Goal: Task Accomplishment & Management: Complete application form

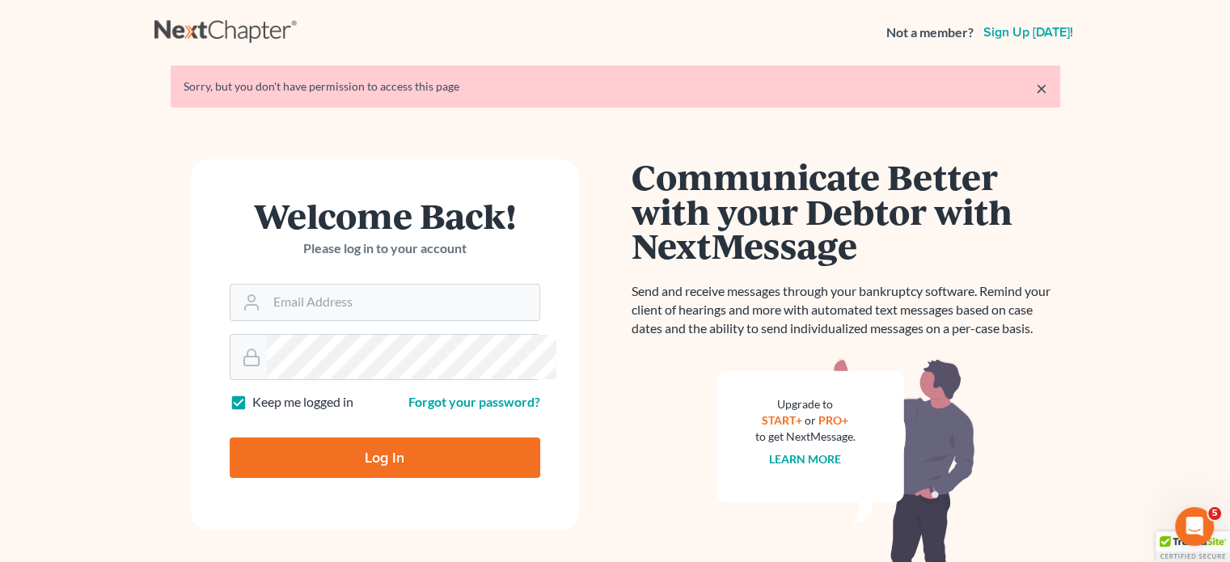
scroll to position [160, 0]
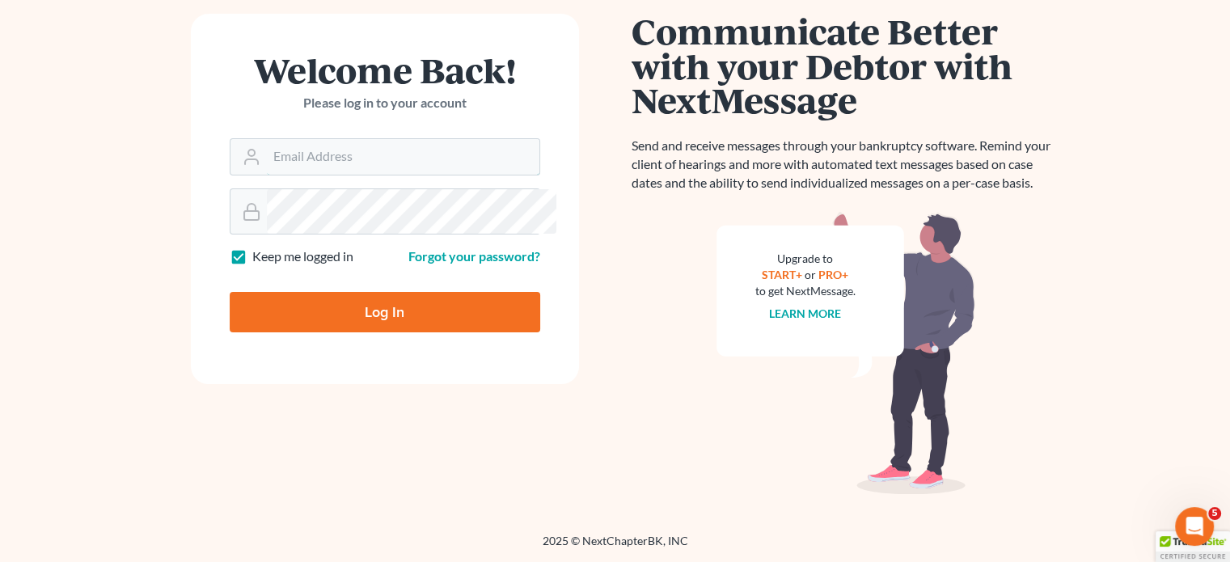
type input "[EMAIL_ADDRESS][DOMAIN_NAME]"
click at [302, 332] on input "Log In" at bounding box center [385, 312] width 311 height 40
type input "Thinking..."
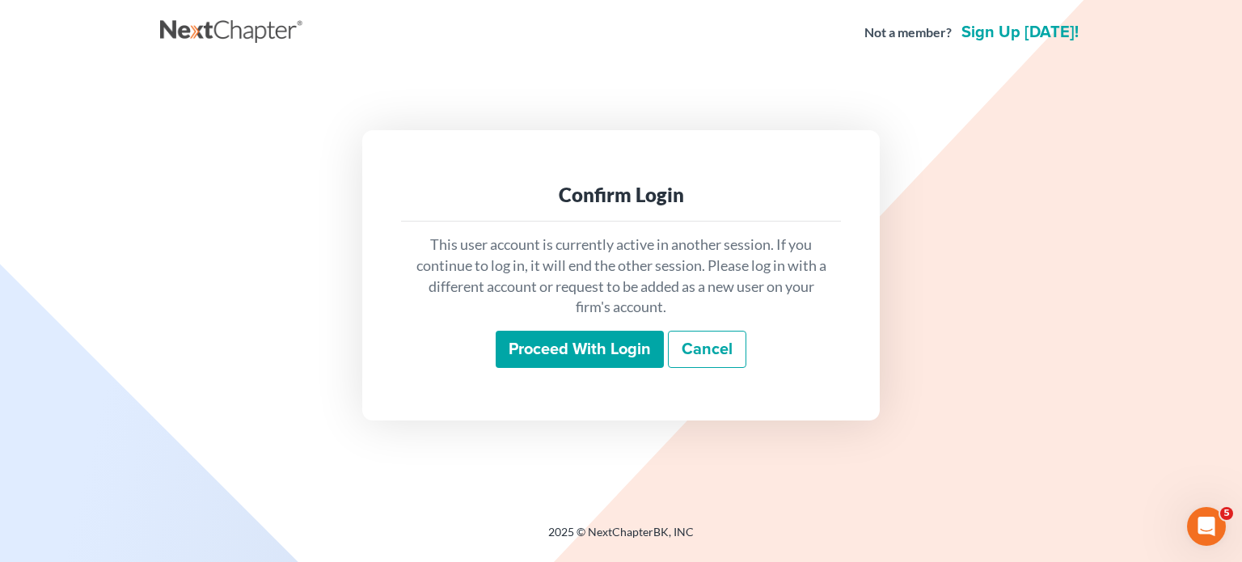
click at [547, 360] on input "Proceed with login" at bounding box center [580, 349] width 168 height 37
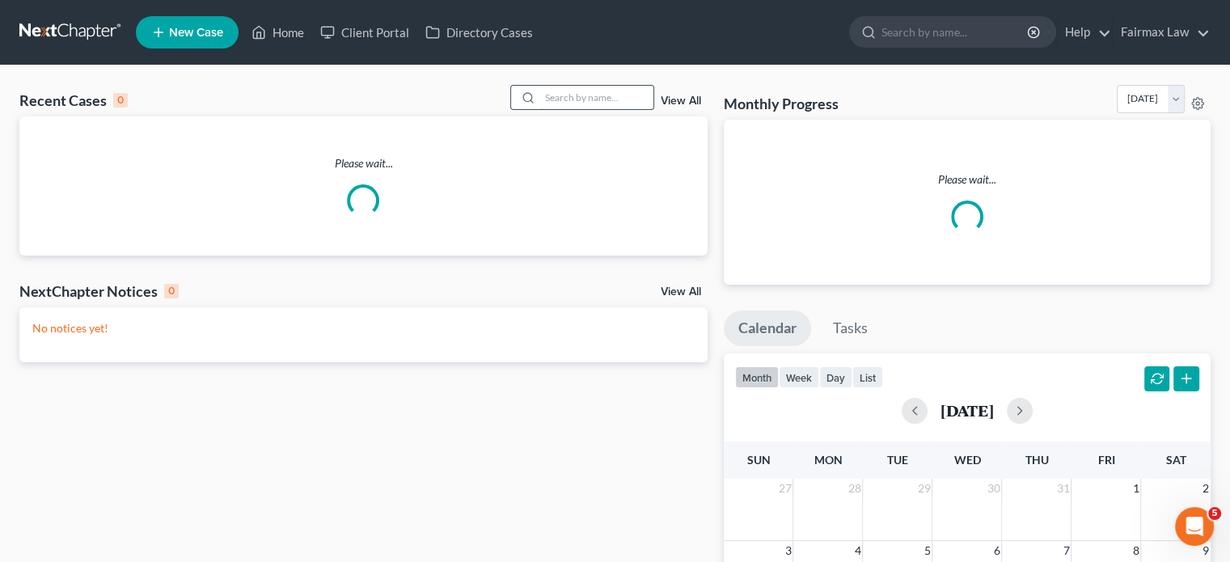
click at [547, 109] on input "search" at bounding box center [596, 97] width 113 height 23
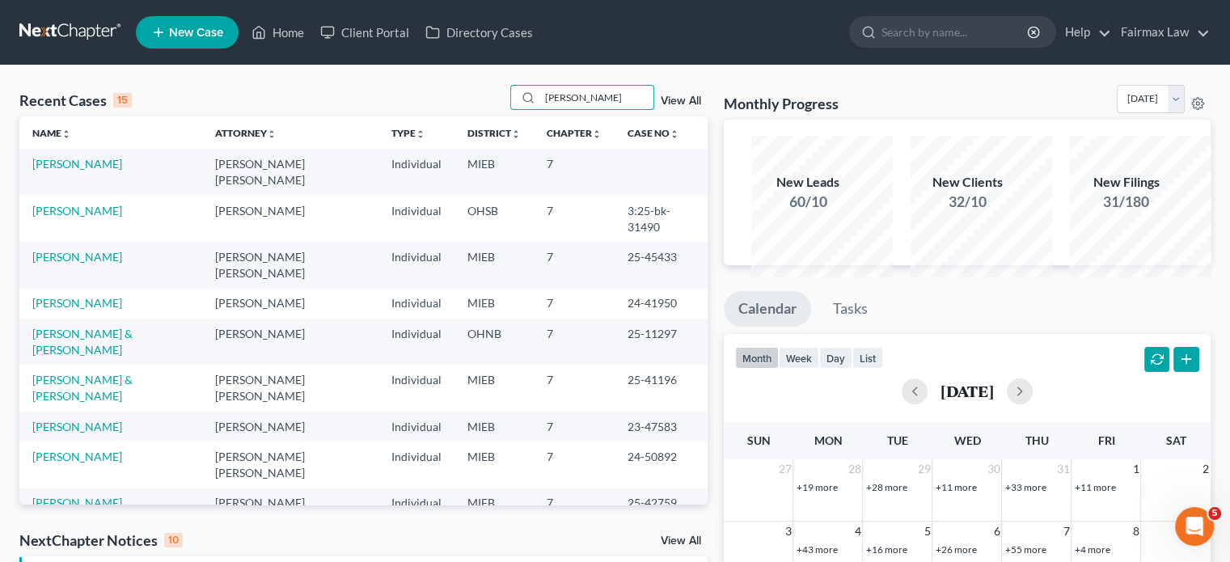
type input "alicia"
click at [50, 195] on td "Thompson, Alicia" at bounding box center [110, 172] width 183 height 46
click at [51, 171] on link "Thompson, Alicia" at bounding box center [77, 164] width 90 height 14
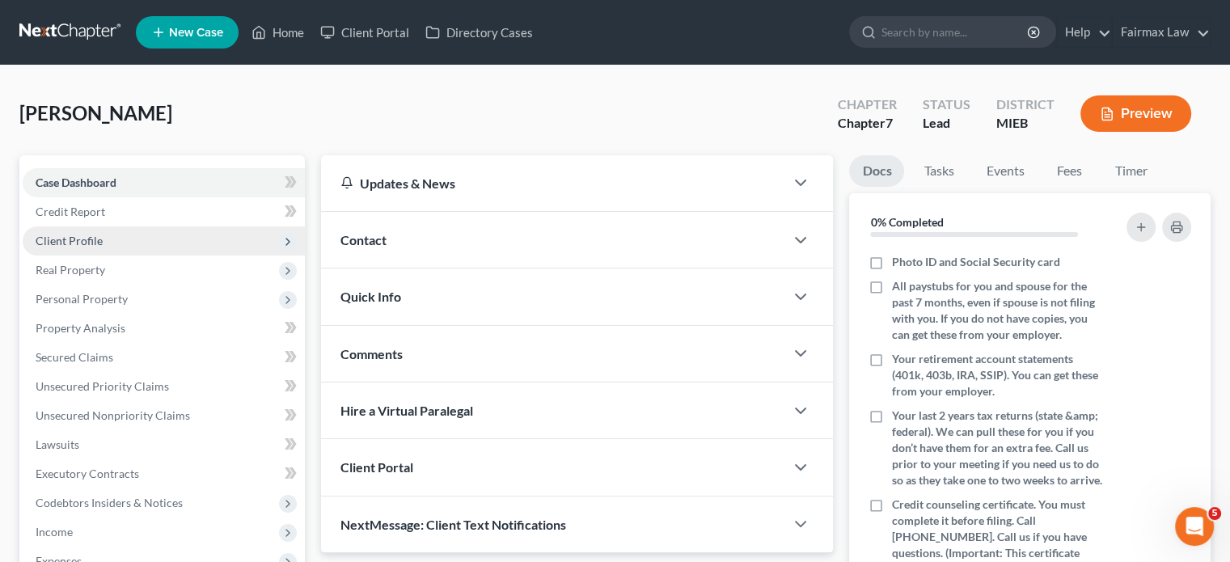
click at [141, 256] on span "Client Profile" at bounding box center [164, 240] width 282 height 29
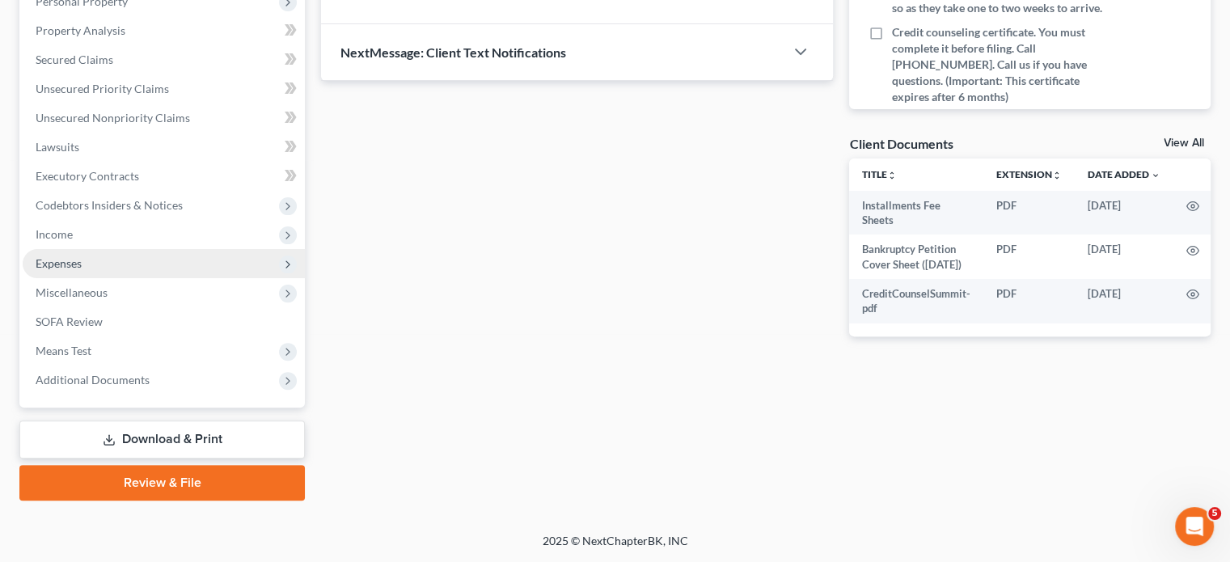
click at [157, 278] on span "Expenses" at bounding box center [164, 263] width 282 height 29
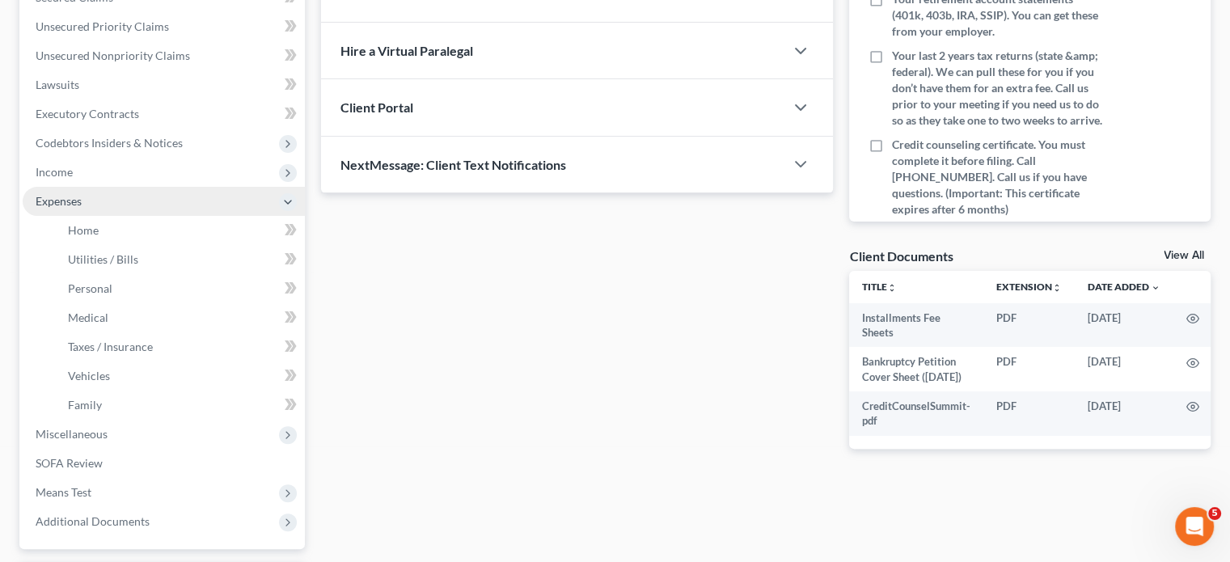
scroll to position [350, 0]
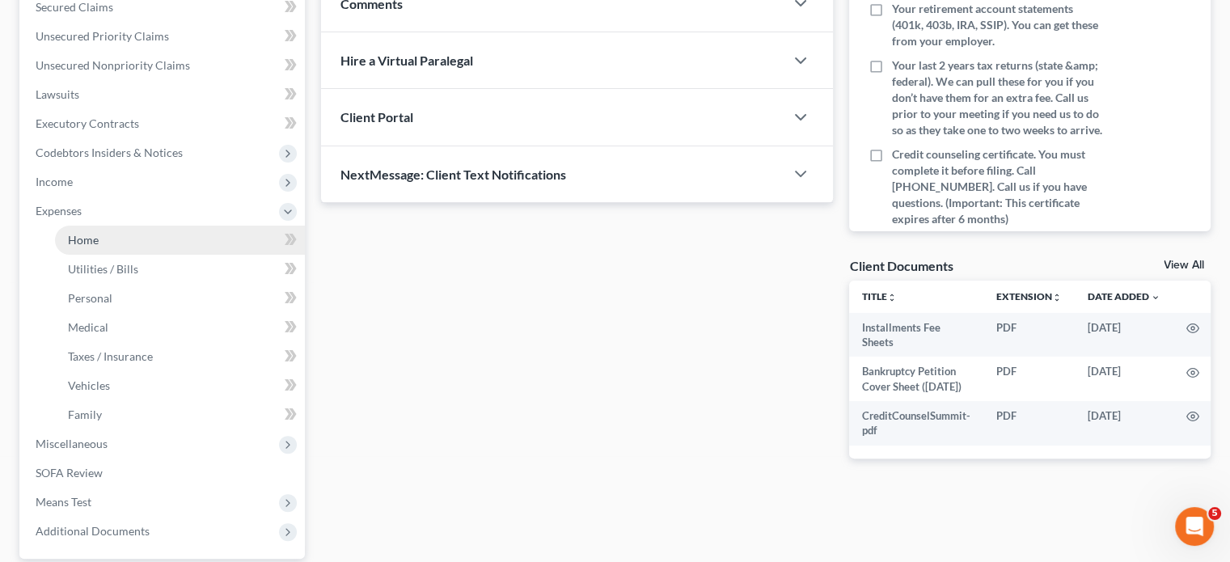
click at [136, 255] on link "Home" at bounding box center [180, 240] width 250 height 29
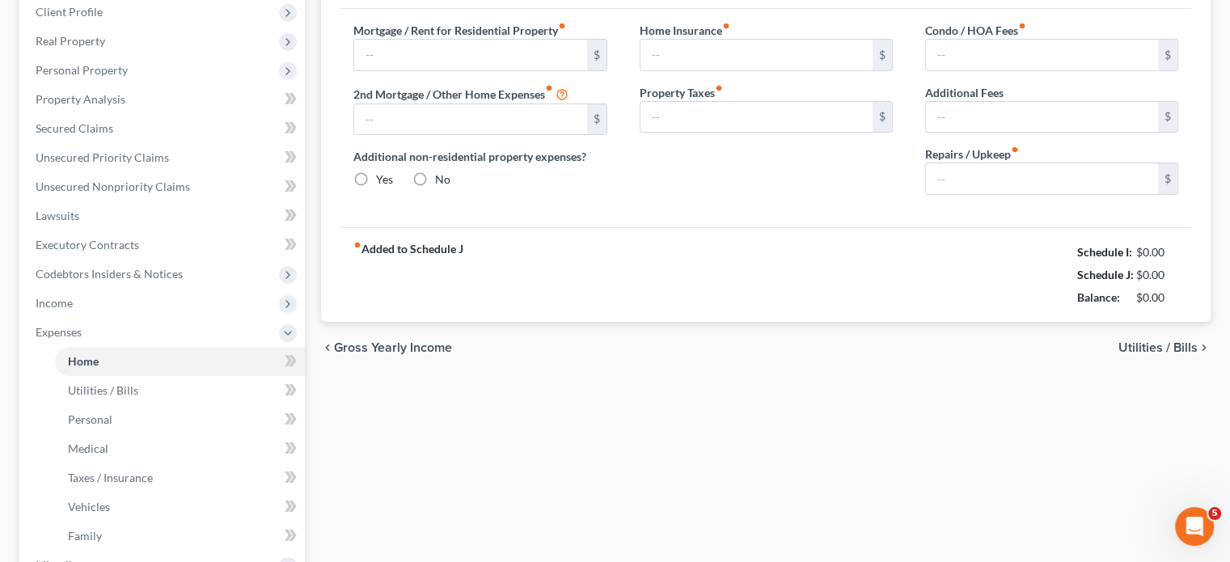
type input "1,850.00"
type input "0.00"
radio input "true"
type input "0.00"
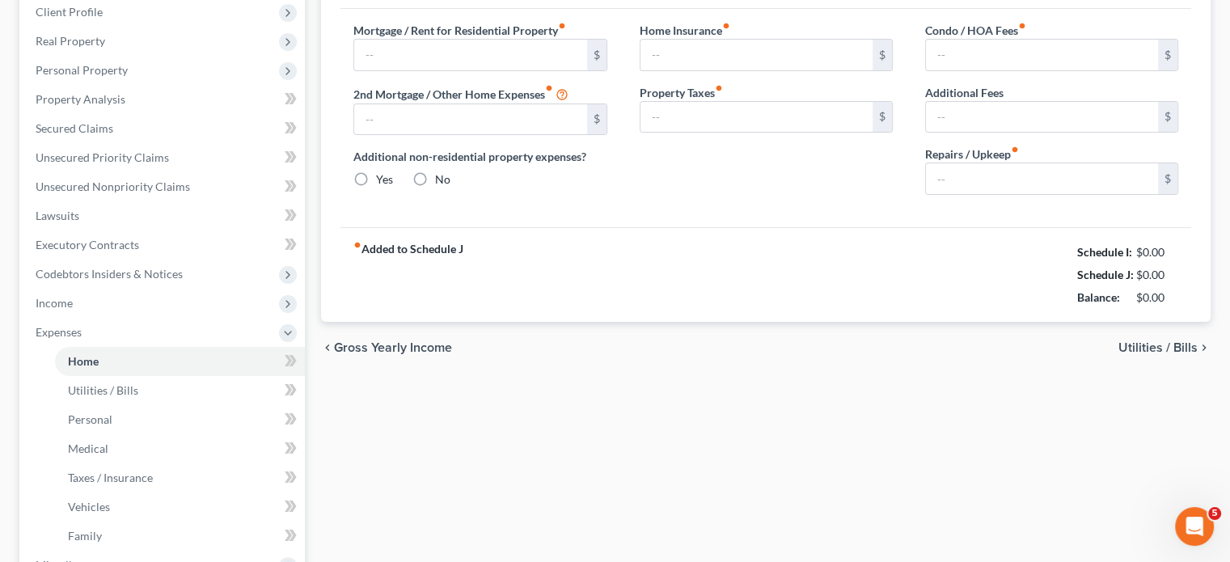
type input "0.00"
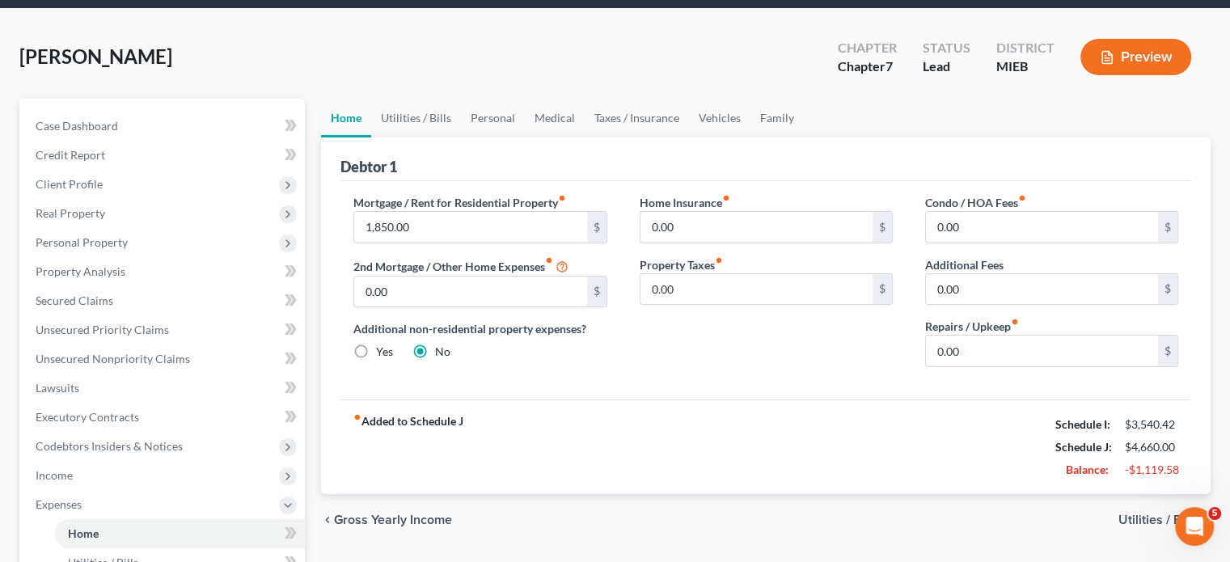
scroll to position [201, 0]
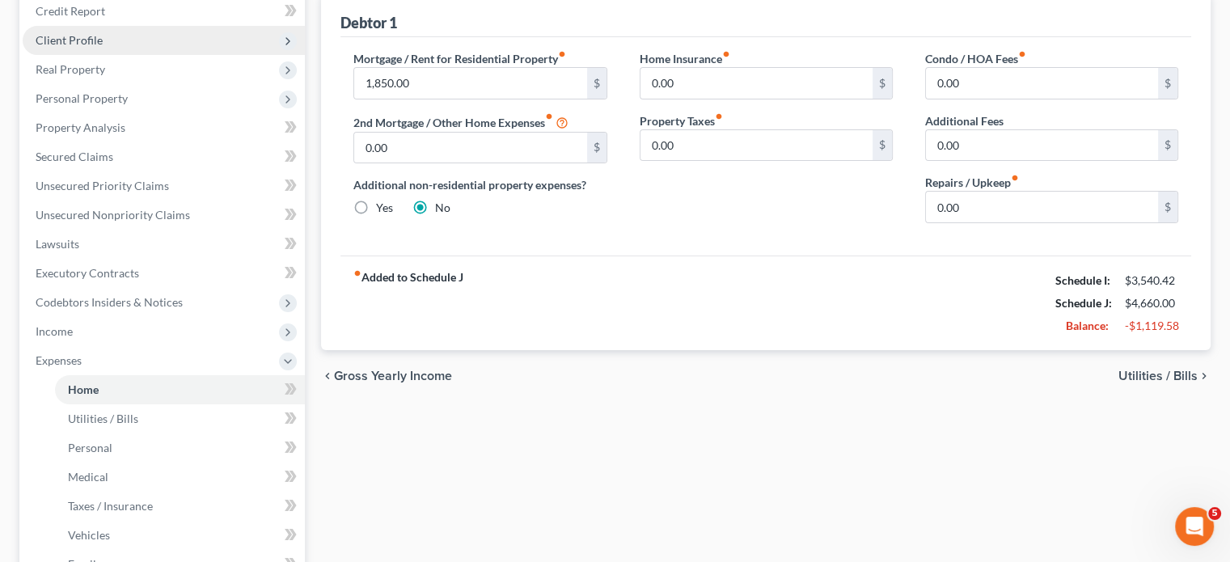
click at [192, 55] on span "Client Profile" at bounding box center [164, 40] width 282 height 29
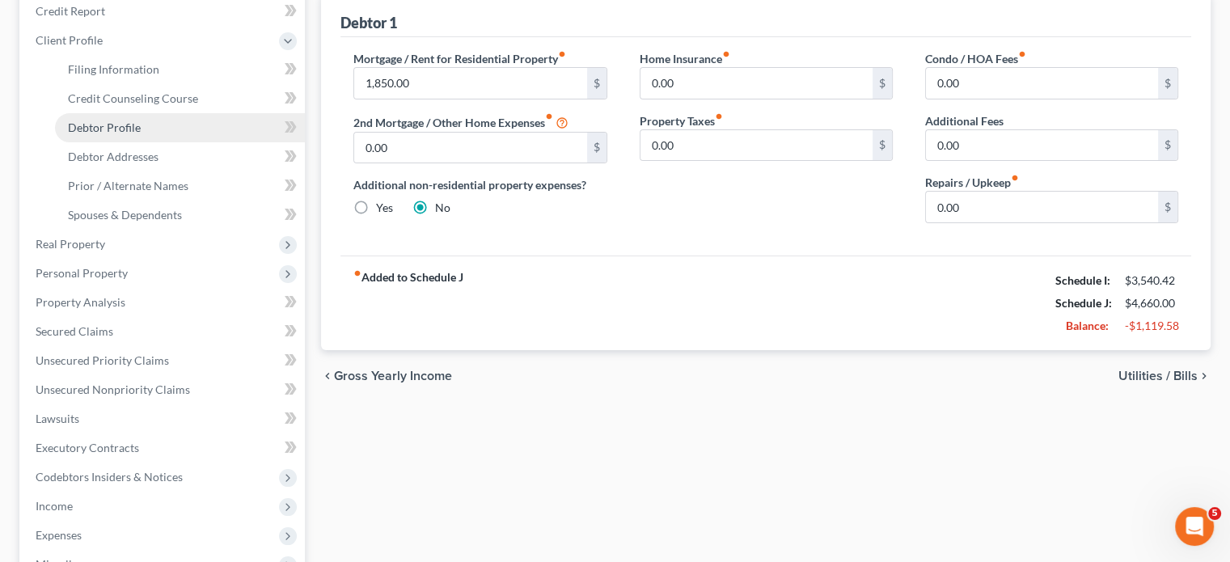
click at [184, 142] on link "Debtor Profile" at bounding box center [180, 127] width 250 height 29
select select "0"
select select "2"
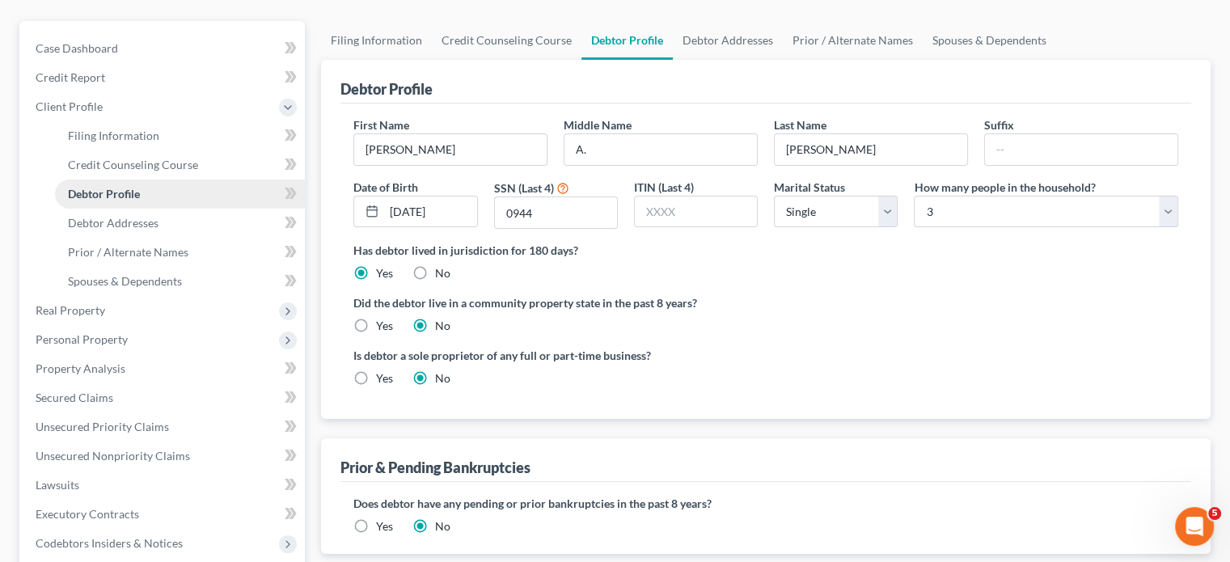
radio input "true"
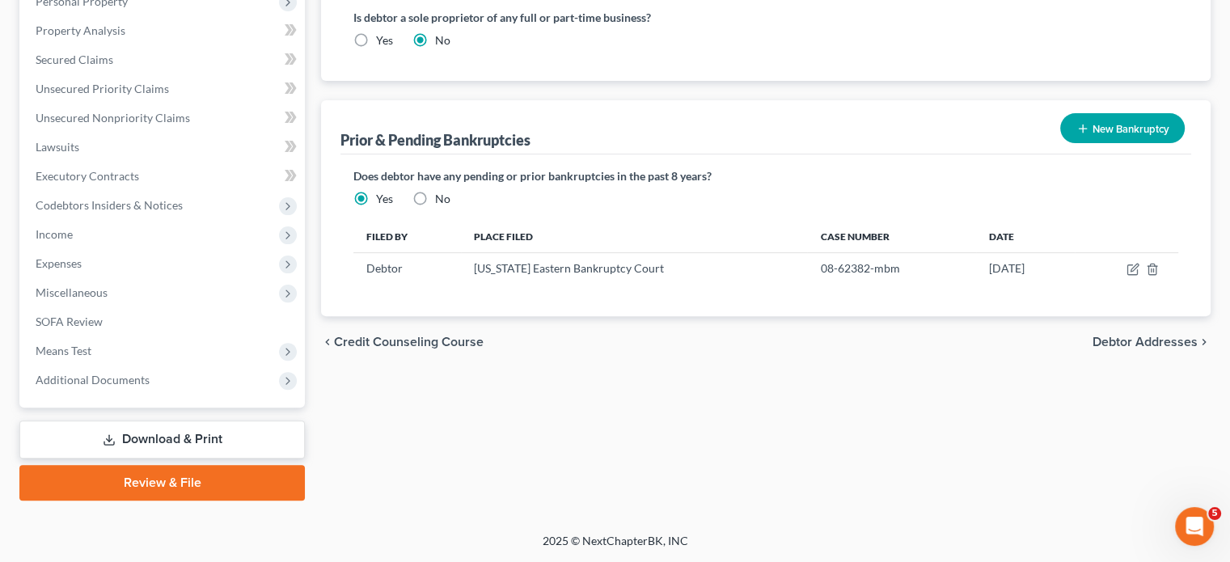
scroll to position [653, 0]
click at [450, 207] on label "No" at bounding box center [442, 199] width 15 height 16
click at [452, 201] on input "No" at bounding box center [446, 196] width 11 height 11
radio input "true"
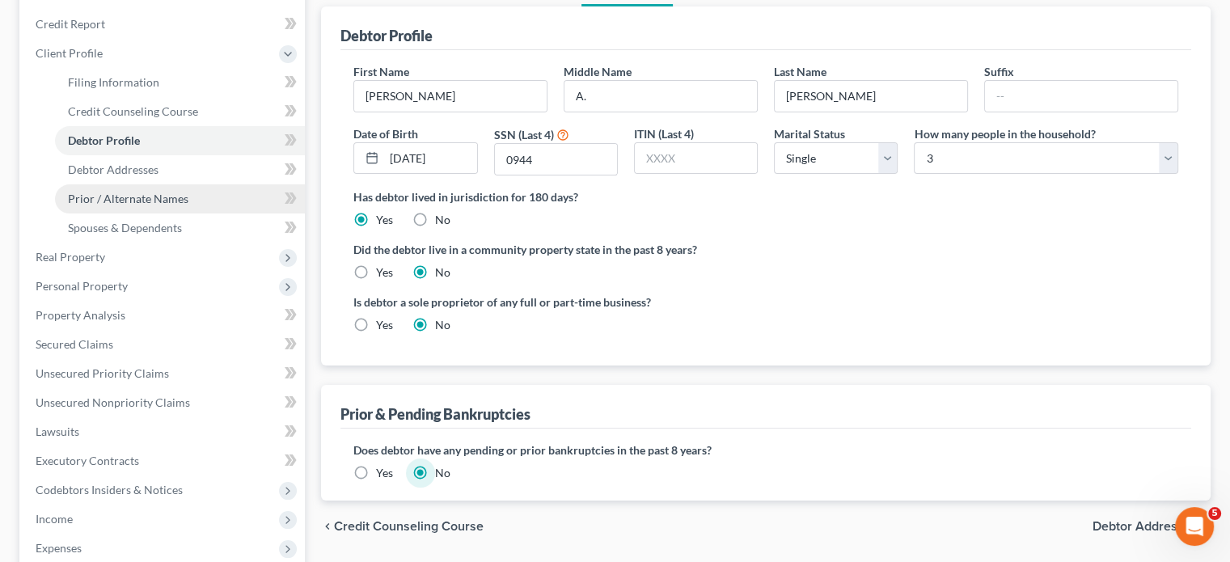
scroll to position [167, 0]
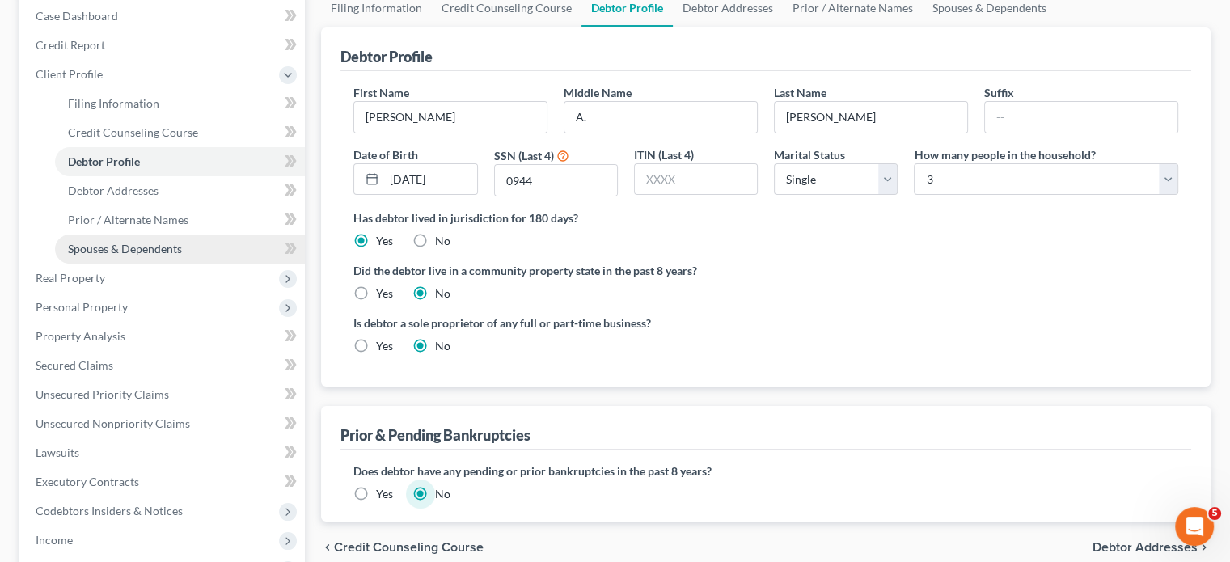
click at [163, 256] on span "Spouses & Dependents" at bounding box center [125, 249] width 114 height 14
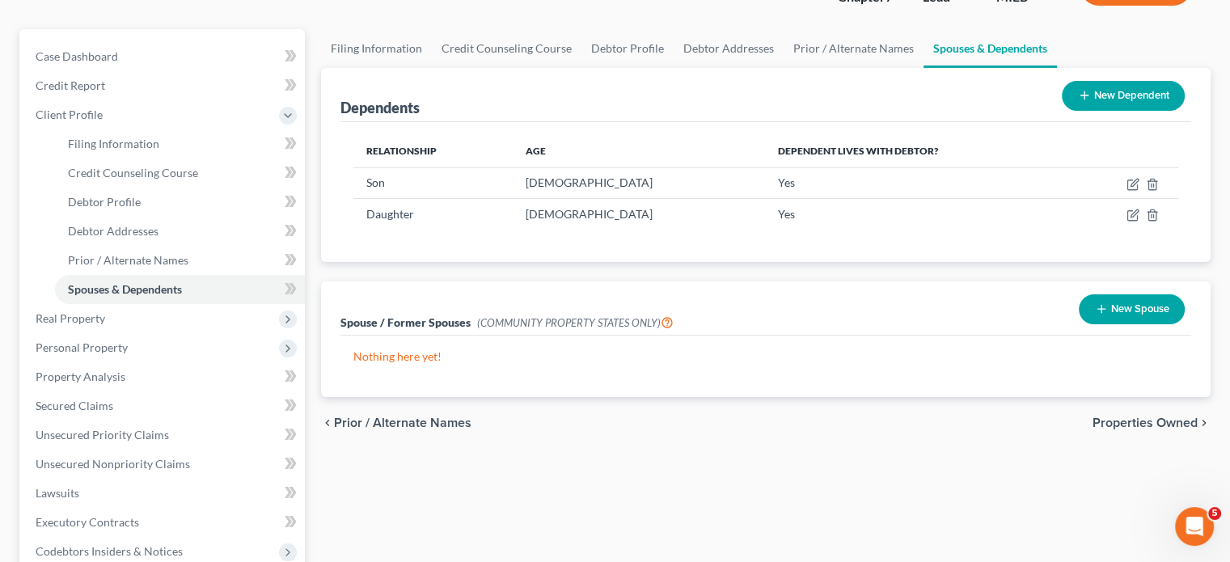
scroll to position [147, 0]
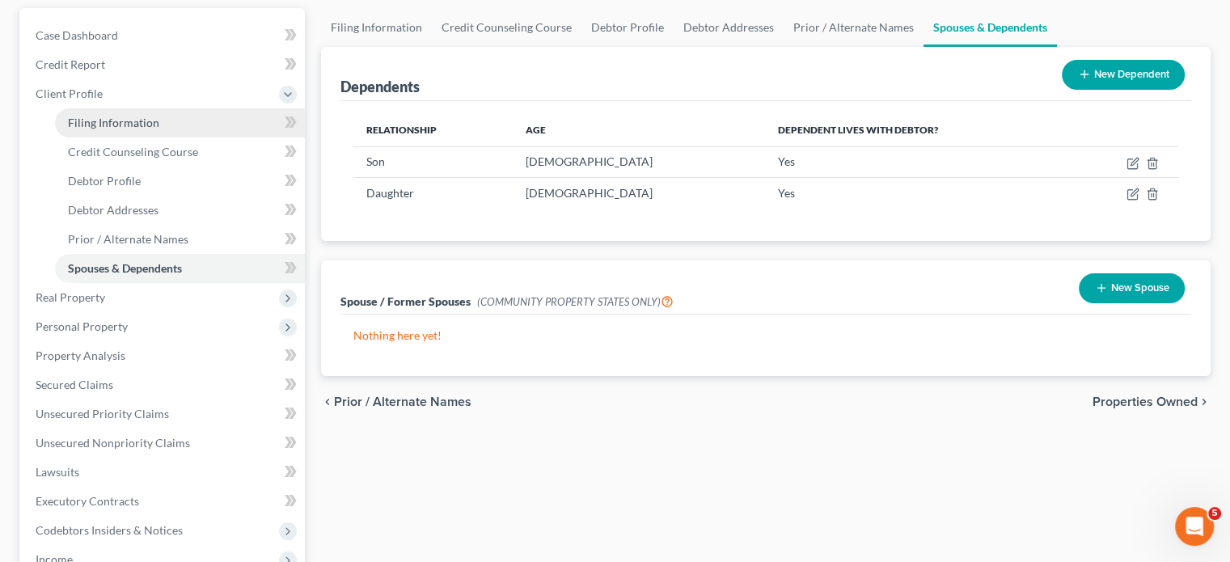
click at [191, 137] on link "Filing Information" at bounding box center [180, 122] width 250 height 29
select select "1"
select select "0"
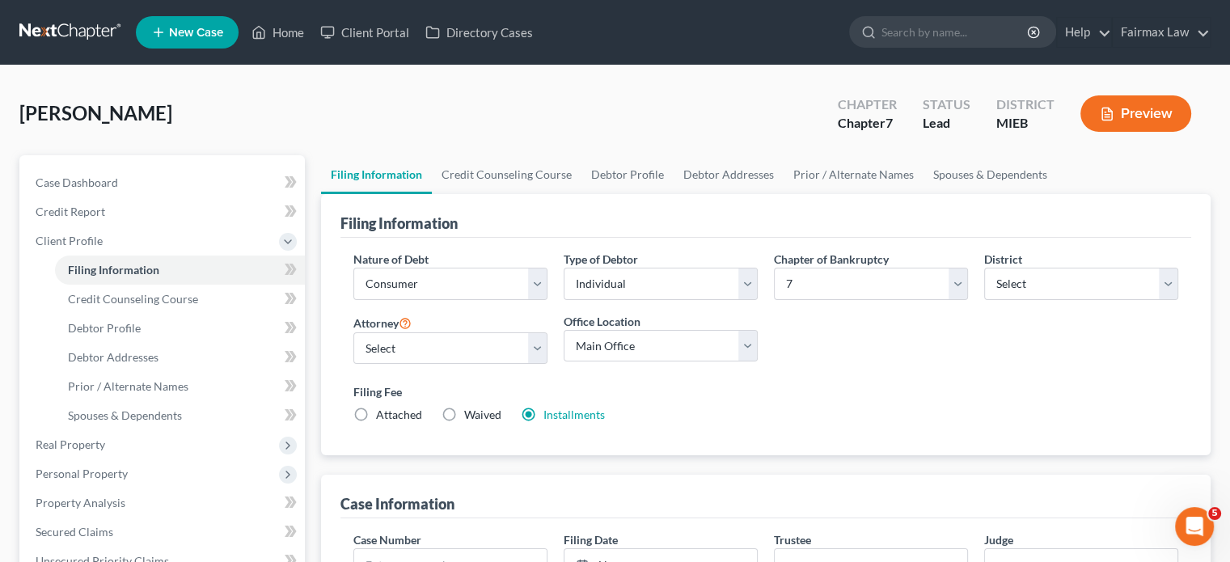
scroll to position [2, 0]
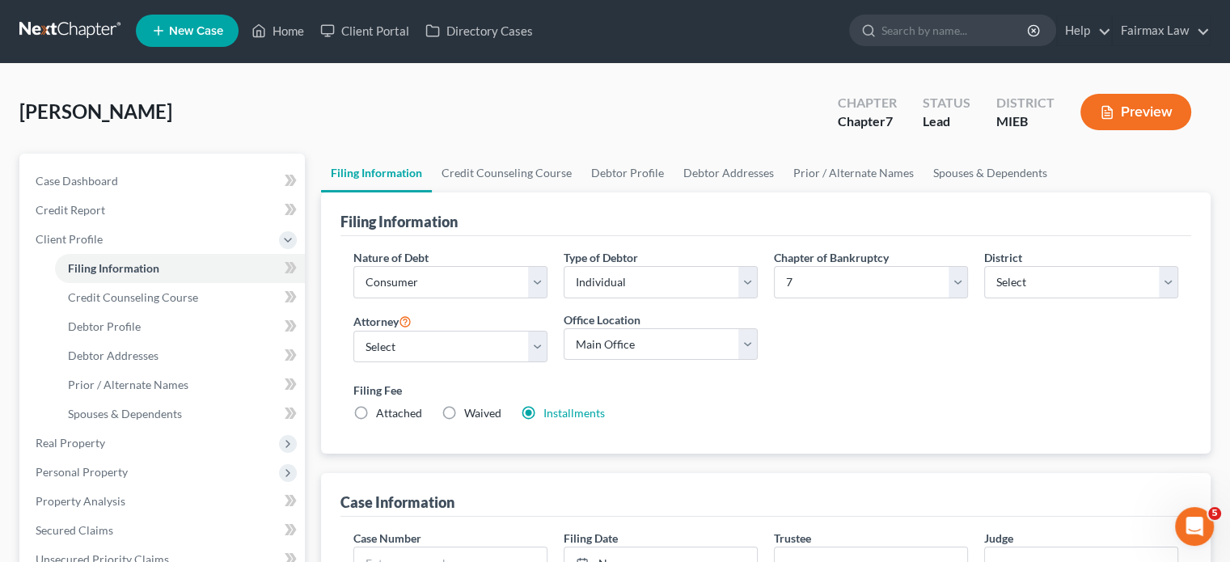
drag, startPoint x: 568, startPoint y: 293, endPoint x: 453, endPoint y: 155, distance: 179.6
click at [453, 154] on div "Thompson, Alicia Upgraded Chapter Chapter 7 Status Lead District MIEB Preview" at bounding box center [614, 118] width 1191 height 70
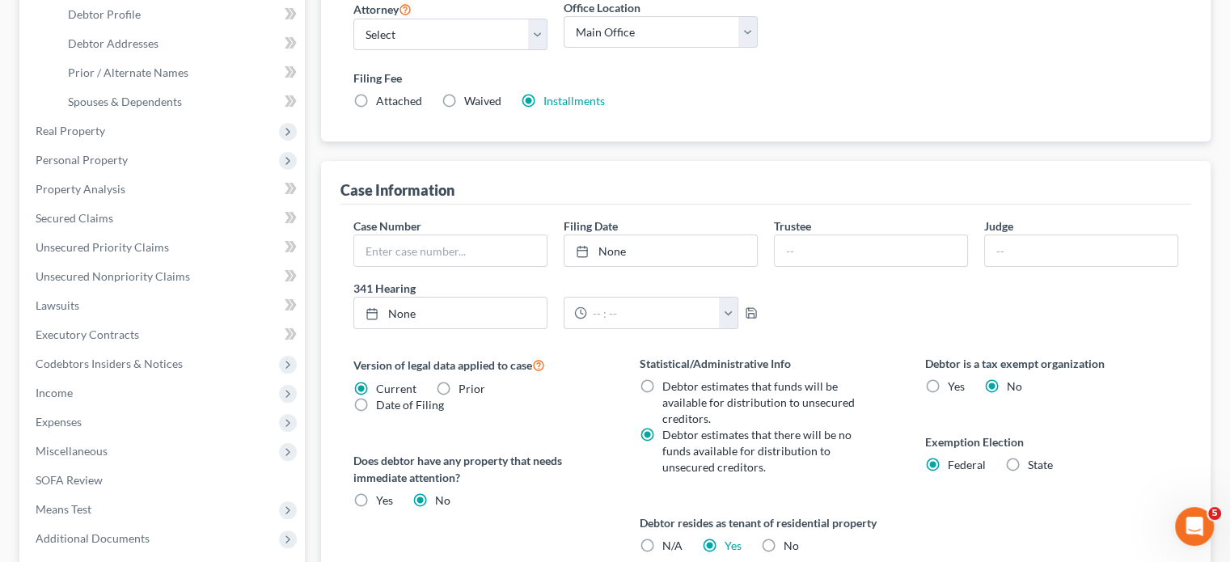
scroll to position [315, 0]
click at [141, 19] on span "Debtor Profile" at bounding box center [104, 13] width 73 height 14
select select "0"
select select "2"
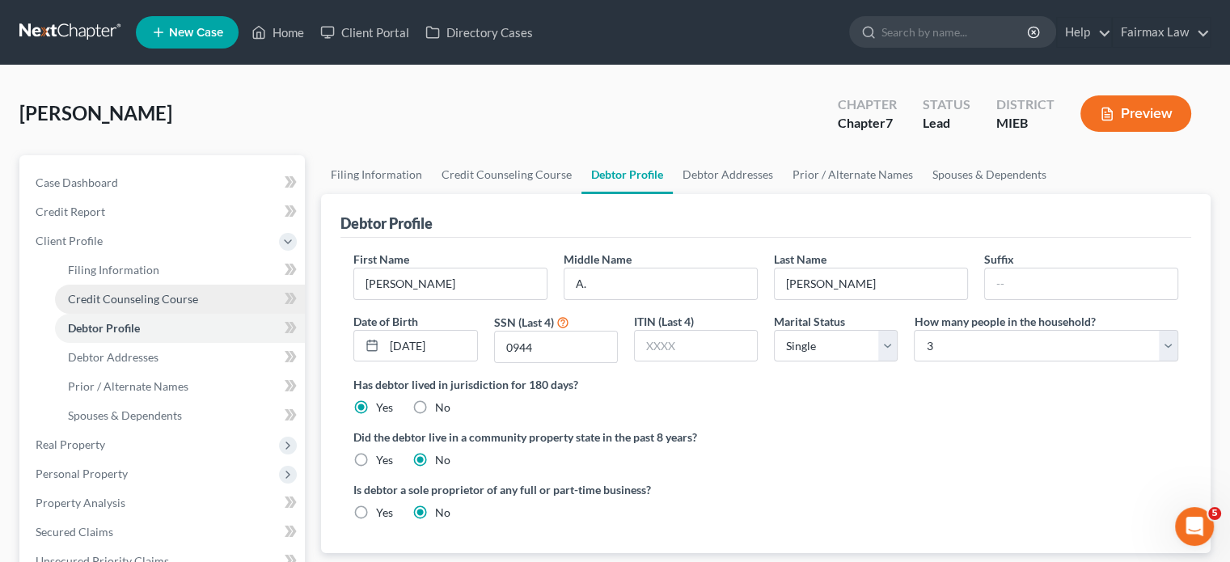
click at [133, 314] on link "Credit Counseling Course" at bounding box center [180, 299] width 250 height 29
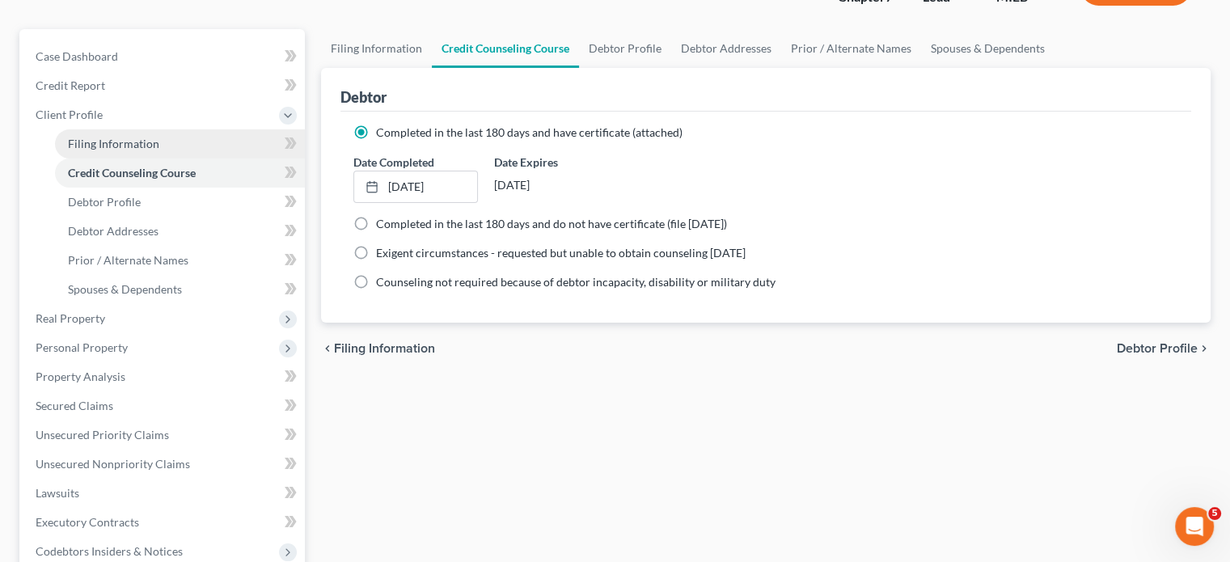
scroll to position [129, 0]
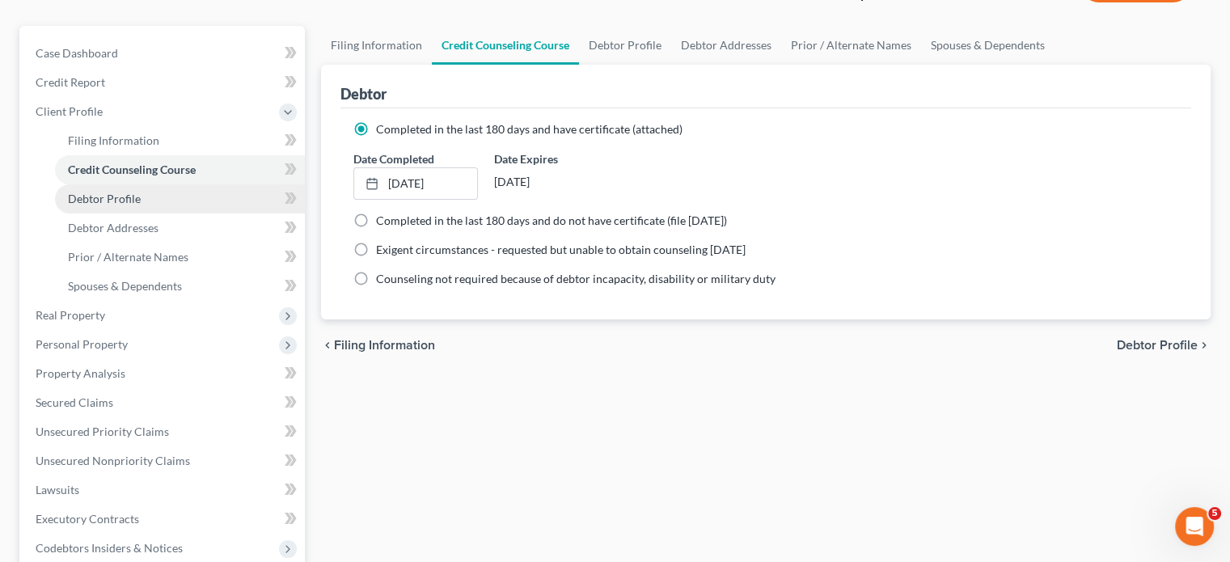
click at [182, 213] on link "Debtor Profile" at bounding box center [180, 198] width 250 height 29
select select "0"
select select "2"
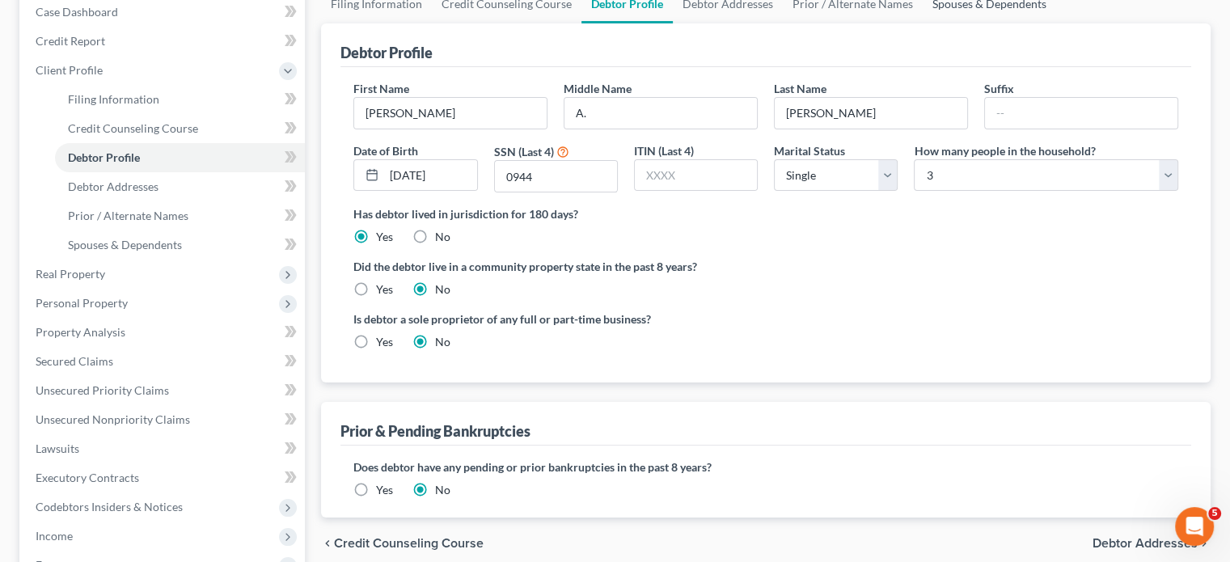
scroll to position [171, 0]
click at [232, 259] on link "Spouses & Dependents" at bounding box center [180, 244] width 250 height 29
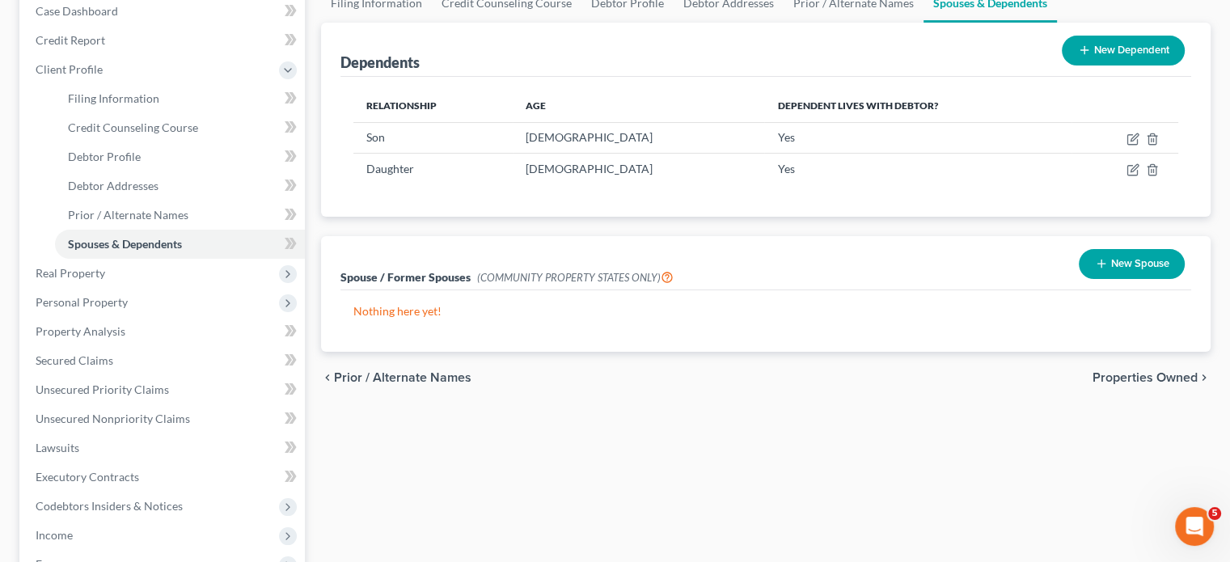
scroll to position [175, 0]
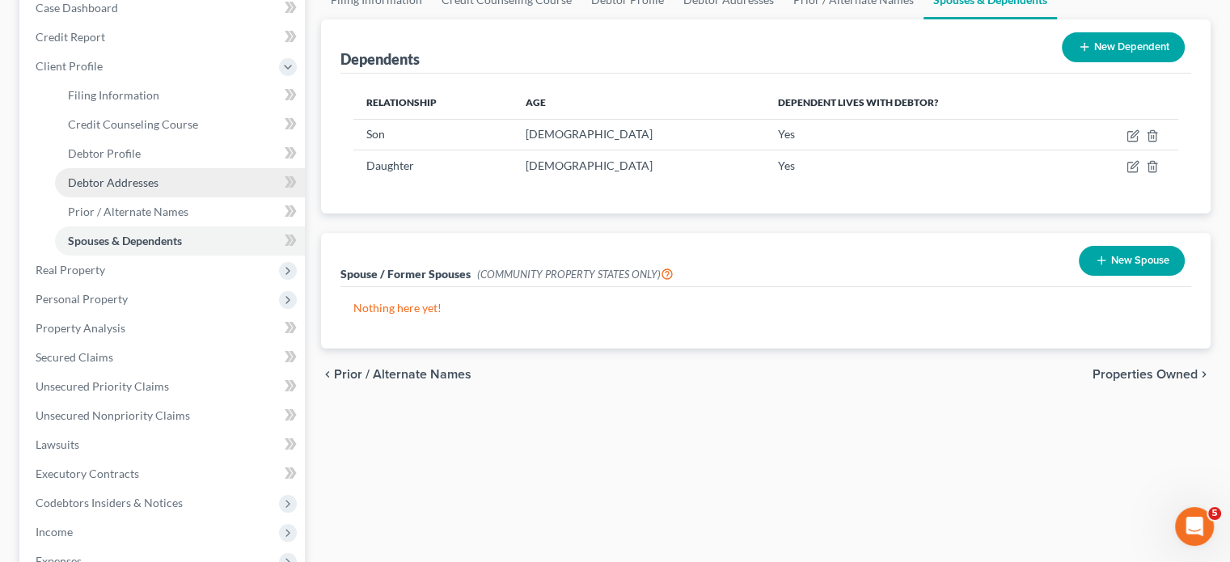
click at [147, 189] on span "Debtor Addresses" at bounding box center [113, 182] width 91 height 14
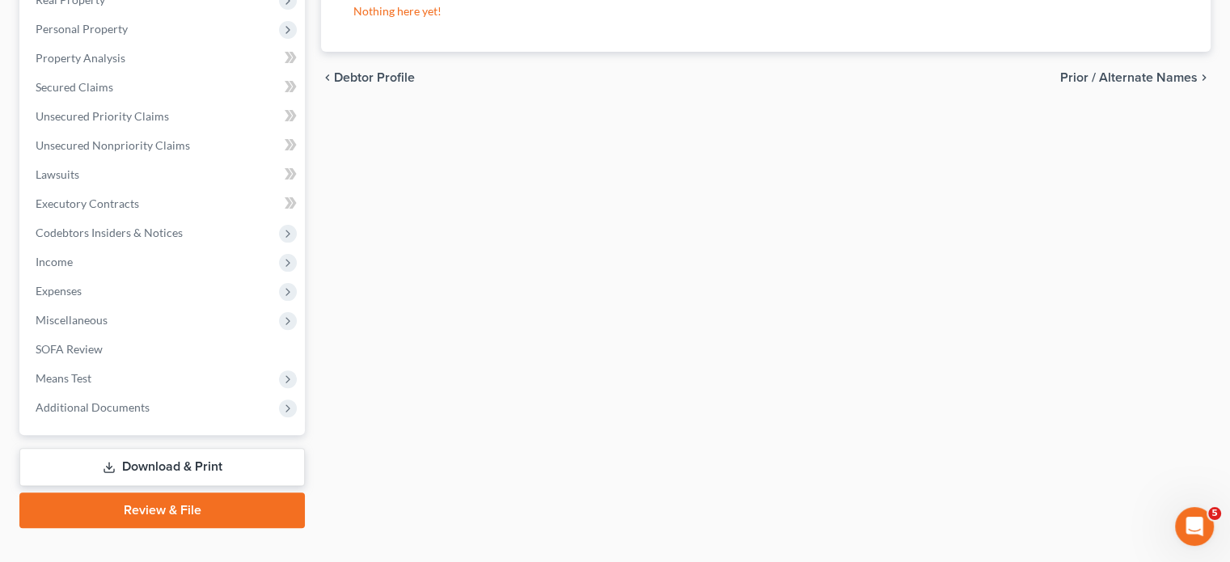
scroll to position [488, 0]
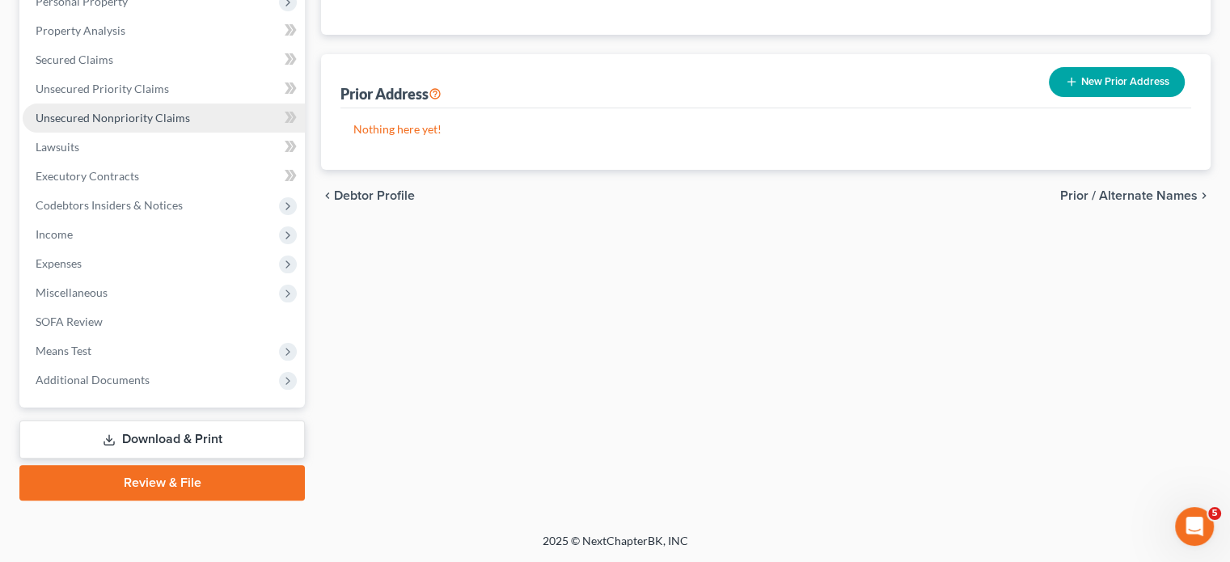
scroll to position [346, 0]
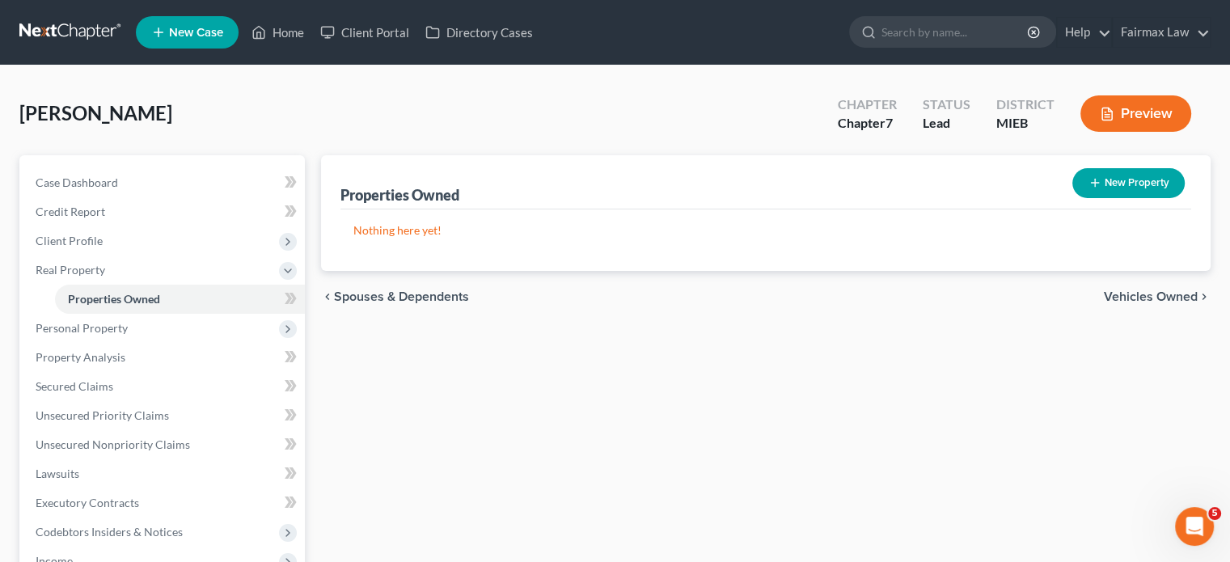
scroll to position [142, 0]
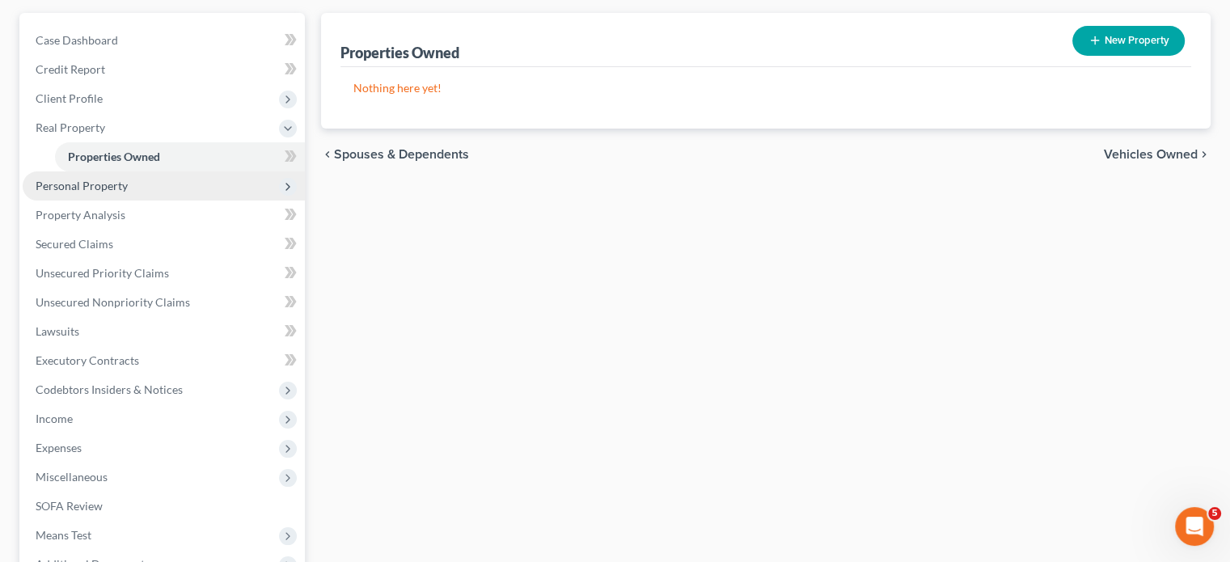
click at [193, 201] on span "Personal Property" at bounding box center [164, 185] width 282 height 29
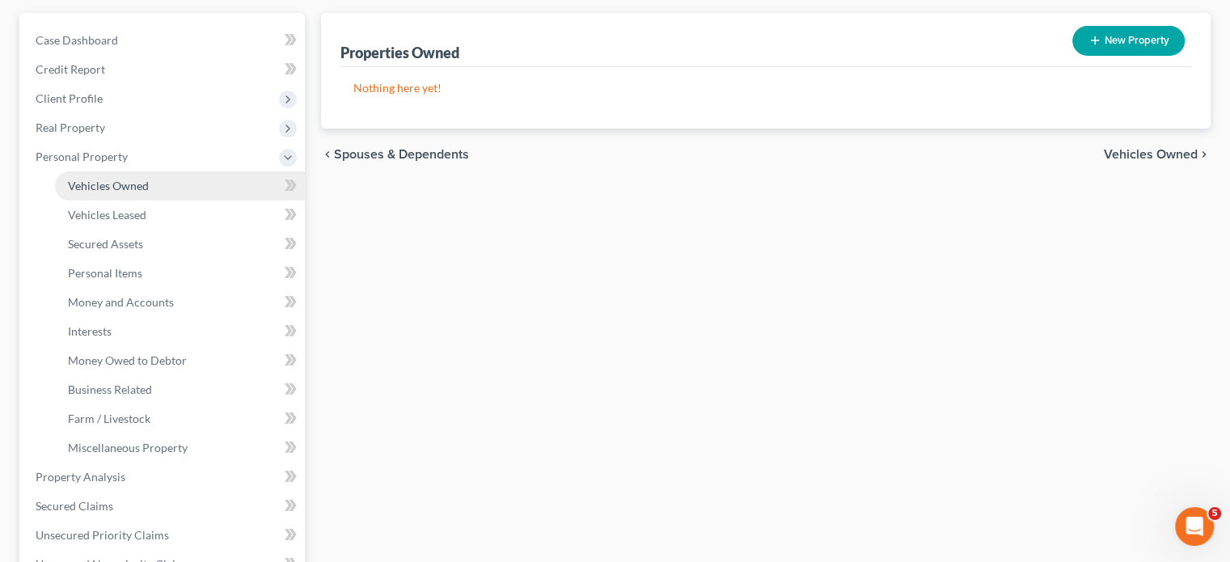
click at [149, 192] on span "Vehicles Owned" at bounding box center [108, 186] width 81 height 14
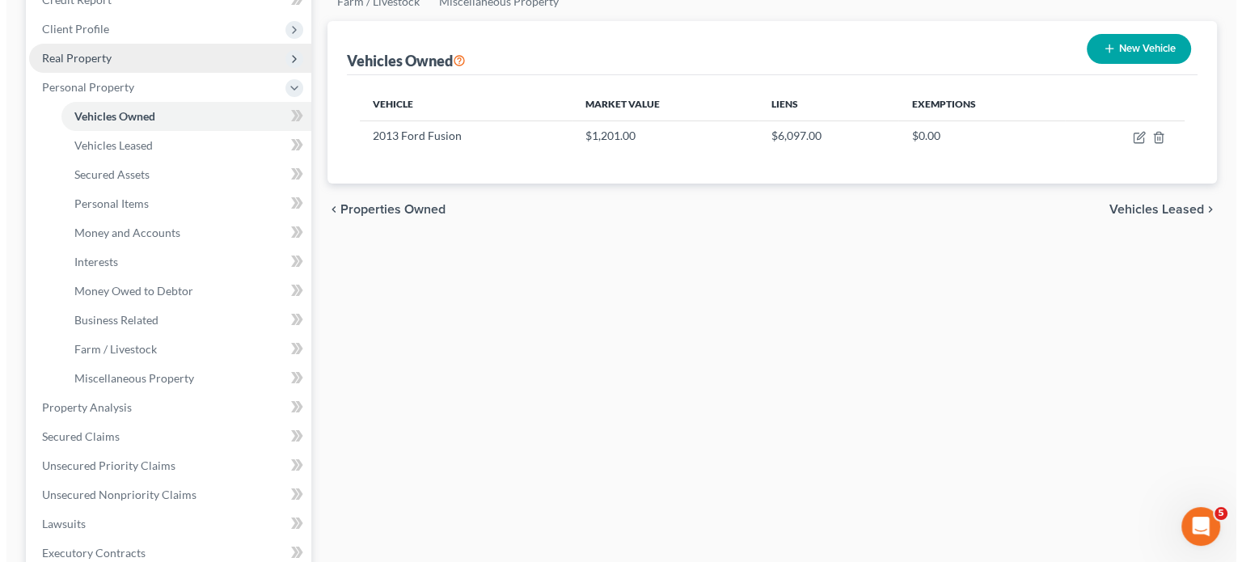
scroll to position [220, 0]
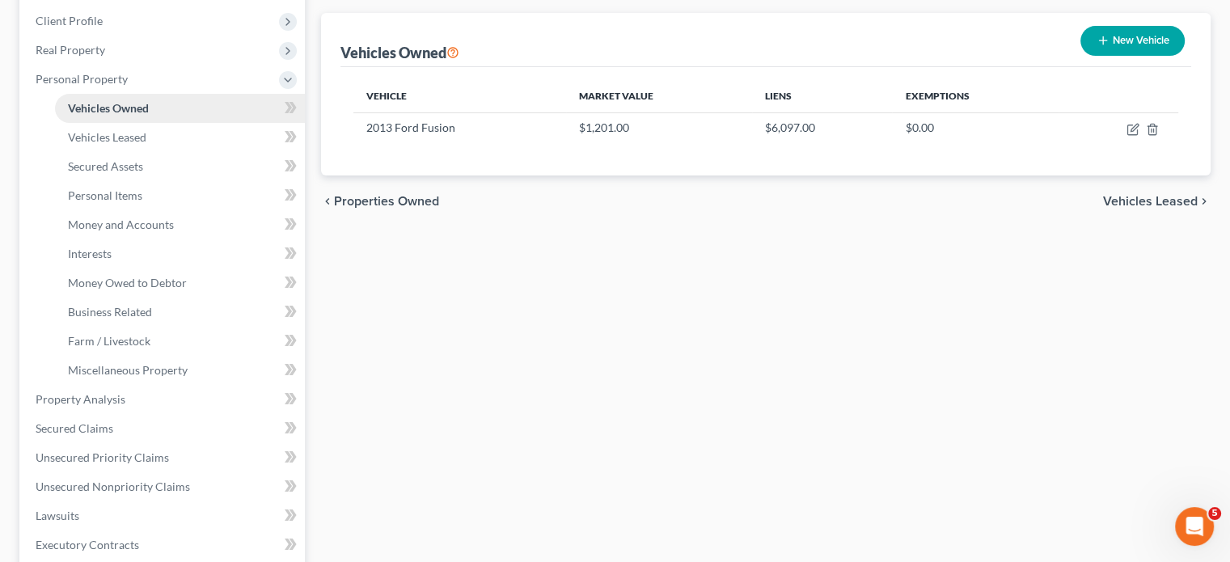
click at [200, 123] on link "Vehicles Owned" at bounding box center [180, 108] width 250 height 29
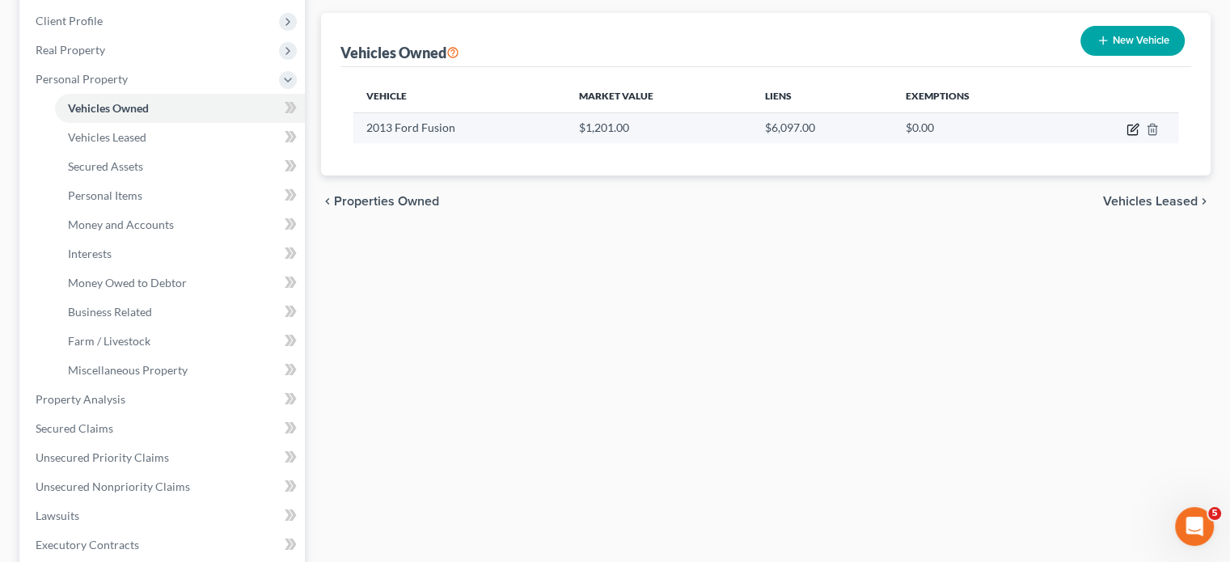
click at [1126, 136] on icon "button" at bounding box center [1132, 129] width 13 height 13
select select "0"
select select "13"
select select "2"
select select "0"
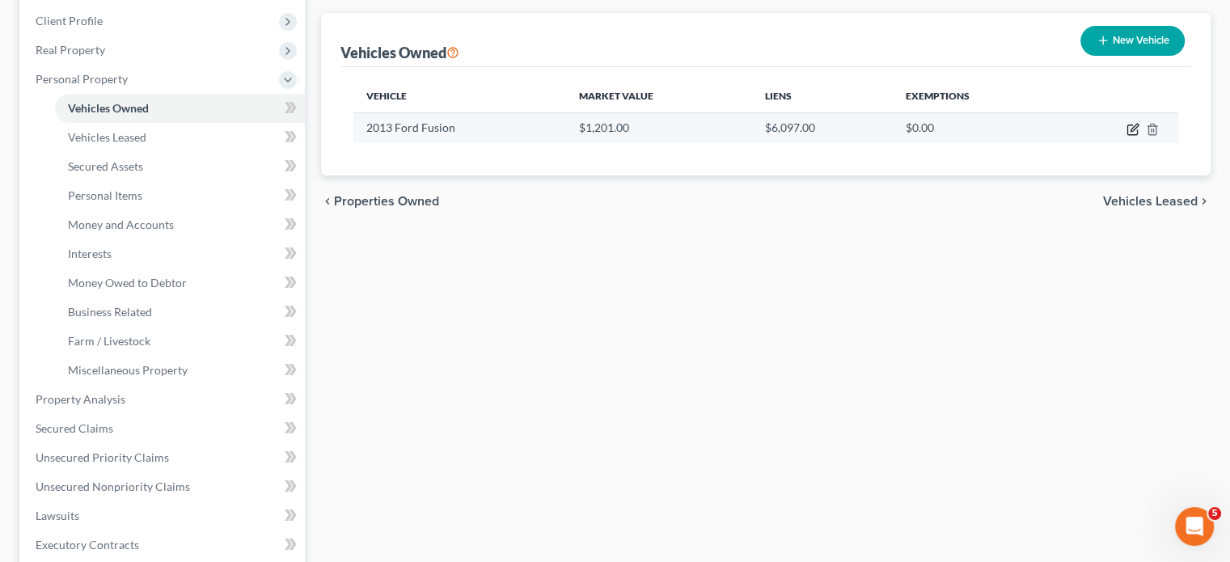
select select "50"
select select "0"
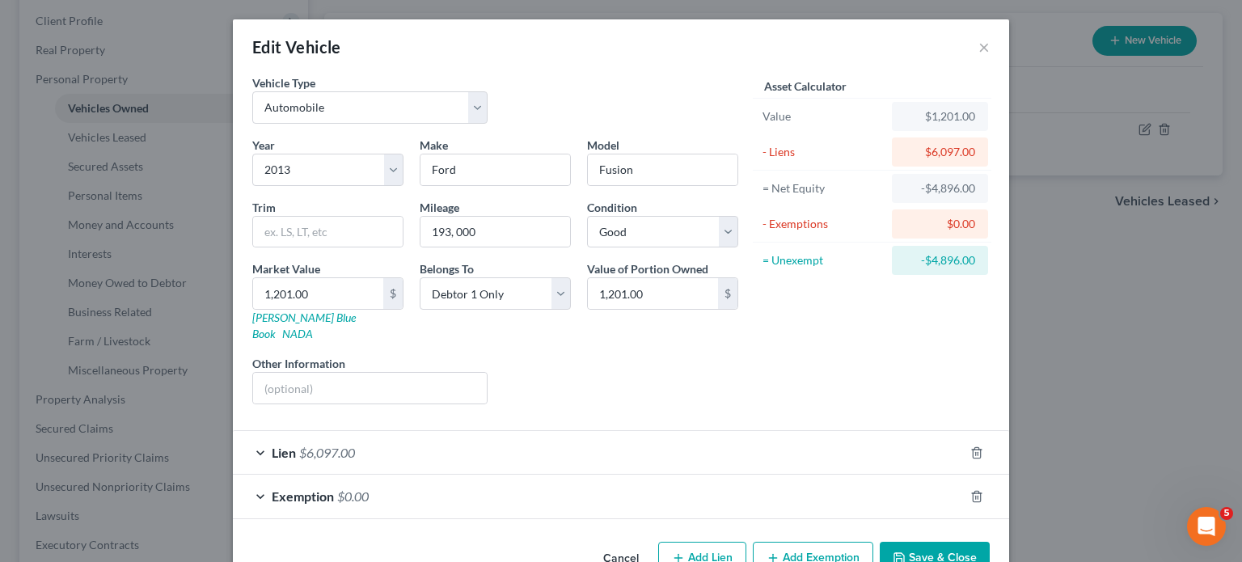
scroll to position [171, 0]
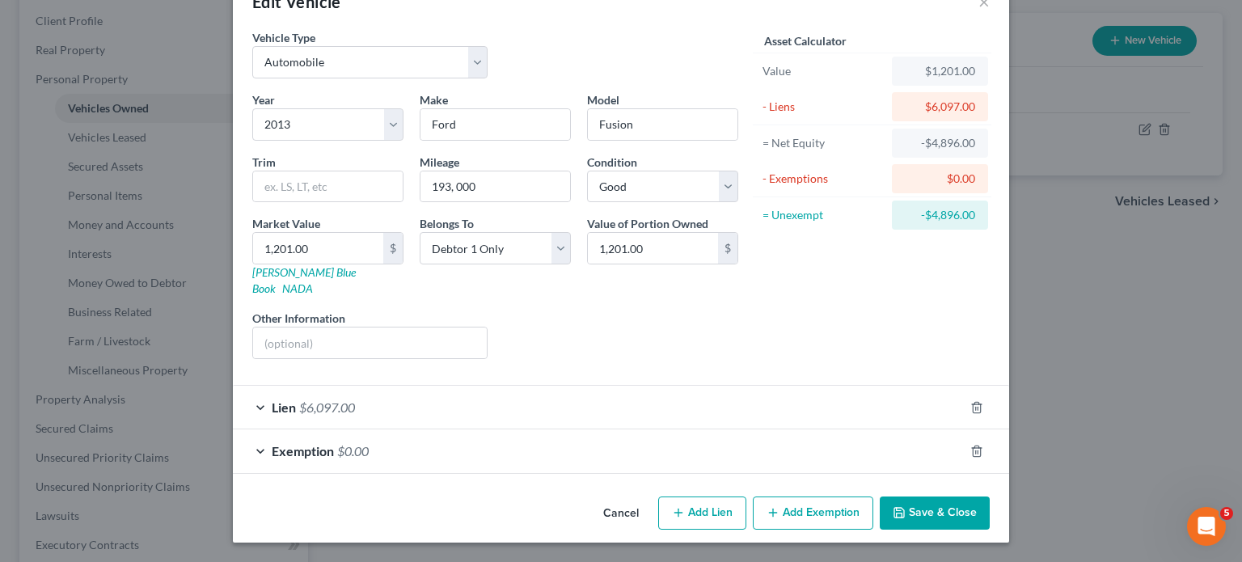
click at [534, 386] on div "Lien $6,097.00" at bounding box center [598, 407] width 731 height 43
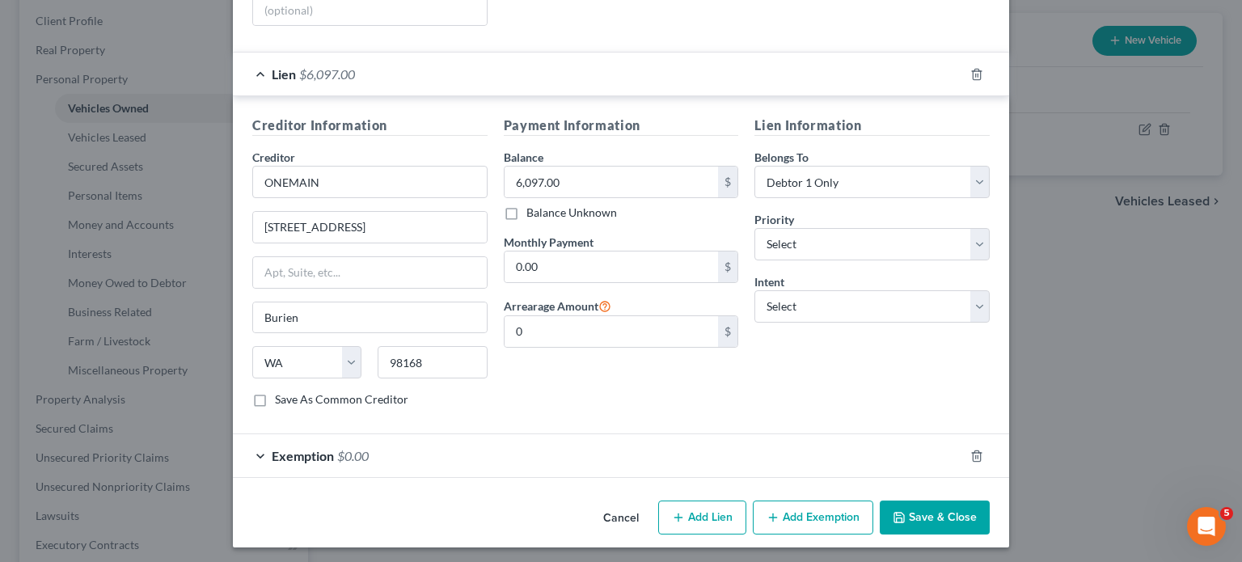
scroll to position [454, 0]
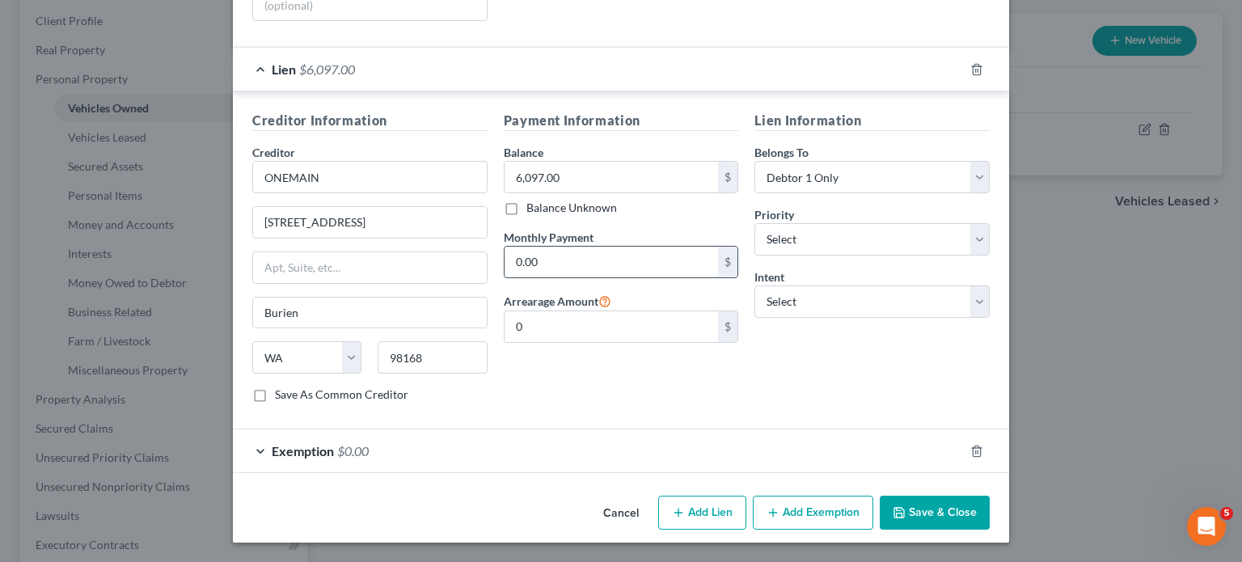
click at [509, 277] on input "0.00" at bounding box center [612, 262] width 214 height 31
type input "0"
type input "264"
click at [812, 318] on select "Select Surrender Redeem Reaffirm Avoid Other" at bounding box center [871, 301] width 235 height 32
select select "2"
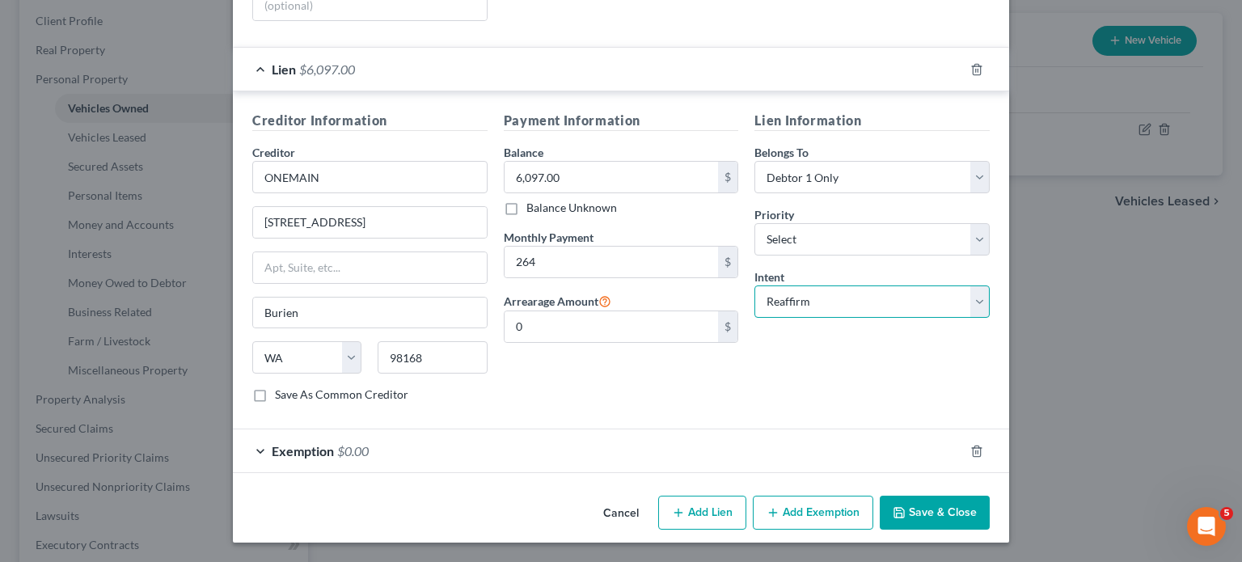
click at [779, 318] on select "Select Surrender Redeem Reaffirm Avoid Other" at bounding box center [871, 301] width 235 height 32
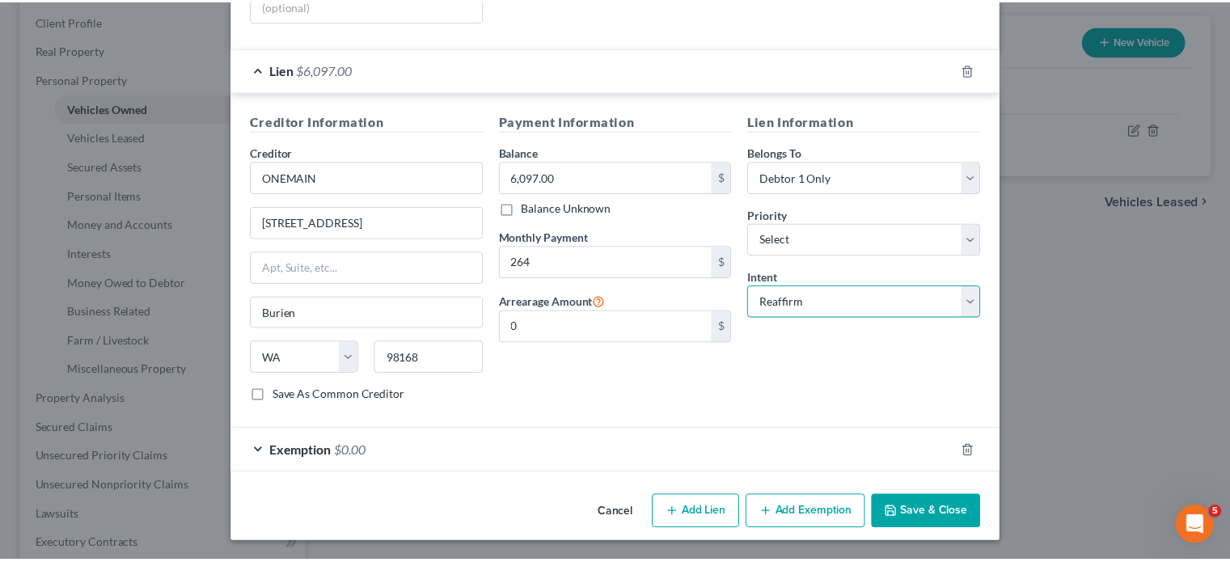
scroll to position [589, 0]
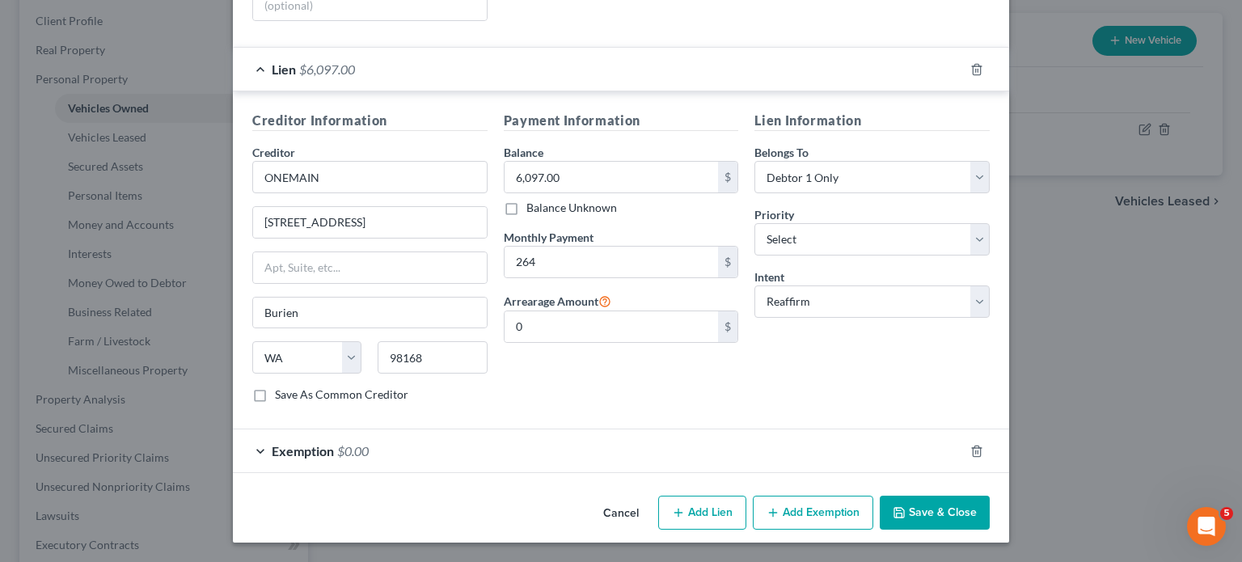
click at [906, 506] on icon "button" at bounding box center [899, 512] width 13 height 13
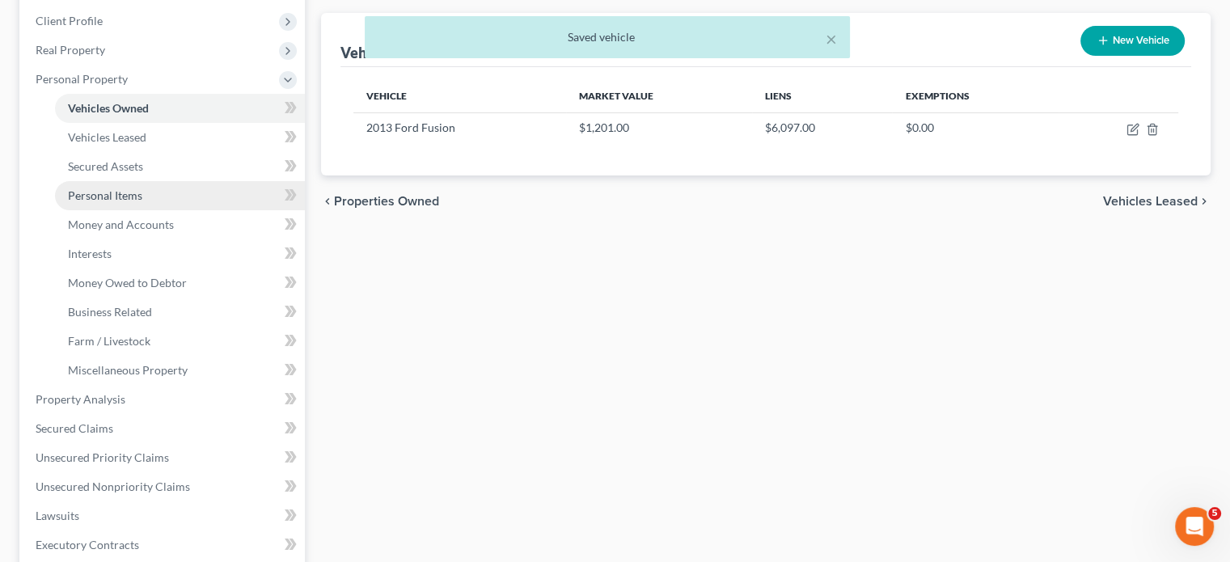
click at [168, 210] on link "Personal Items" at bounding box center [180, 195] width 250 height 29
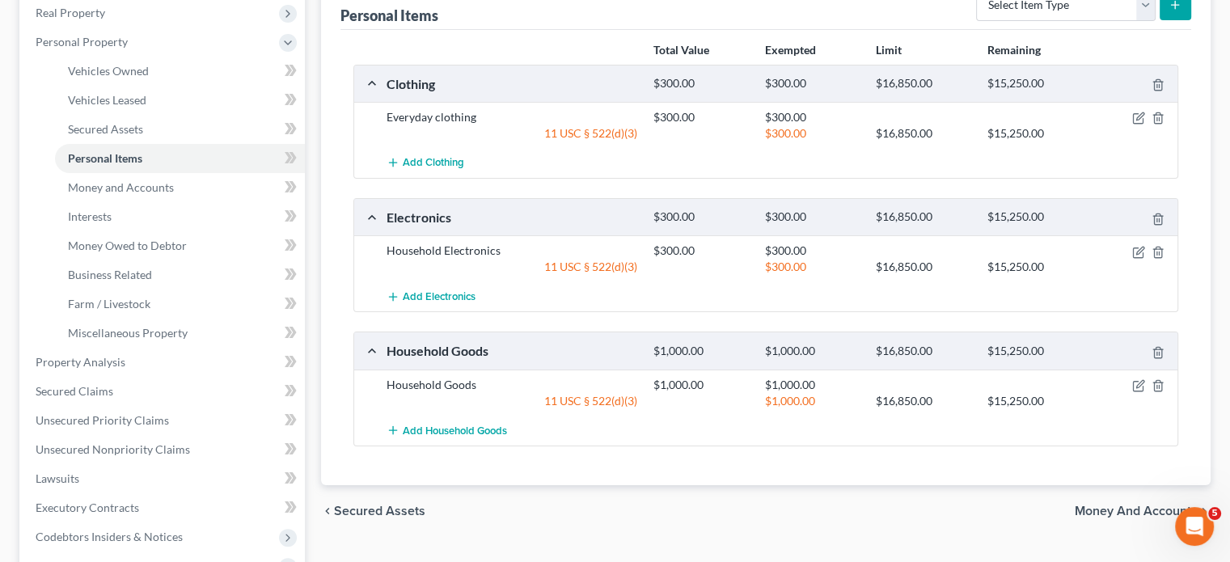
scroll to position [235, 0]
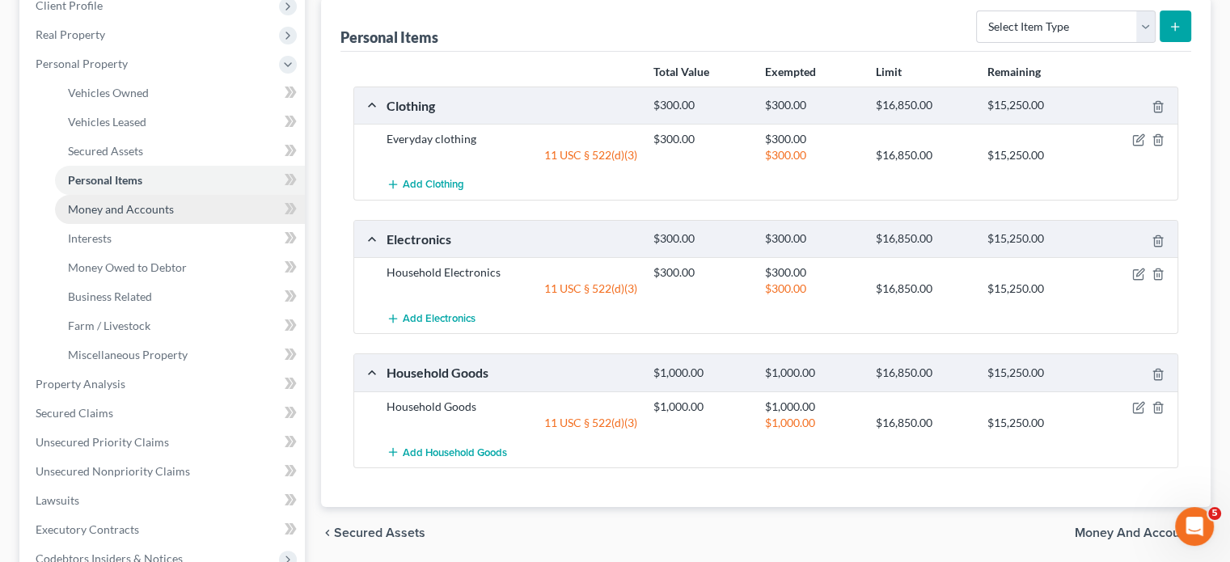
click at [174, 216] on span "Money and Accounts" at bounding box center [121, 209] width 106 height 14
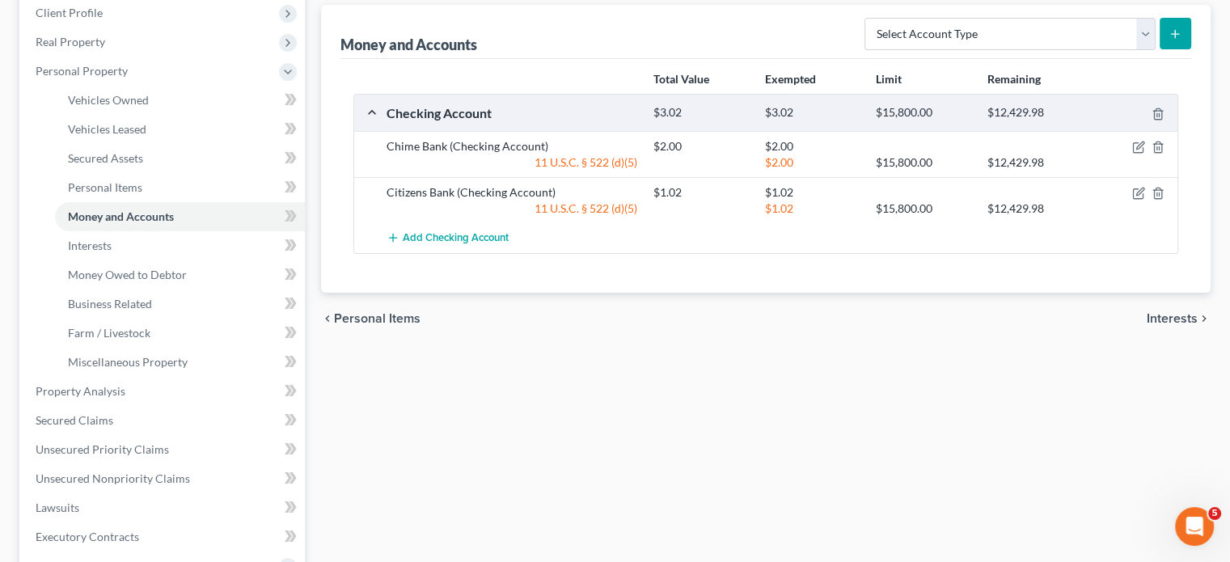
scroll to position [229, 0]
click at [146, 260] on link "Interests" at bounding box center [180, 244] width 250 height 29
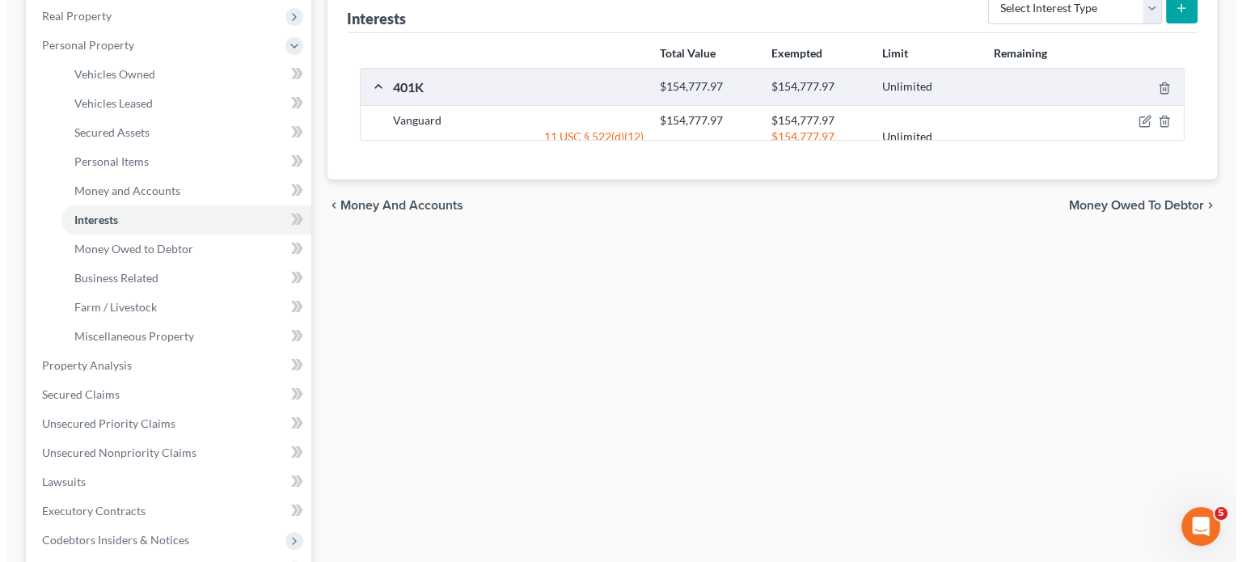
scroll to position [256, 0]
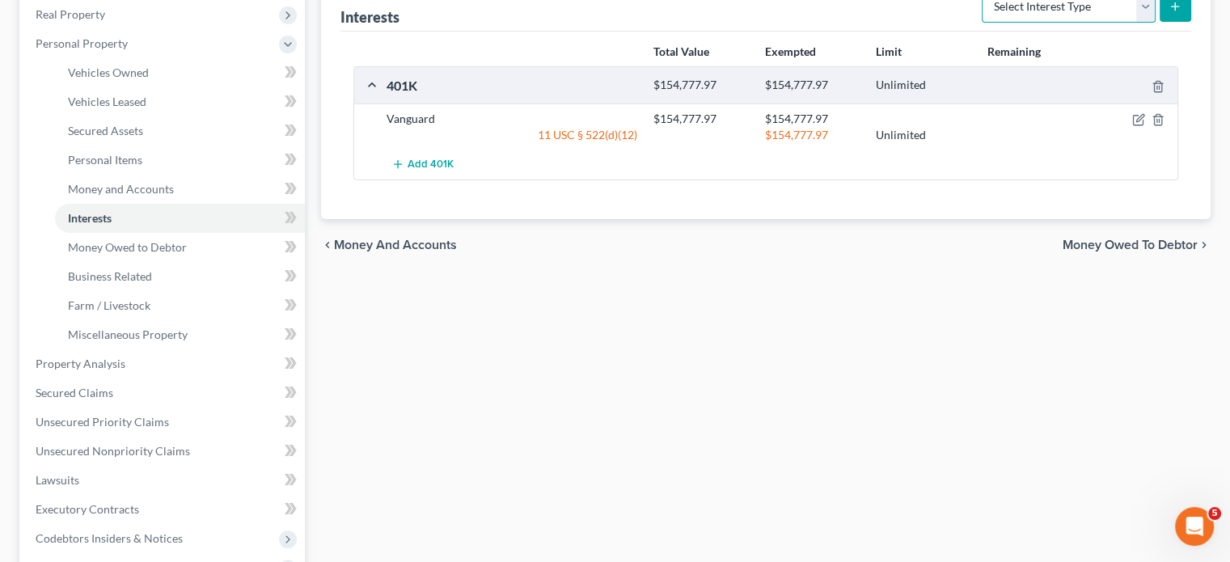
click at [1122, 23] on select "Select Interest Type 401K Annuity Bond Education IRA Government Bond Government…" at bounding box center [1069, 6] width 174 height 32
select select "term_life_insurance"
click at [982, 23] on select "Select Interest Type 401K Annuity Bond Education IRA Government Bond Government…" at bounding box center [1069, 6] width 174 height 32
click at [1160, 22] on button "submit" at bounding box center [1176, 6] width 32 height 32
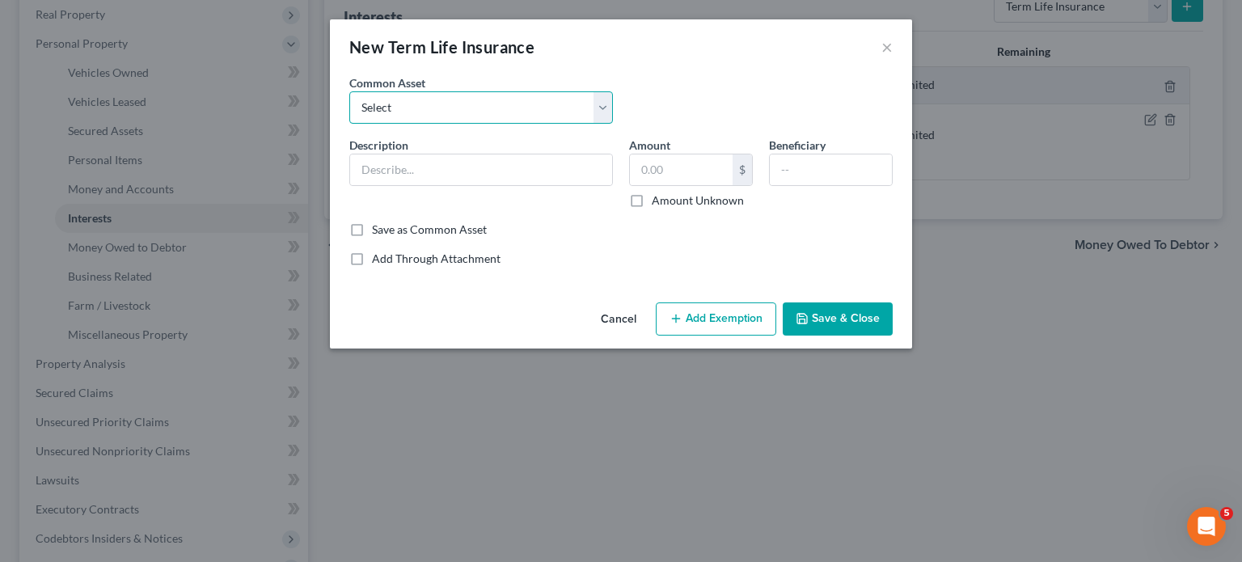
click at [446, 124] on select "Select Group Term Life Insurance through employer Group Life through Work Group…" at bounding box center [481, 107] width 264 height 32
select select "3"
click at [349, 114] on select "Select Group Term Life Insurance through employer Group Life through Work Group…" at bounding box center [481, 107] width 264 height 32
type input "Group life insurance (through employer). This term policy holds no value."
type input "0"
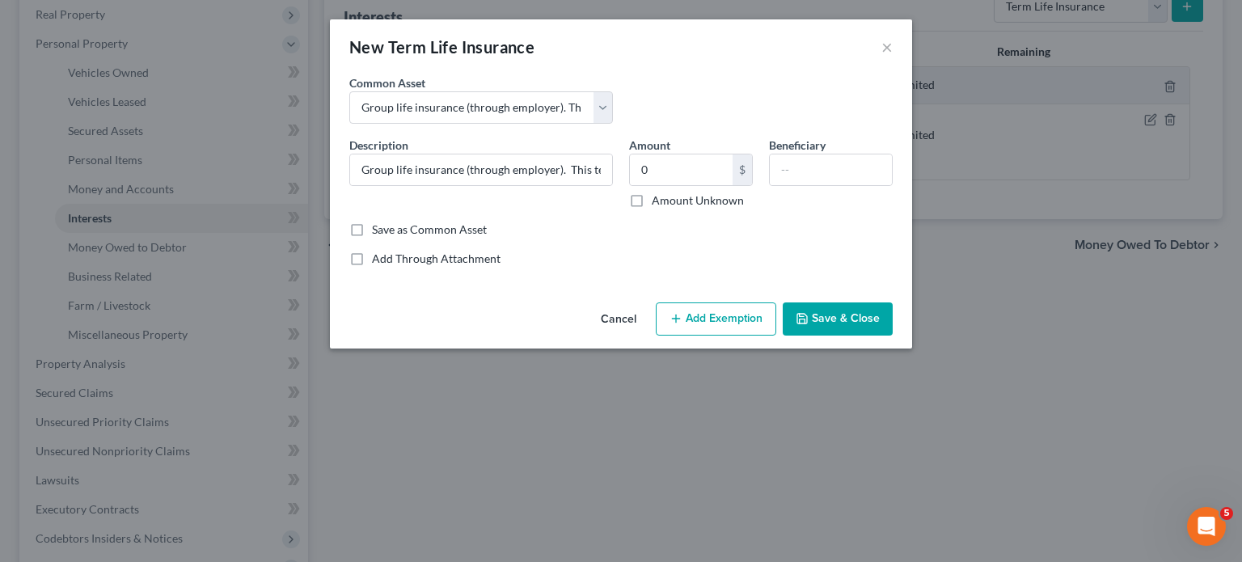
click at [718, 336] on button "Add Exemption" at bounding box center [716, 319] width 120 height 34
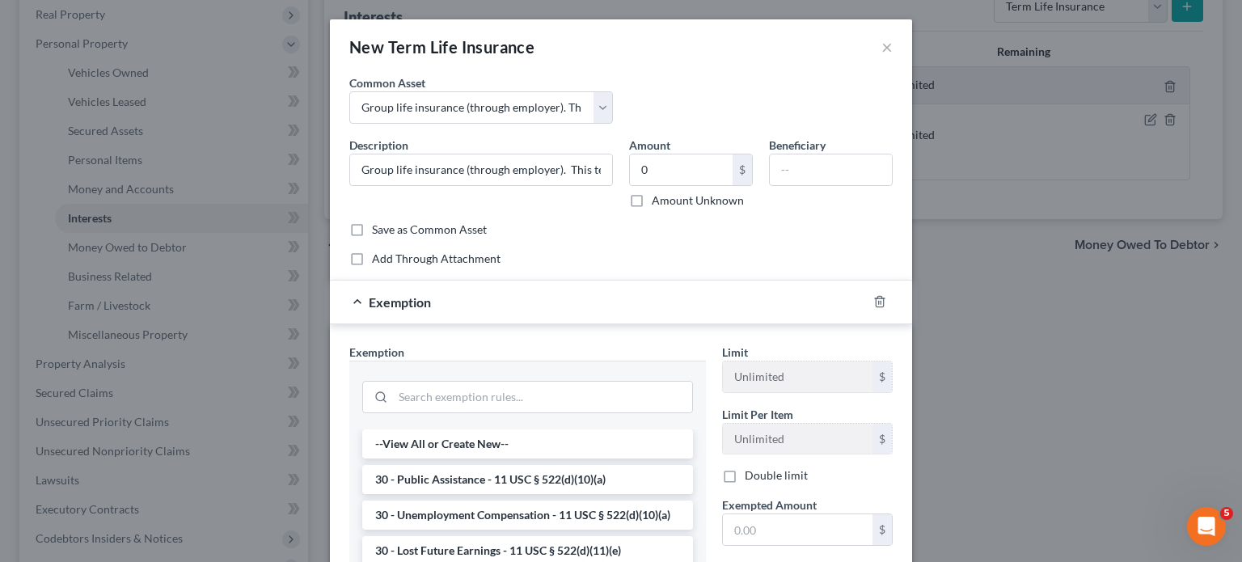
scroll to position [359, 0]
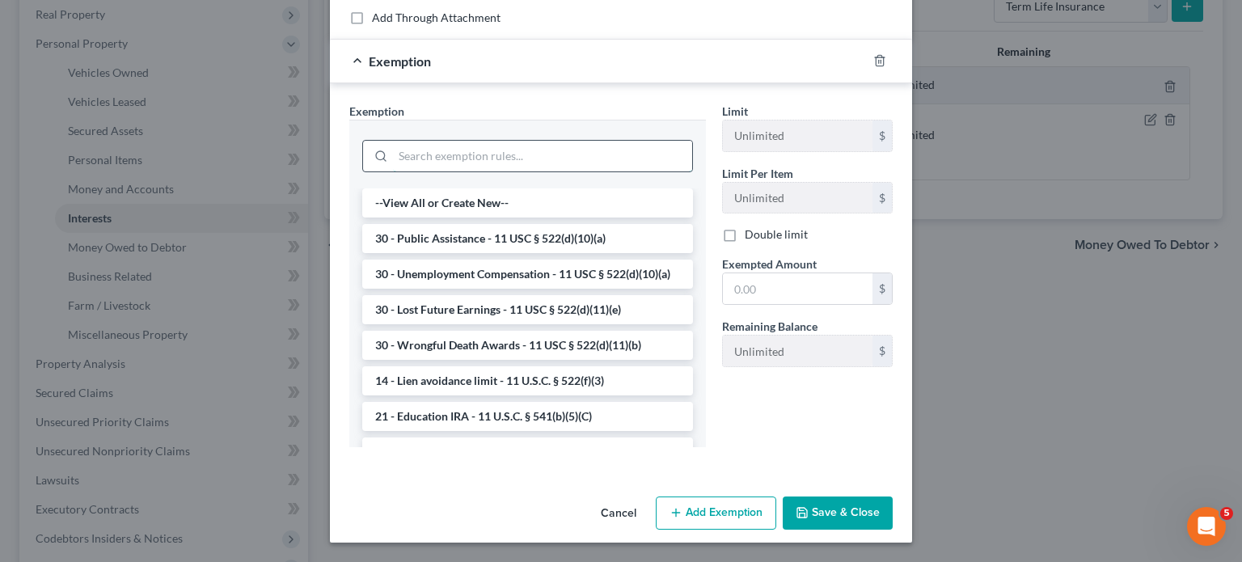
click at [417, 141] on input "search" at bounding box center [542, 156] width 299 height 31
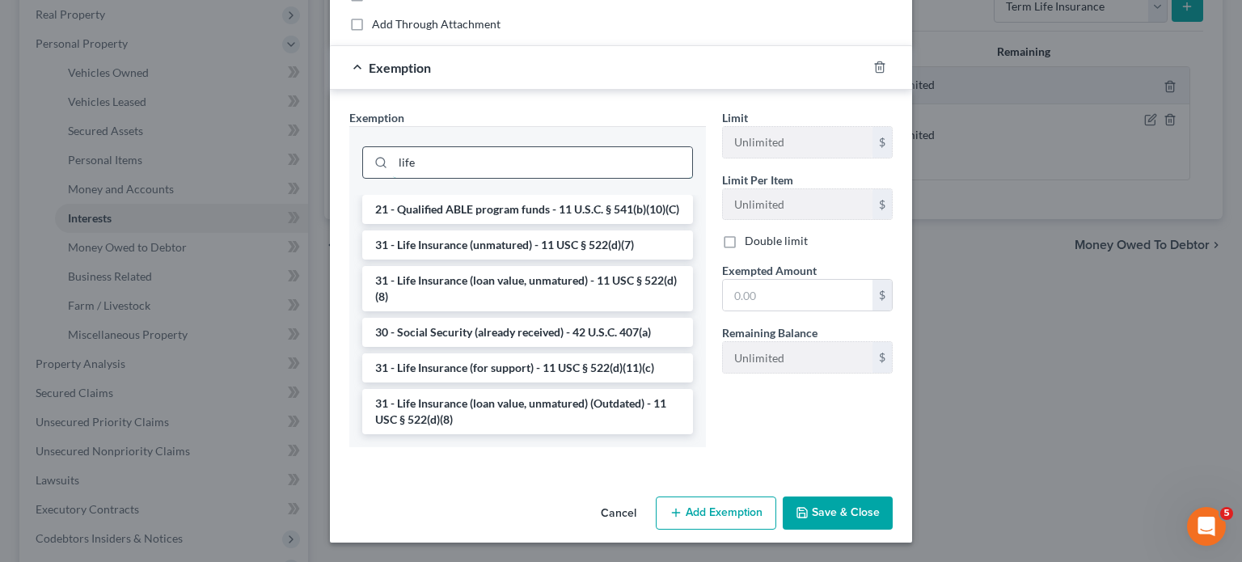
scroll to position [340, 0]
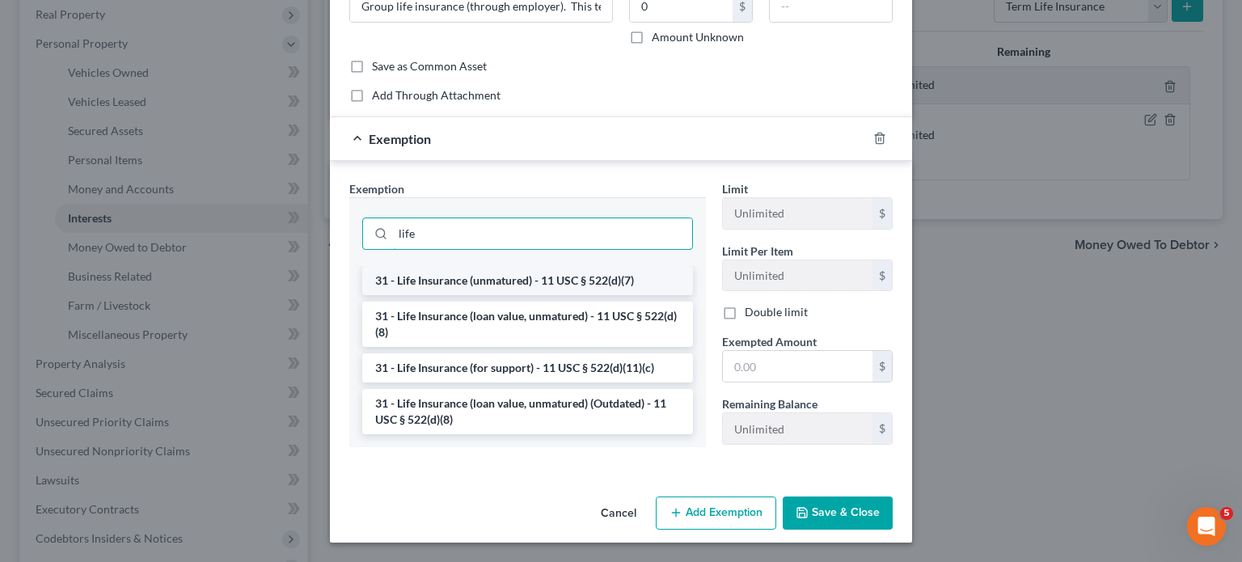
type input "life"
click at [391, 266] on li "31 - Life Insurance (unmatured) - 11 USC § 522(d)(7)" at bounding box center [527, 280] width 331 height 29
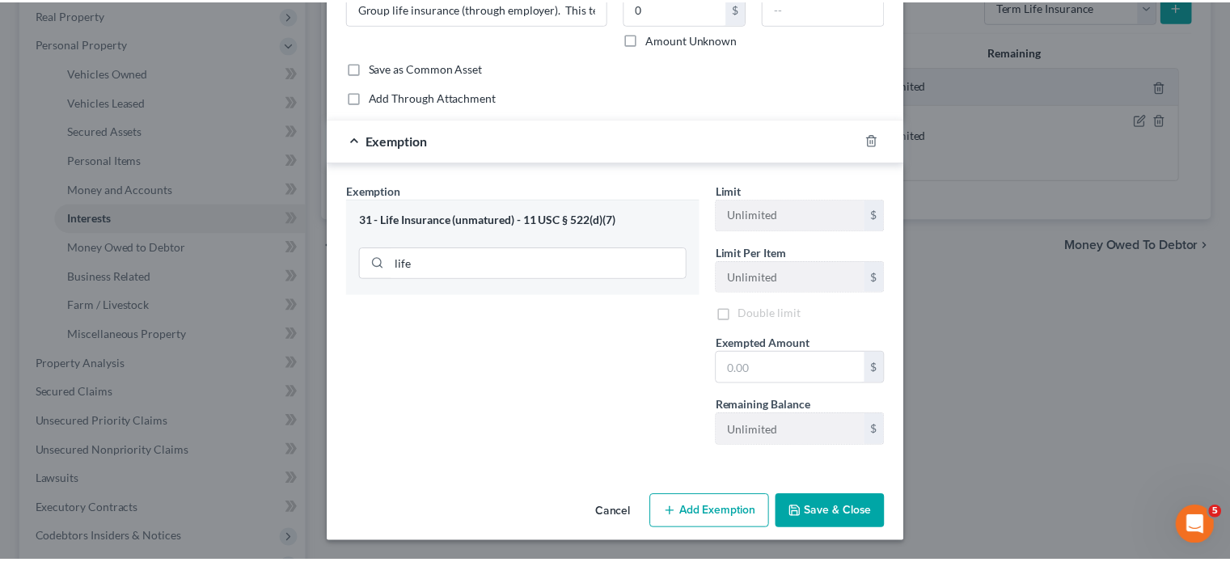
scroll to position [335, 0]
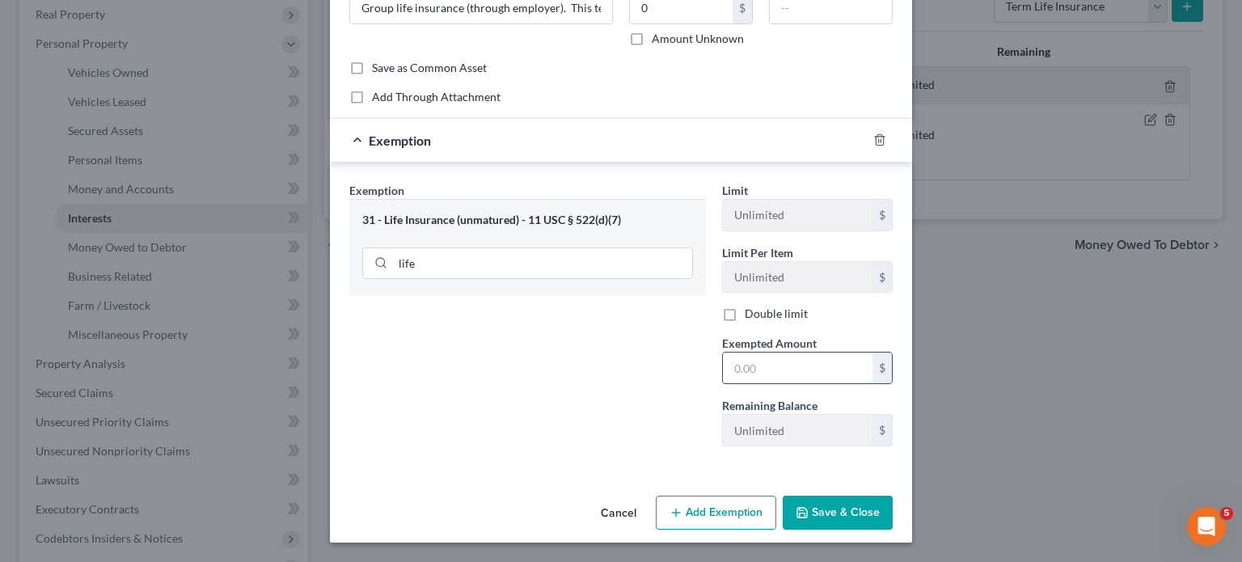
click at [804, 353] on input "text" at bounding box center [798, 368] width 150 height 31
type input "0"
click at [881, 496] on button "Save & Close" at bounding box center [838, 513] width 110 height 34
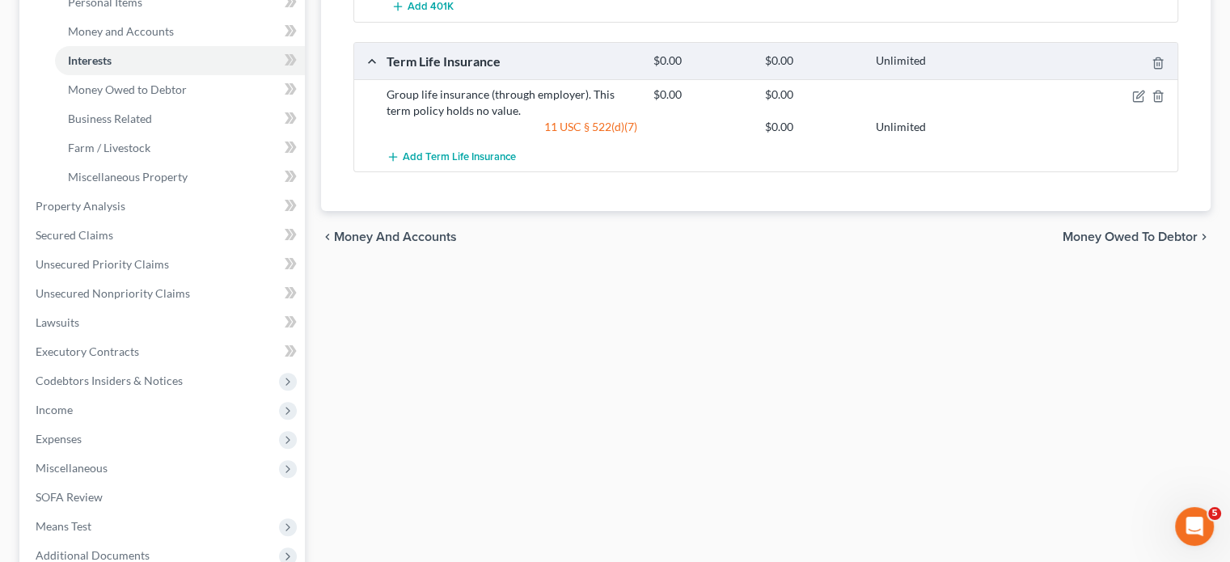
scroll to position [440, 0]
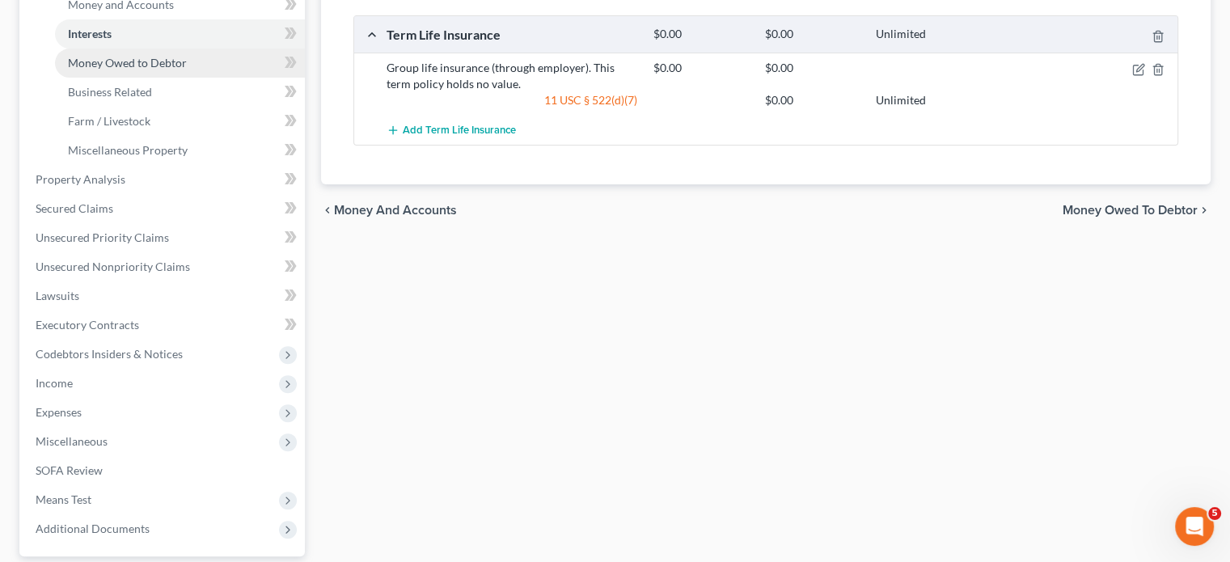
click at [146, 70] on span "Money Owed to Debtor" at bounding box center [127, 63] width 119 height 14
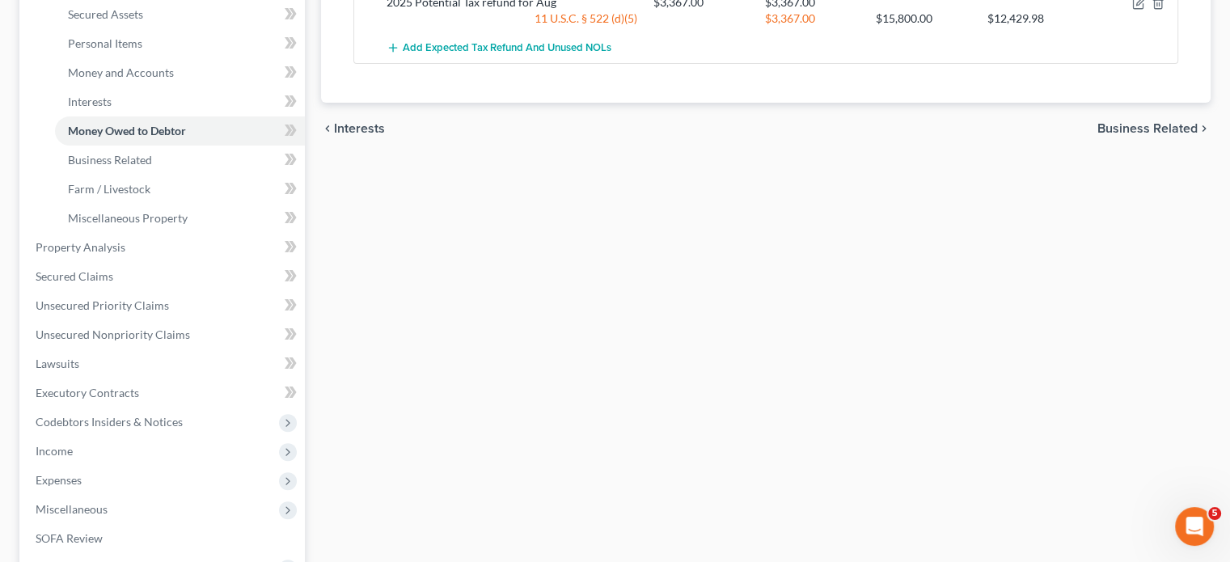
scroll to position [372, 0]
click at [145, 204] on link "Farm / Livestock" at bounding box center [180, 189] width 250 height 29
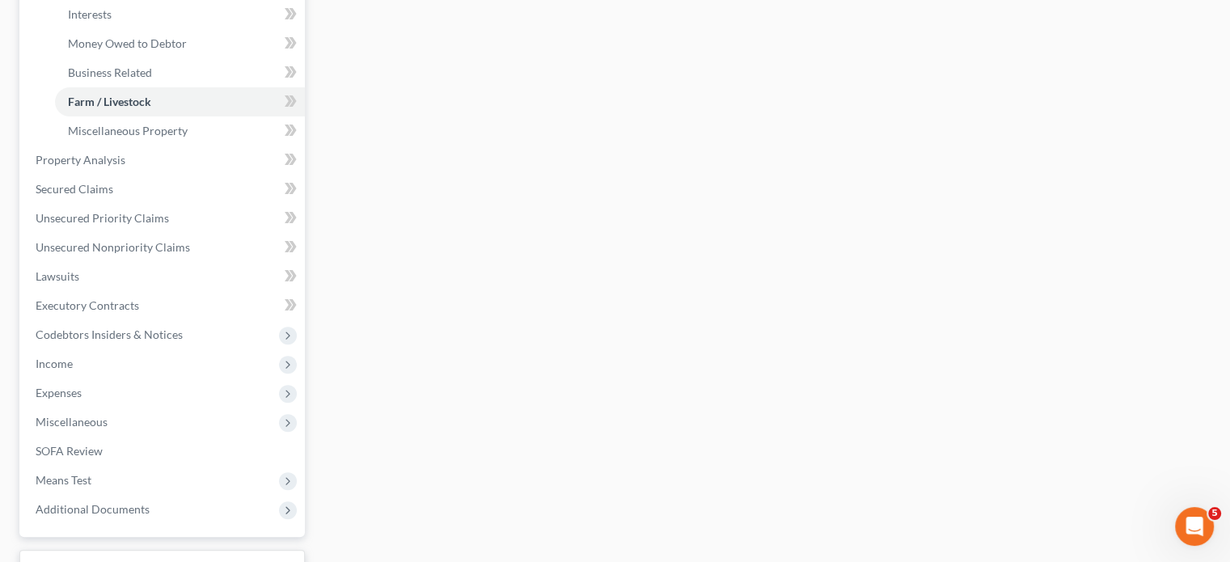
scroll to position [461, 0]
click at [114, 78] on span "Business Related" at bounding box center [110, 71] width 84 height 14
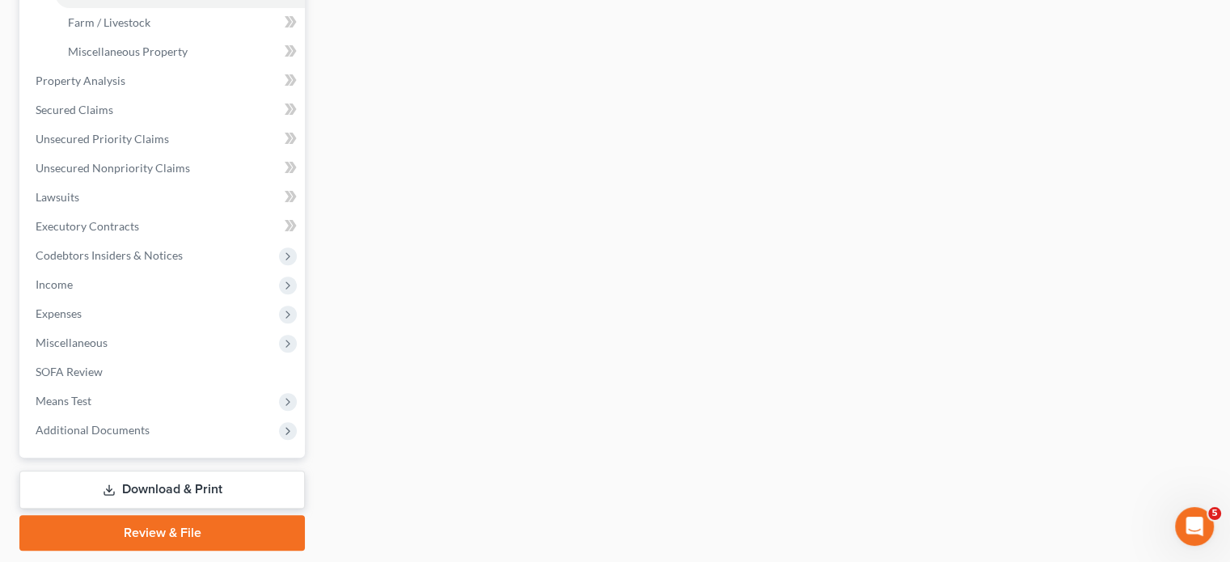
scroll to position [563, 0]
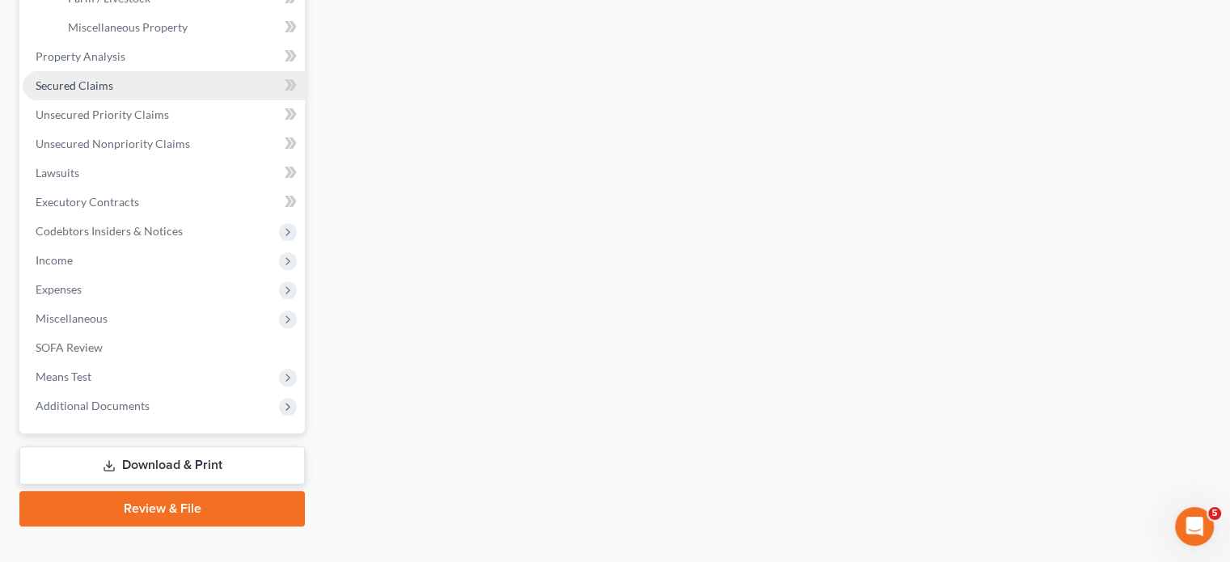
click at [179, 100] on link "Secured Claims" at bounding box center [164, 85] width 282 height 29
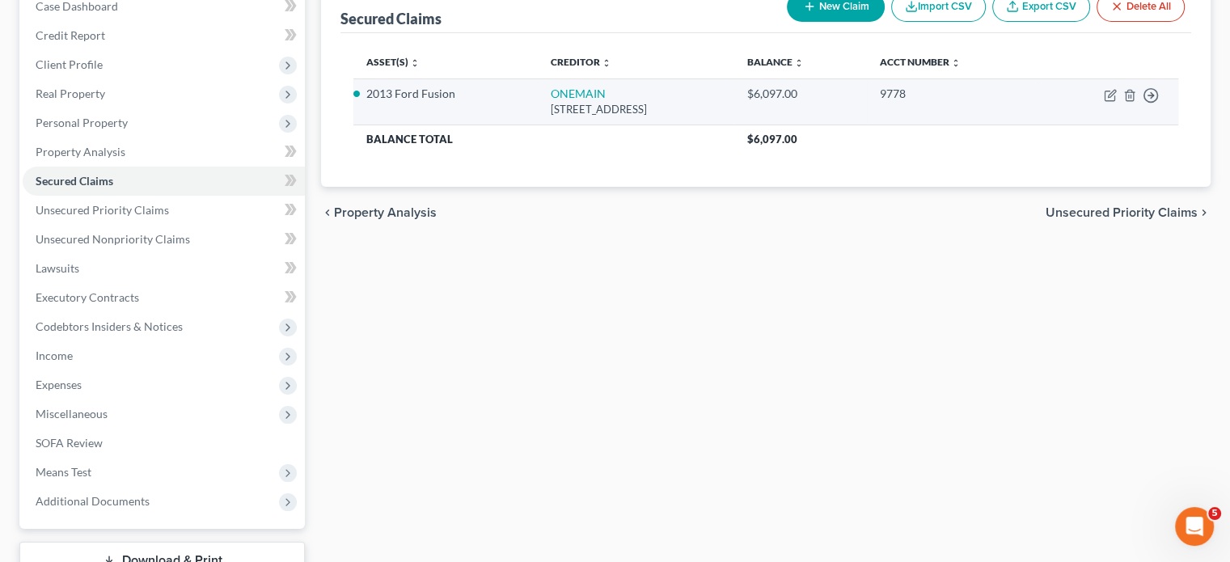
scroll to position [184, 0]
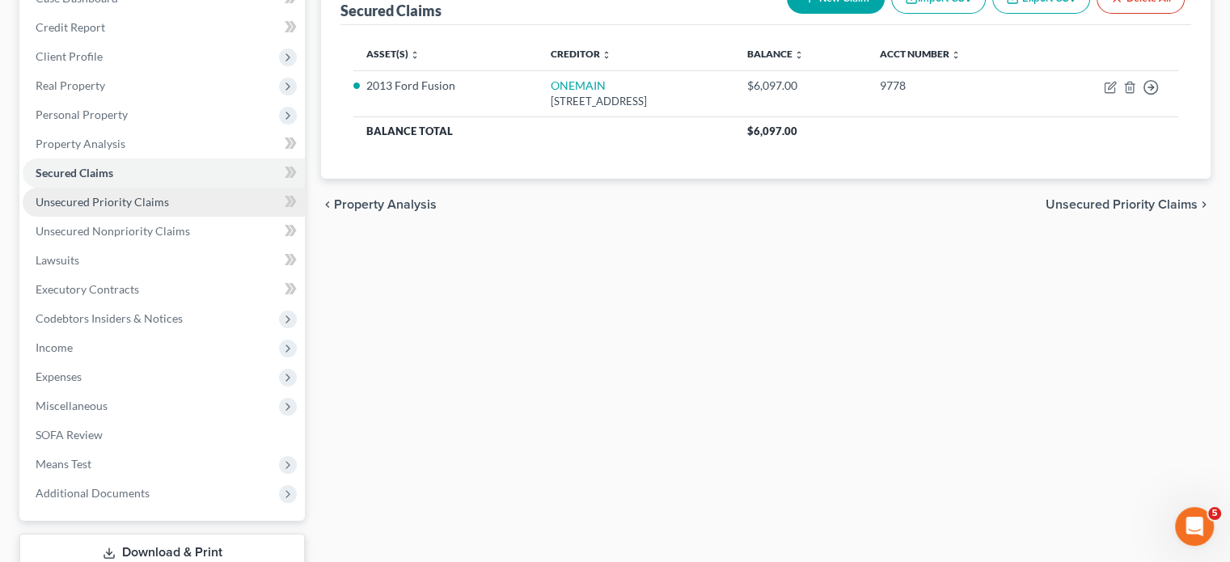
click at [169, 209] on span "Unsecured Priority Claims" at bounding box center [102, 202] width 133 height 14
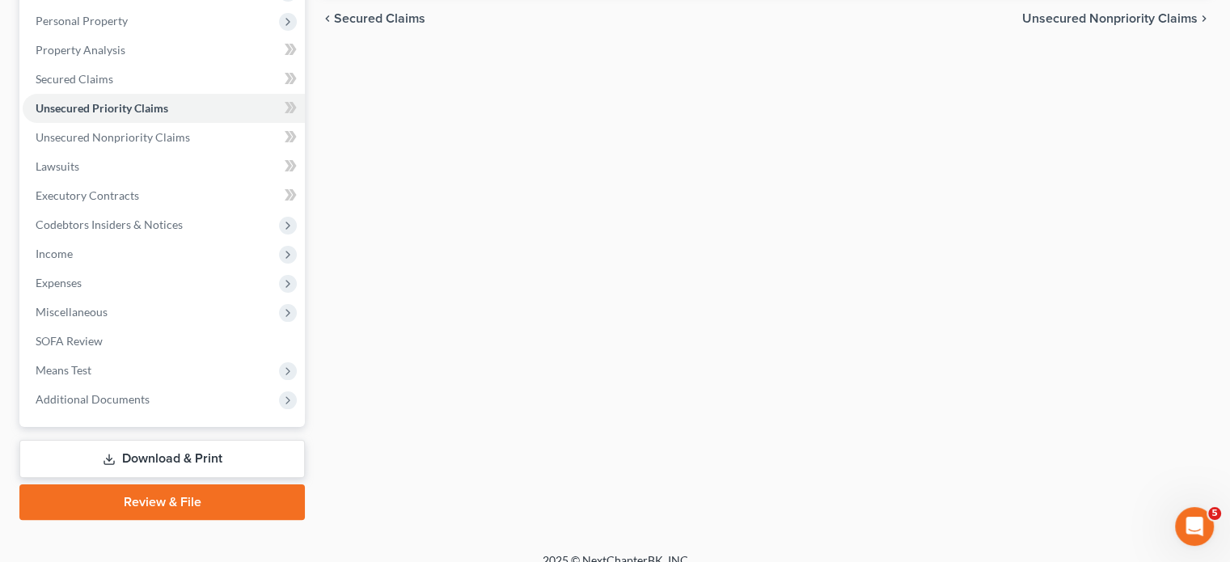
scroll to position [298, 0]
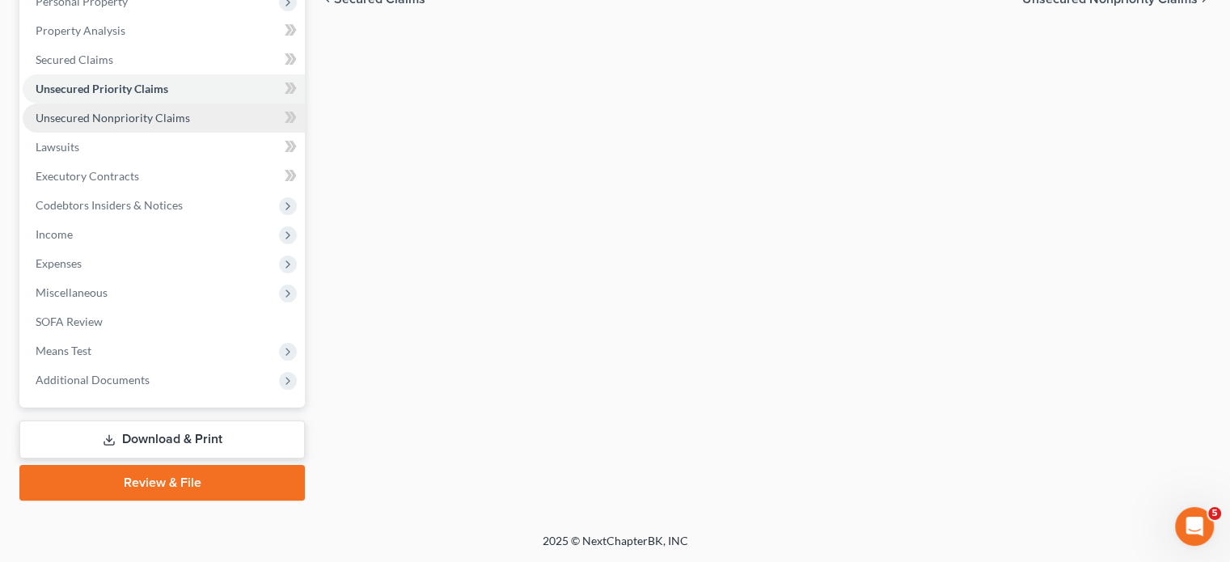
click at [184, 125] on span "Unsecured Nonpriority Claims" at bounding box center [113, 118] width 154 height 14
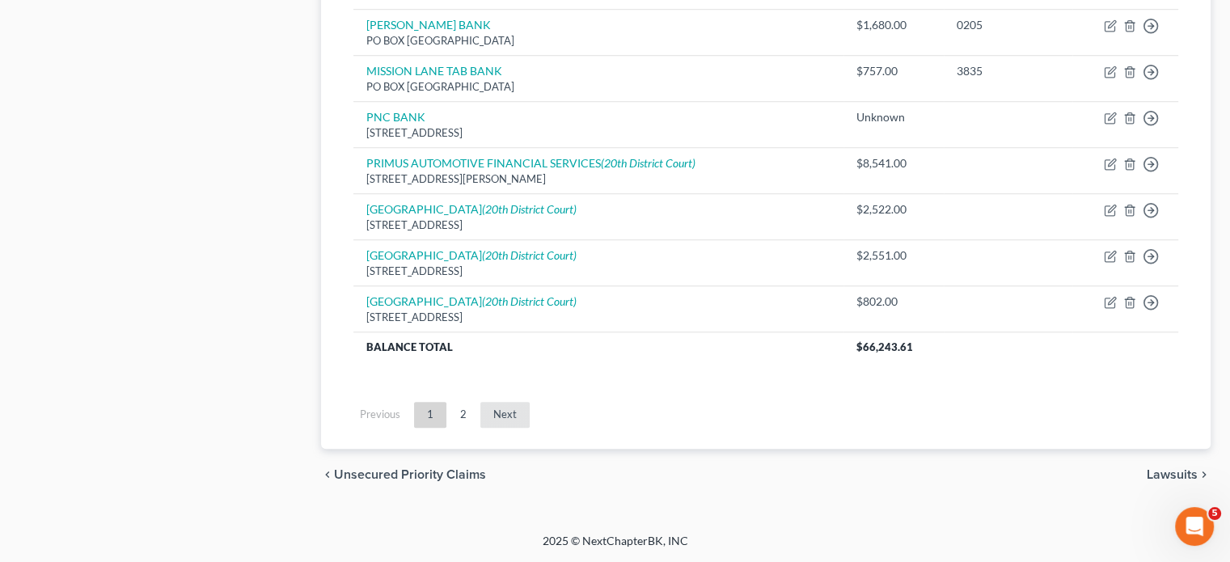
scroll to position [1721, 0]
click at [530, 420] on link "Next" at bounding box center [504, 415] width 49 height 26
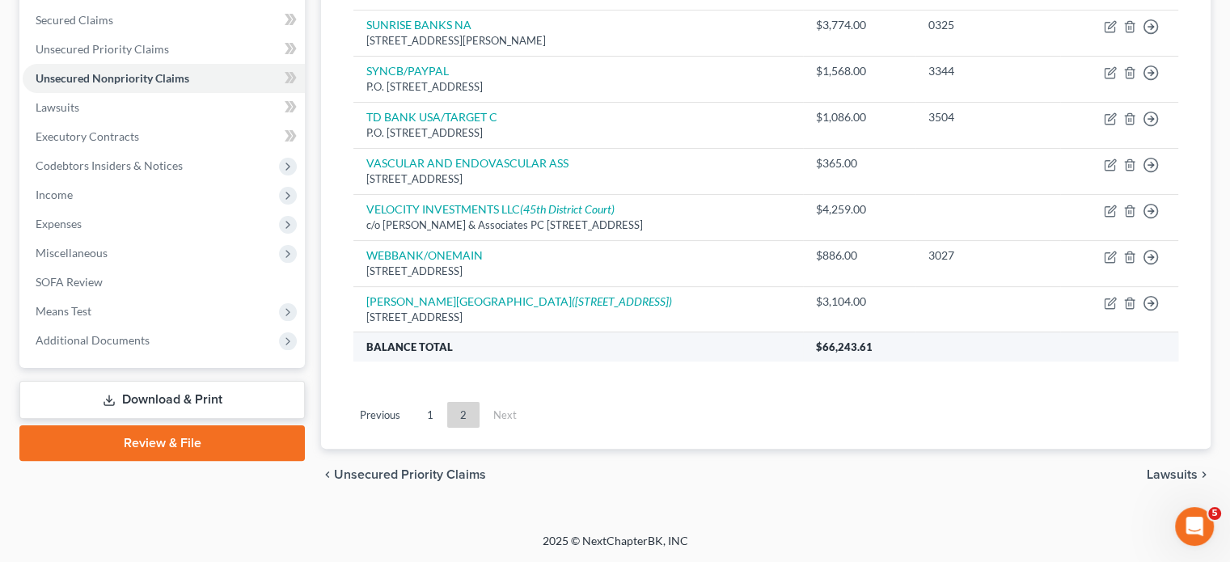
scroll to position [432, 0]
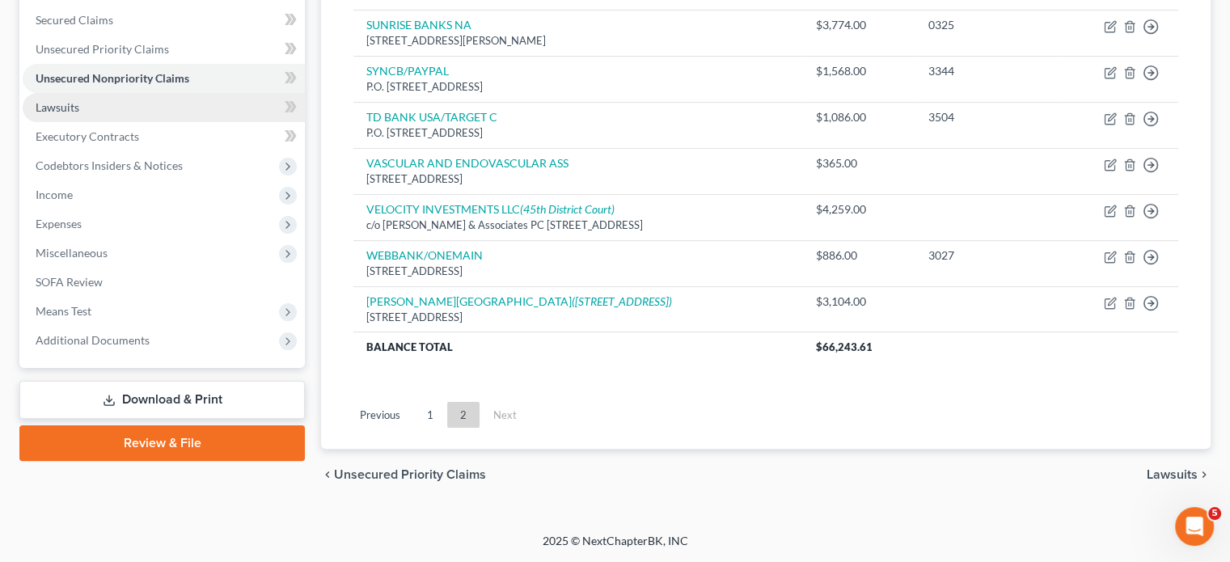
click at [79, 114] on span "Lawsuits" at bounding box center [58, 107] width 44 height 14
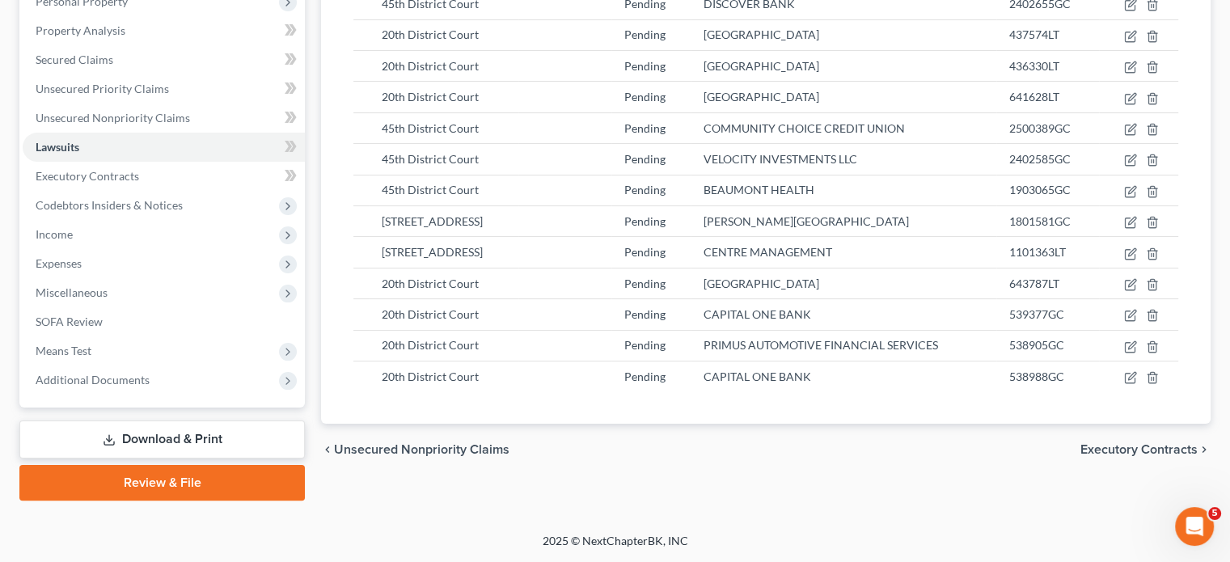
scroll to position [456, 0]
click at [139, 169] on span "Executory Contracts" at bounding box center [88, 176] width 104 height 14
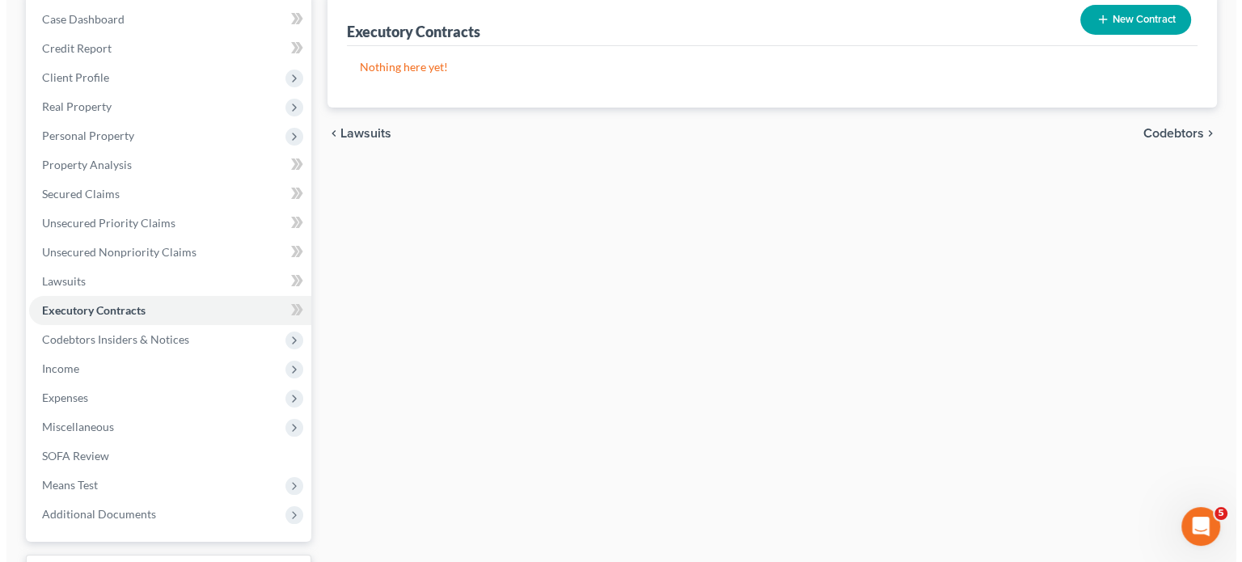
scroll to position [155, 0]
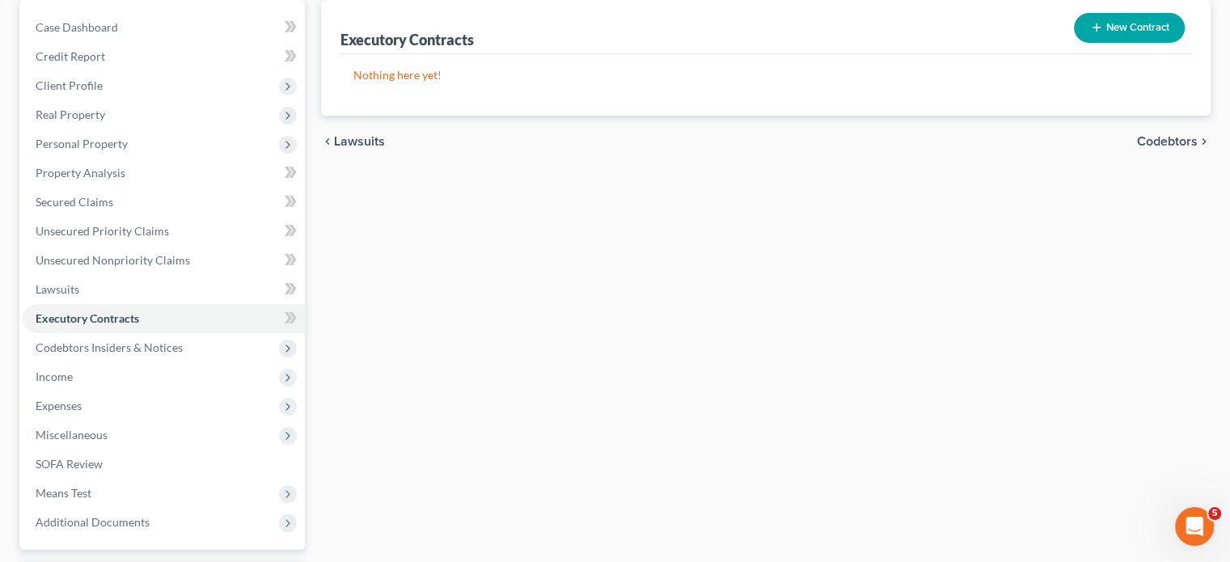
click at [1136, 43] on button "New Contract" at bounding box center [1129, 28] width 111 height 30
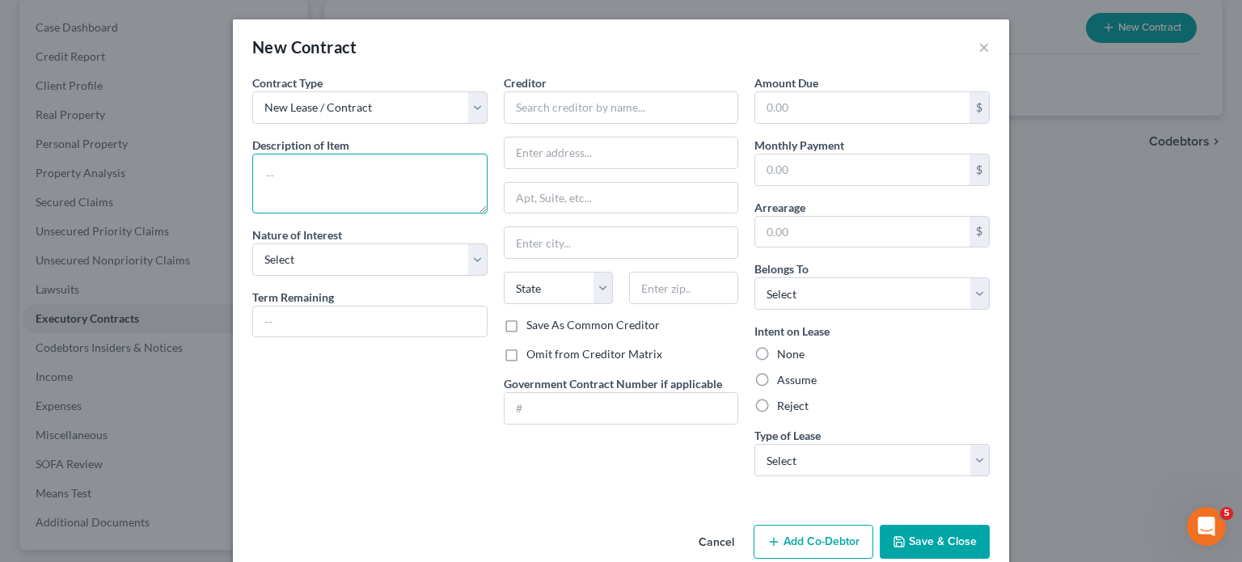
click at [291, 213] on textarea at bounding box center [369, 184] width 235 height 60
type textarea "Residential lease"
click at [252, 276] on select "Select Purchaser Agent Lessor Lessee" at bounding box center [369, 259] width 235 height 32
select select "3"
click at [252, 276] on select "Select Purchaser Agent Lessor Lessee" at bounding box center [369, 259] width 235 height 32
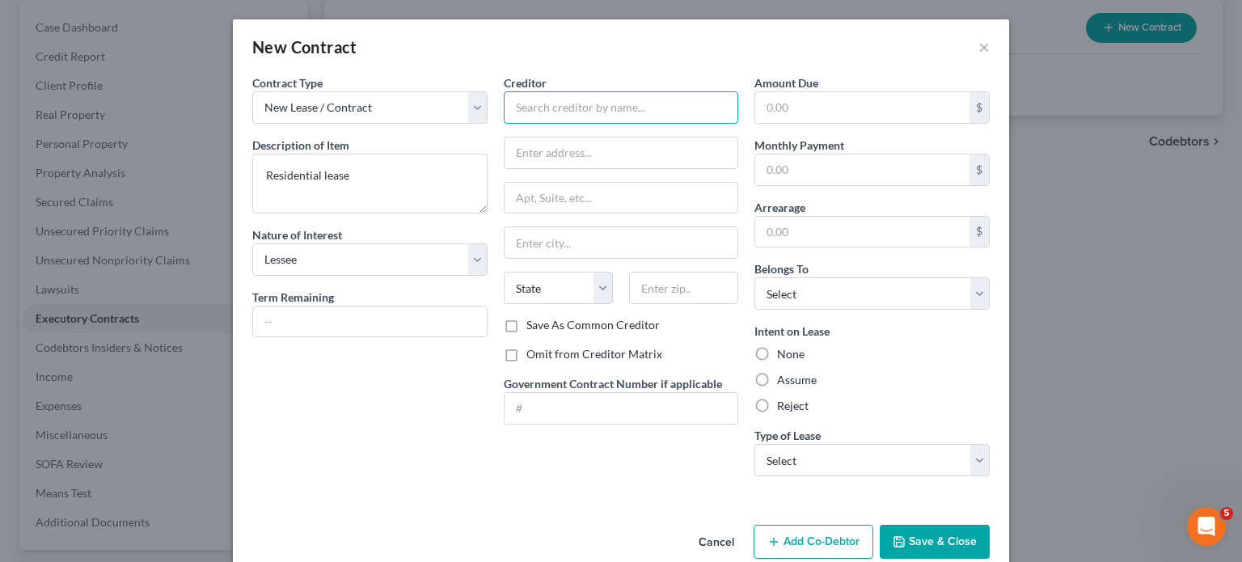
click at [513, 124] on input "text" at bounding box center [621, 107] width 235 height 32
type input "Landlord"
click at [526, 362] on label "Omit from Creditor Matrix" at bounding box center [594, 354] width 136 height 16
click at [533, 357] on input "Omit from Creditor Matrix" at bounding box center [538, 351] width 11 height 11
checkbox input "true"
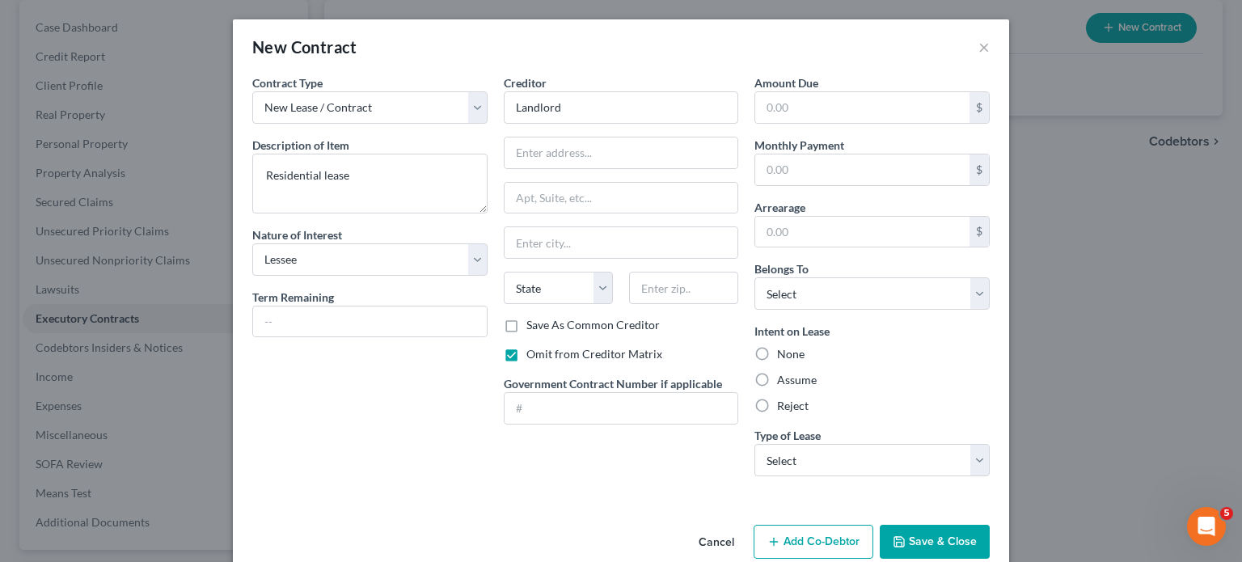
click at [792, 388] on label "Assume" at bounding box center [797, 380] width 40 height 16
click at [792, 382] on input "Assume" at bounding box center [789, 377] width 11 height 11
radio input "true"
click at [893, 386] on div "Amount Due $ Monthly Payment $ Arrearage $ Belongs To * Select Debtor 1 Only De…" at bounding box center [871, 281] width 251 height 415
click at [889, 310] on select "Select Debtor 1 Only Debtor 2 Only Debtor 1 And Debtor 2 Only At Least One Of T…" at bounding box center [871, 293] width 235 height 32
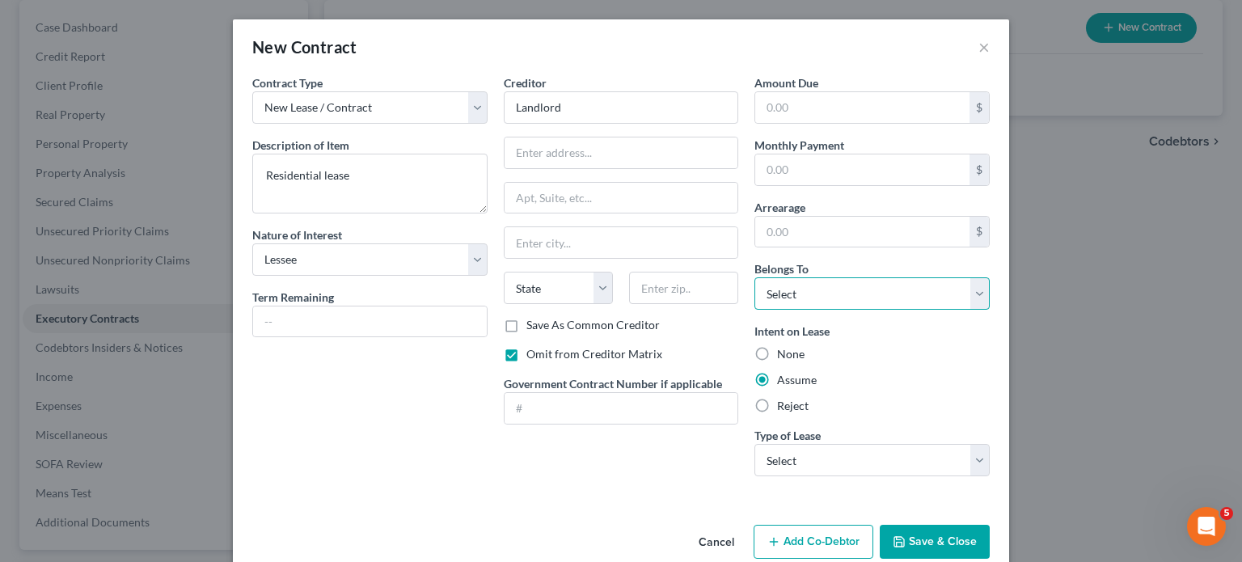
select select "0"
click at [779, 310] on select "Select Debtor 1 Only Debtor 2 Only Debtor 1 And Debtor 2 Only At Least One Of T…" at bounding box center [871, 293] width 235 height 32
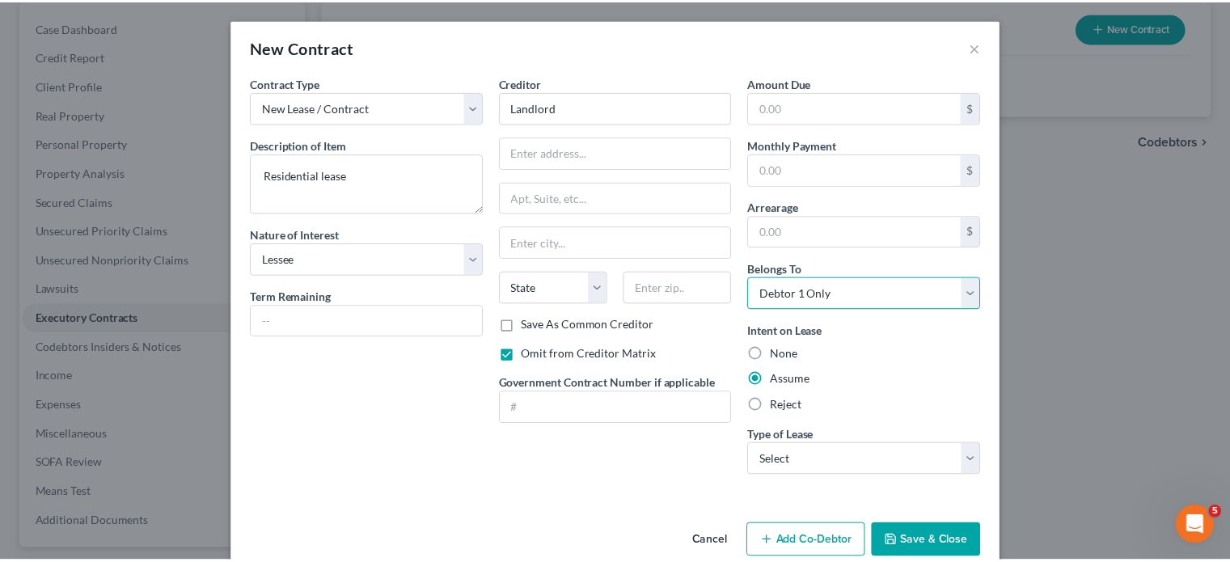
scroll to position [171, 0]
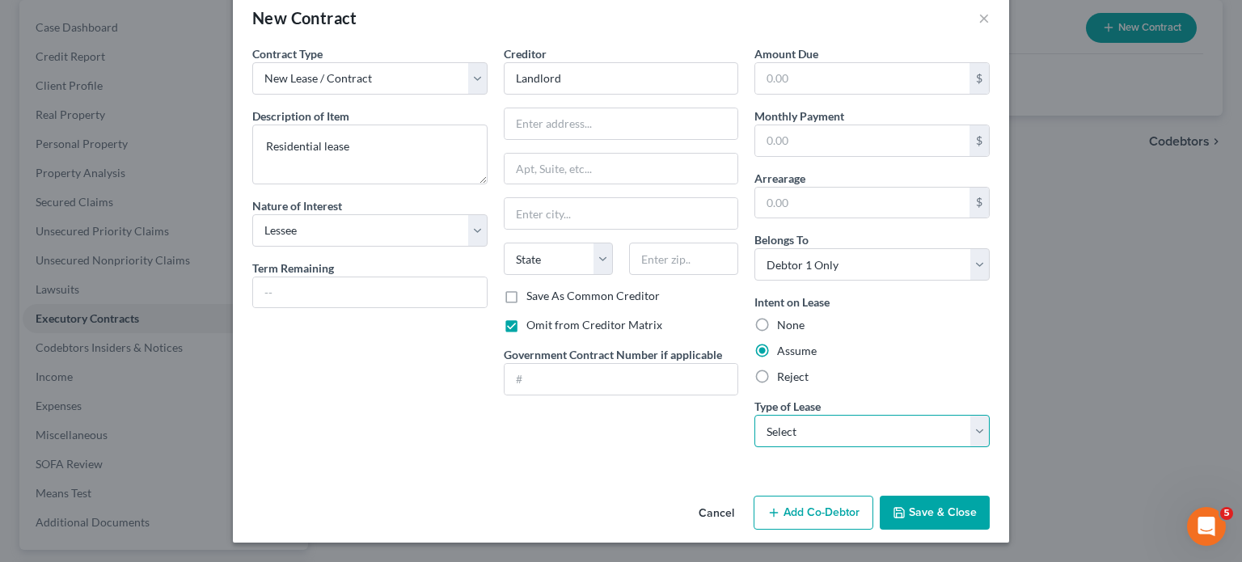
click at [883, 415] on select "Select Real Estate Car Other" at bounding box center [871, 431] width 235 height 32
select select "0"
click at [779, 415] on select "Select Real Estate Car Other" at bounding box center [871, 431] width 235 height 32
click at [990, 499] on button "Save & Close" at bounding box center [935, 513] width 110 height 34
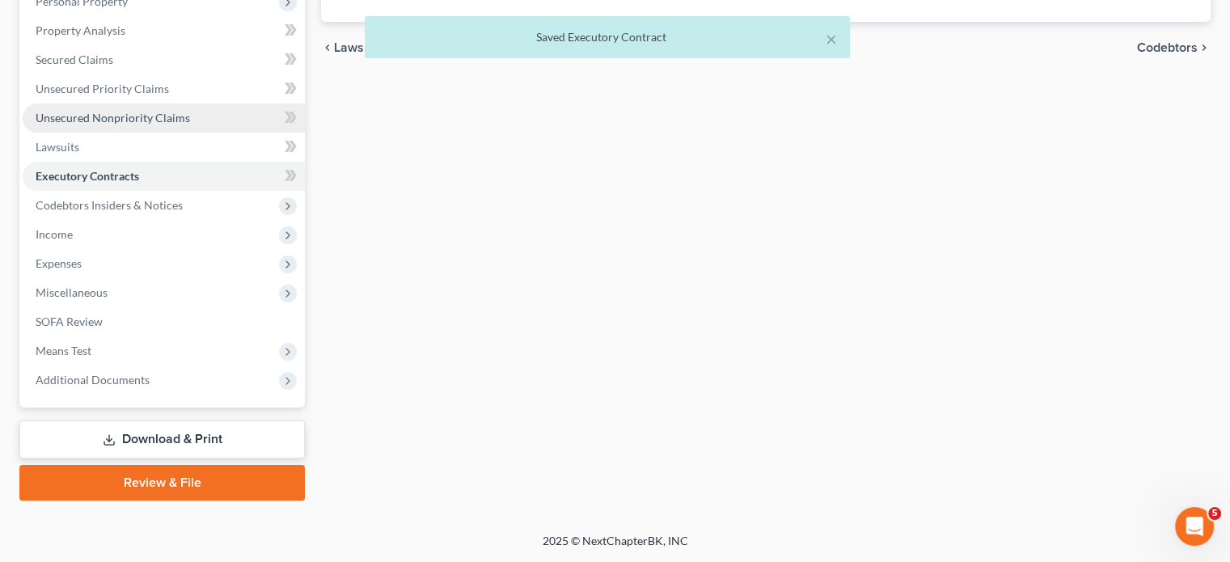
scroll to position [378, 0]
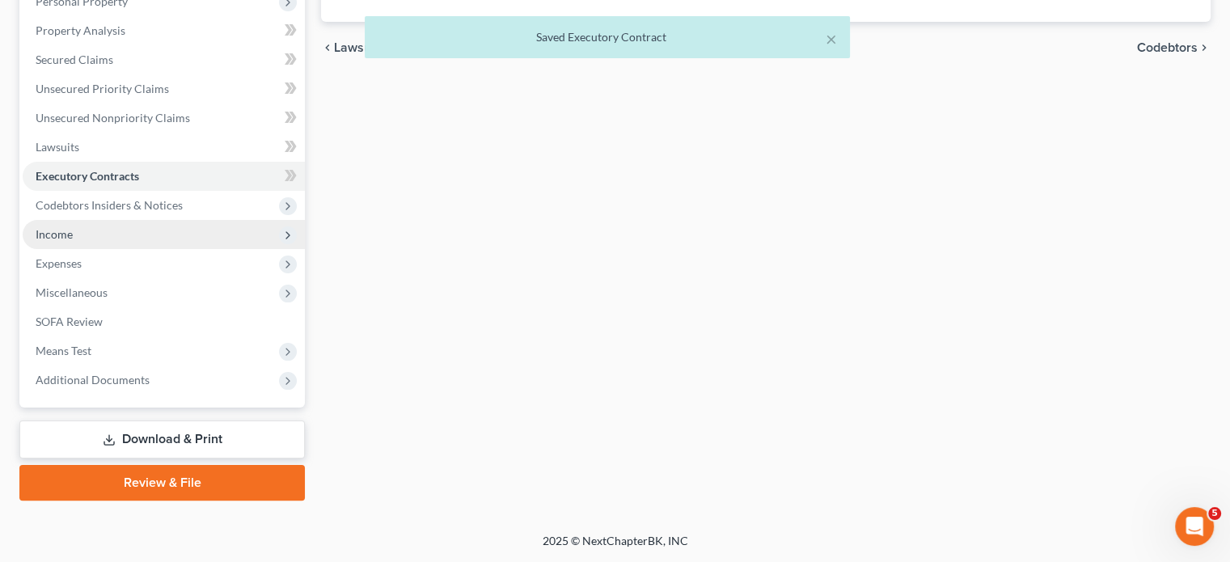
click at [133, 249] on span "Income" at bounding box center [164, 234] width 282 height 29
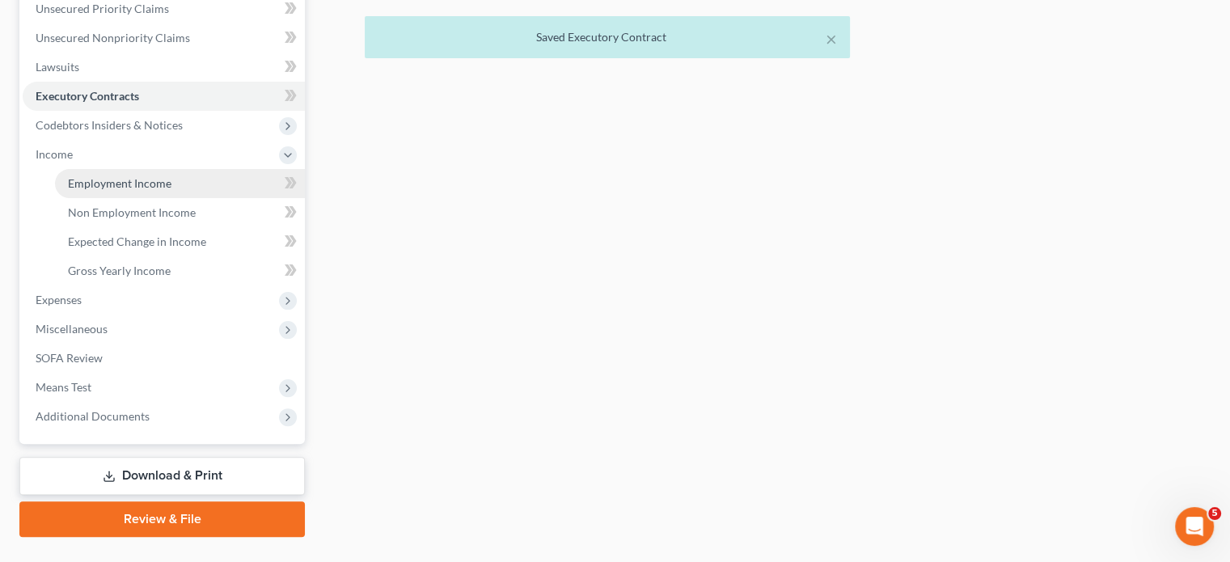
click at [139, 190] on span "Employment Income" at bounding box center [120, 183] width 104 height 14
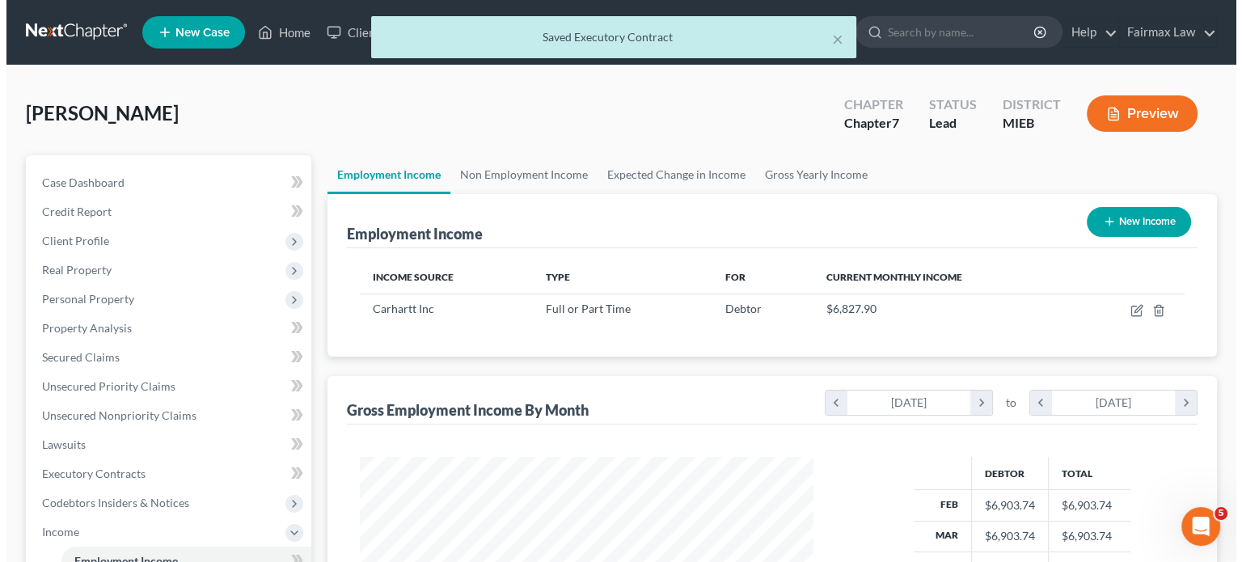
scroll to position [359, 486]
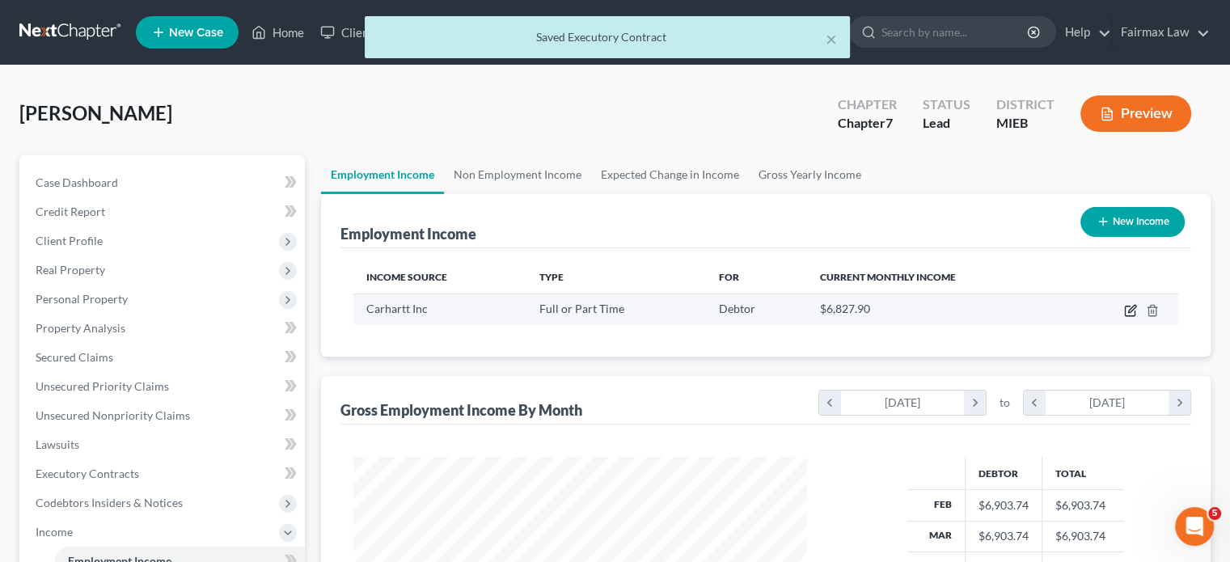
click at [1124, 317] on icon "button" at bounding box center [1130, 310] width 13 height 13
select select "0"
select select "23"
select select "2"
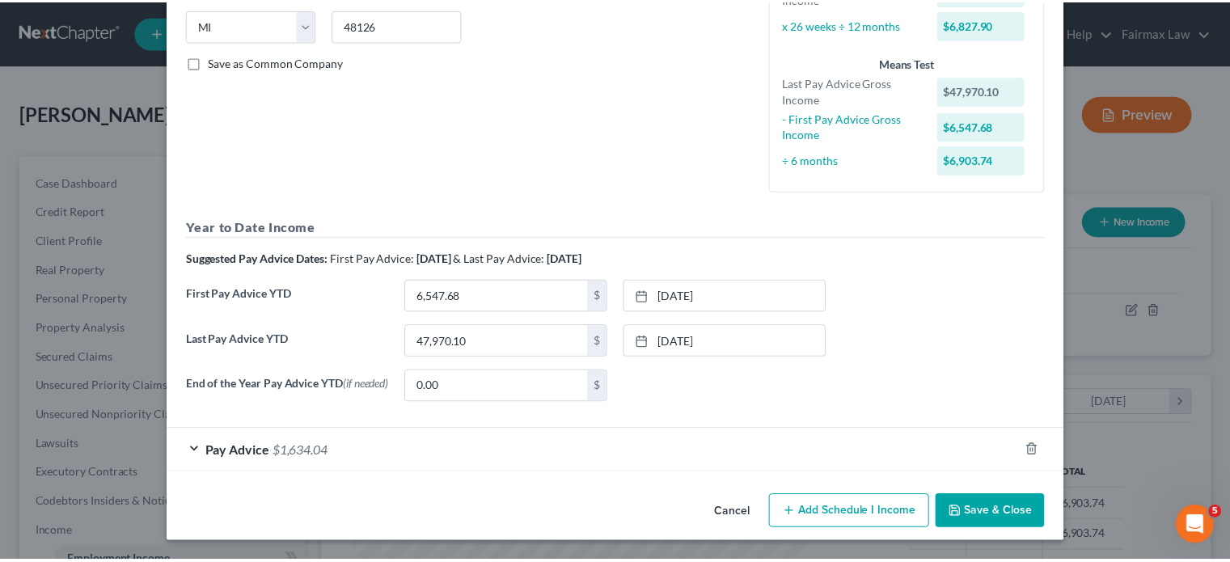
scroll to position [525, 0]
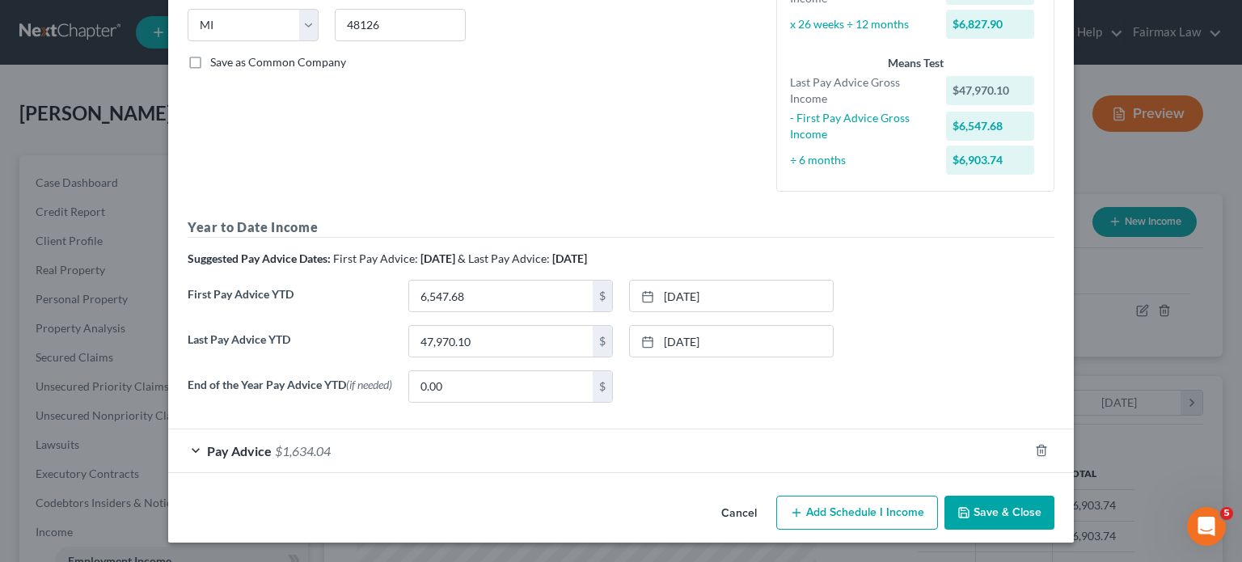
click at [769, 505] on button "Cancel" at bounding box center [738, 513] width 61 height 32
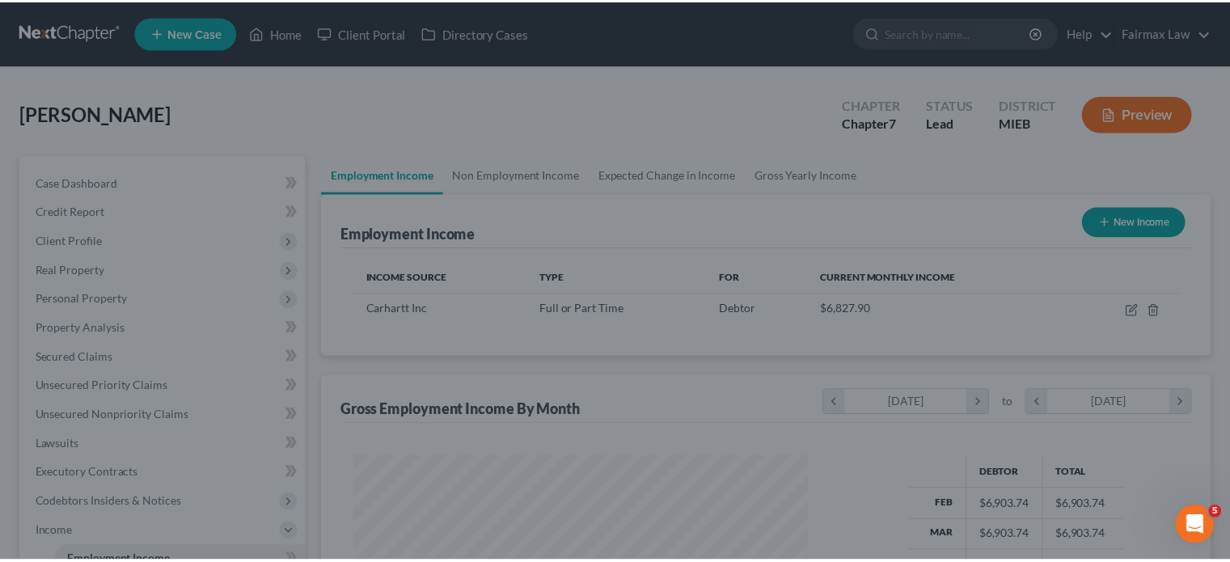
scroll to position [808239, 808113]
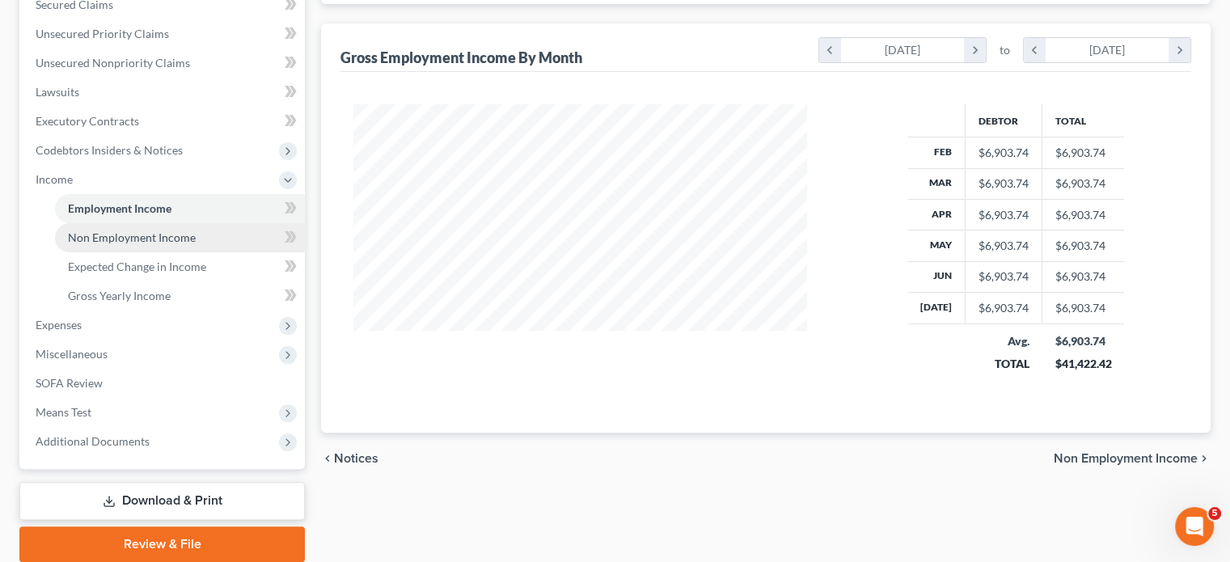
click at [196, 244] on span "Non Employment Income" at bounding box center [132, 237] width 128 height 14
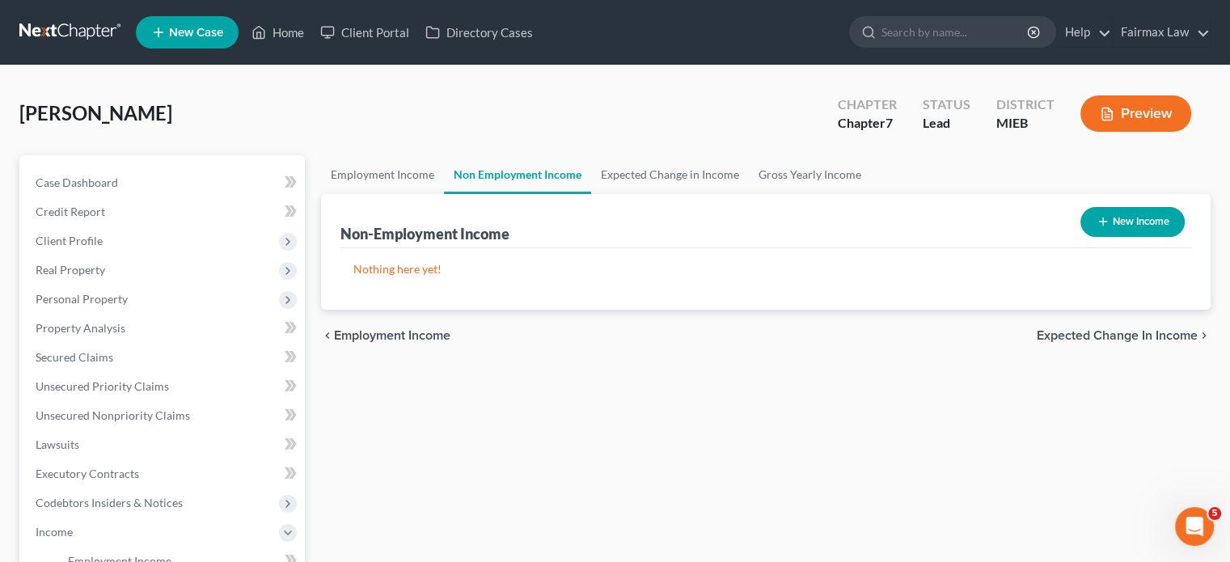
click at [1080, 237] on button "New Income" at bounding box center [1132, 222] width 104 height 30
select select "0"
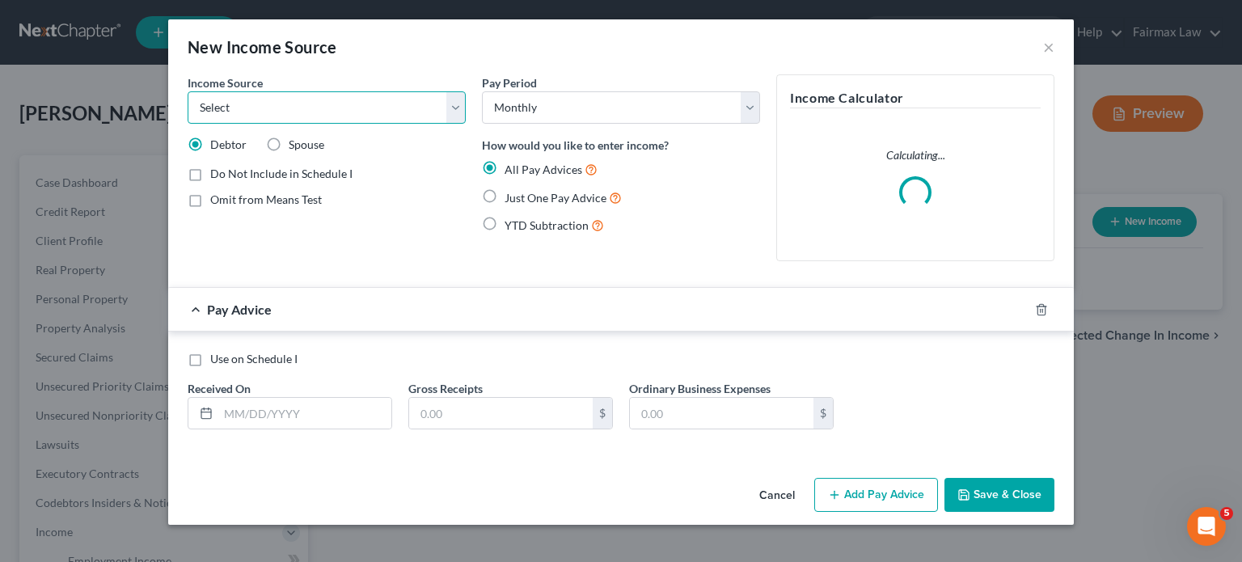
click at [188, 124] on select "Select Unemployment Disability (from employer) Pension Retirement Social Securi…" at bounding box center [327, 107] width 278 height 32
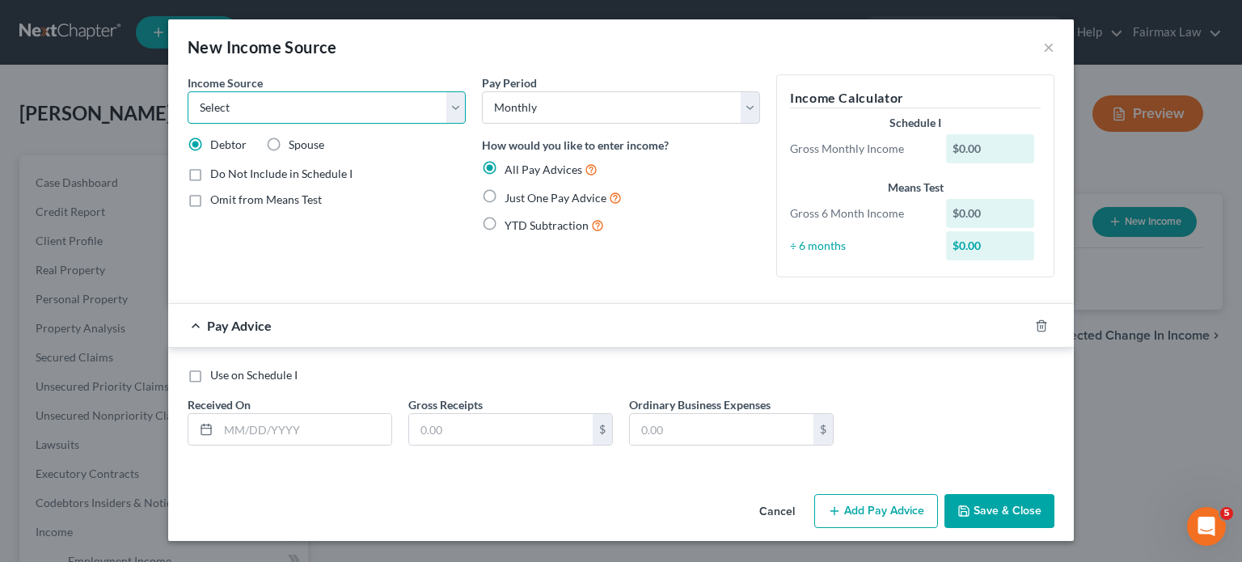
select select "13"
click at [188, 114] on select "Select Unemployment Disability (from employer) Pension Retirement Social Securi…" at bounding box center [327, 107] width 278 height 32
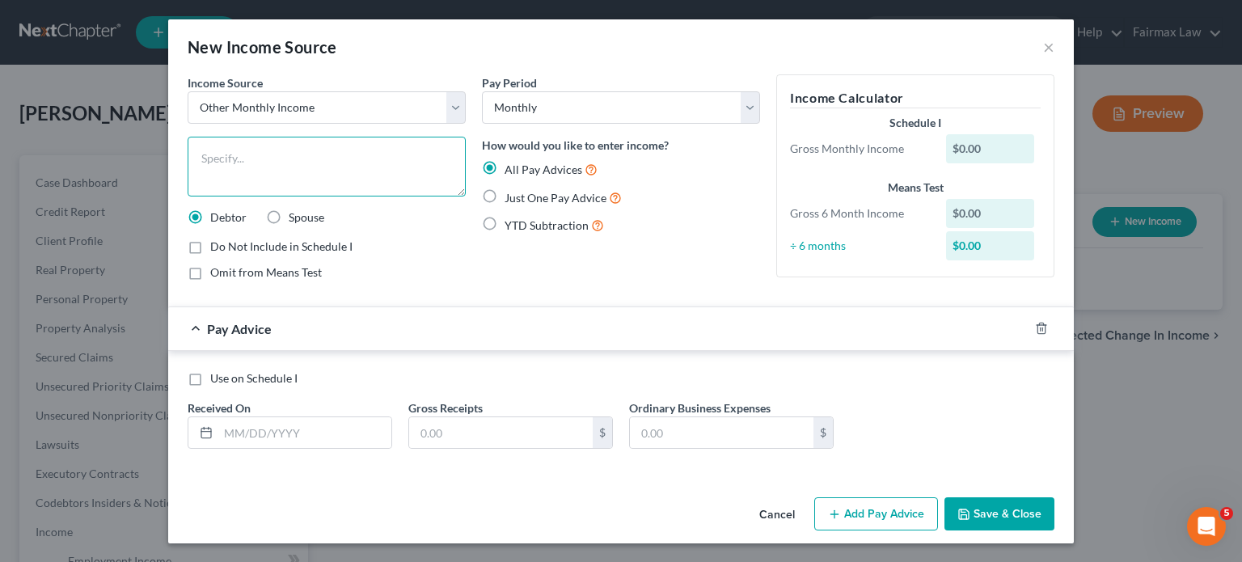
click at [197, 196] on textarea at bounding box center [327, 167] width 278 height 60
type textarea "Babysitting"
click at [505, 207] on label "Just One Pay Advice" at bounding box center [563, 197] width 117 height 19
click at [511, 199] on input "Just One Pay Advice" at bounding box center [516, 193] width 11 height 11
radio input "true"
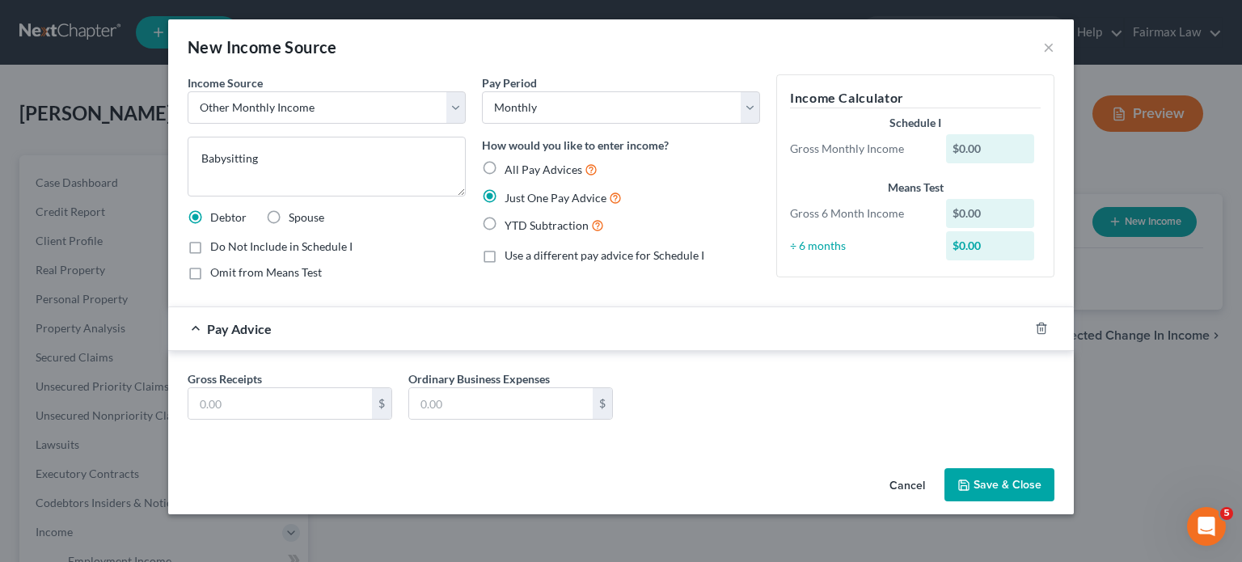
scroll to position [101, 0]
click at [233, 399] on input "text" at bounding box center [280, 403] width 184 height 31
type input "525"
click at [1051, 487] on button "Save & Close" at bounding box center [999, 485] width 110 height 34
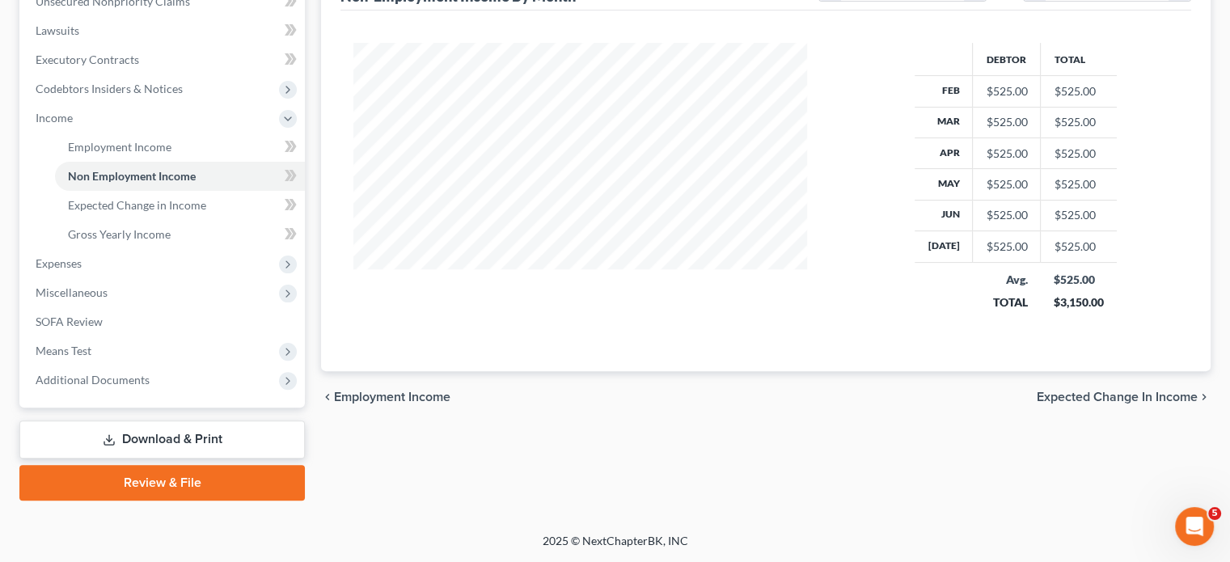
scroll to position [615, 0]
click at [178, 249] on span "Expenses" at bounding box center [164, 263] width 282 height 29
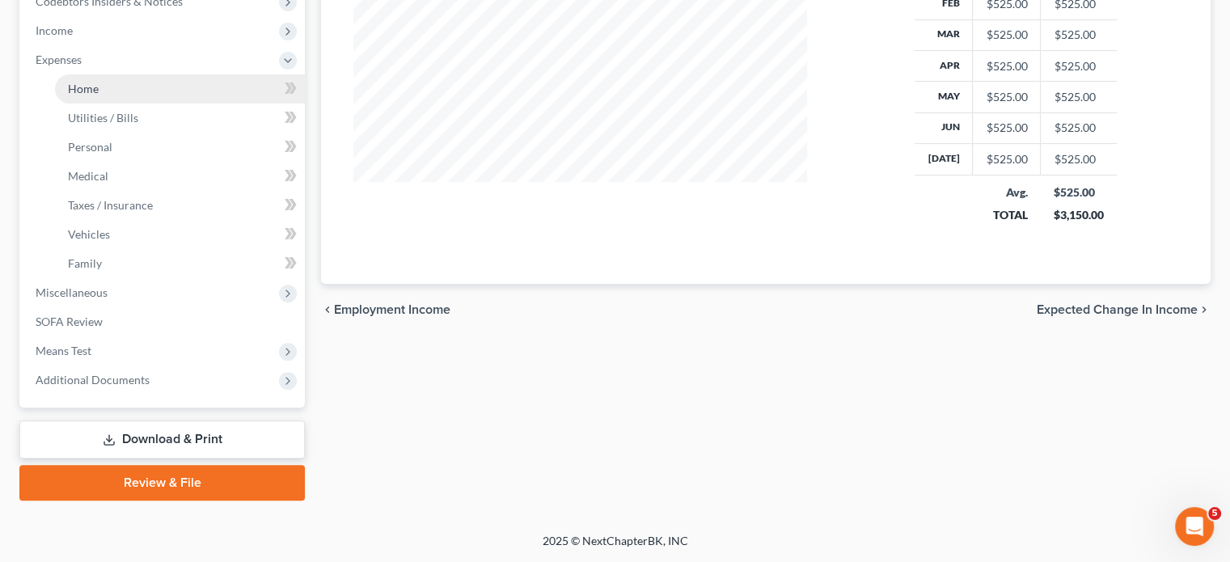
click at [126, 104] on link "Home" at bounding box center [180, 88] width 250 height 29
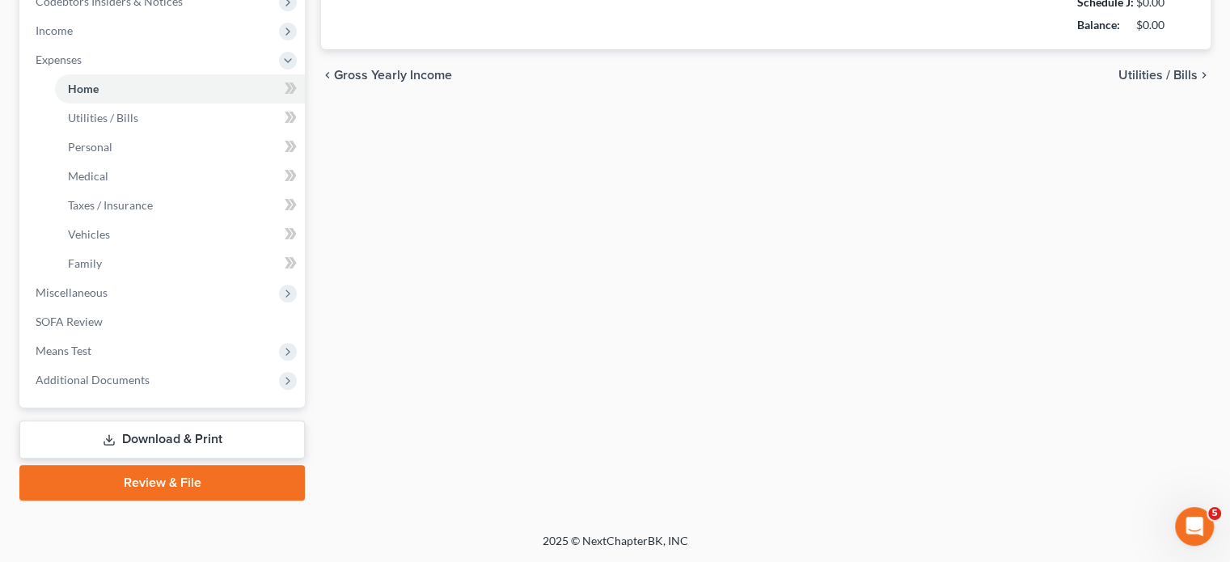
type input "1,850.00"
type input "0.00"
radio input "true"
type input "0.00"
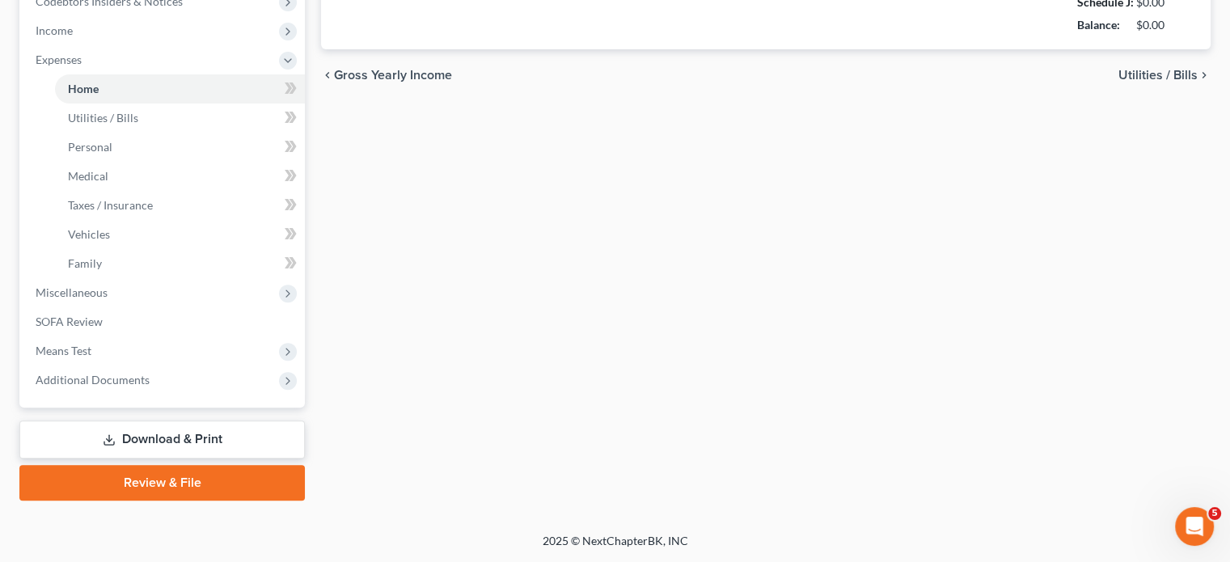
type input "0.00"
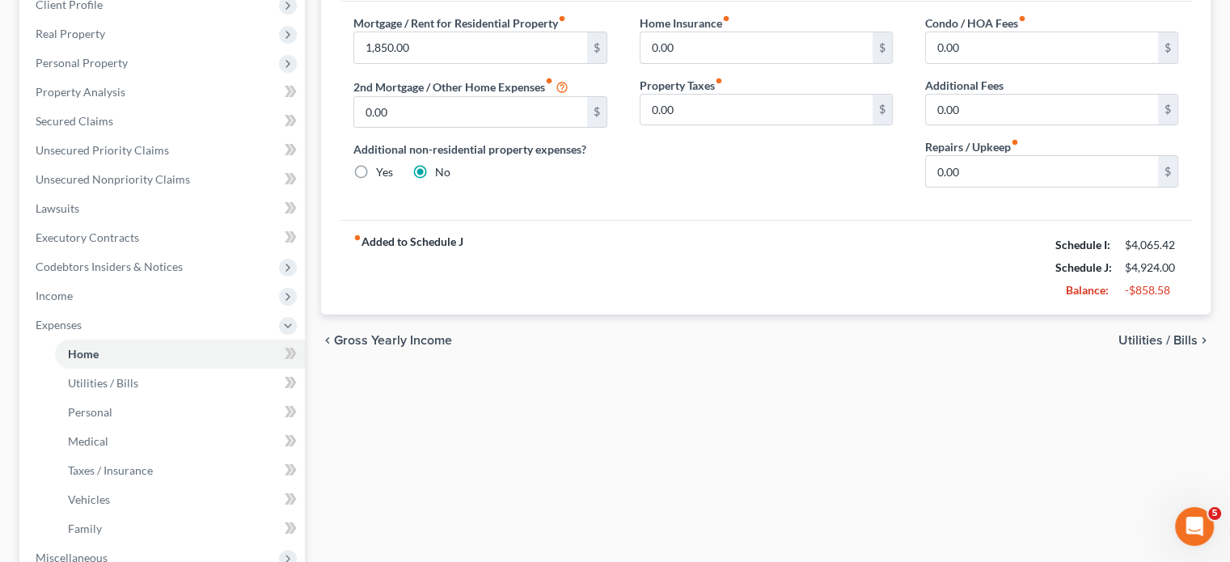
scroll to position [190, 0]
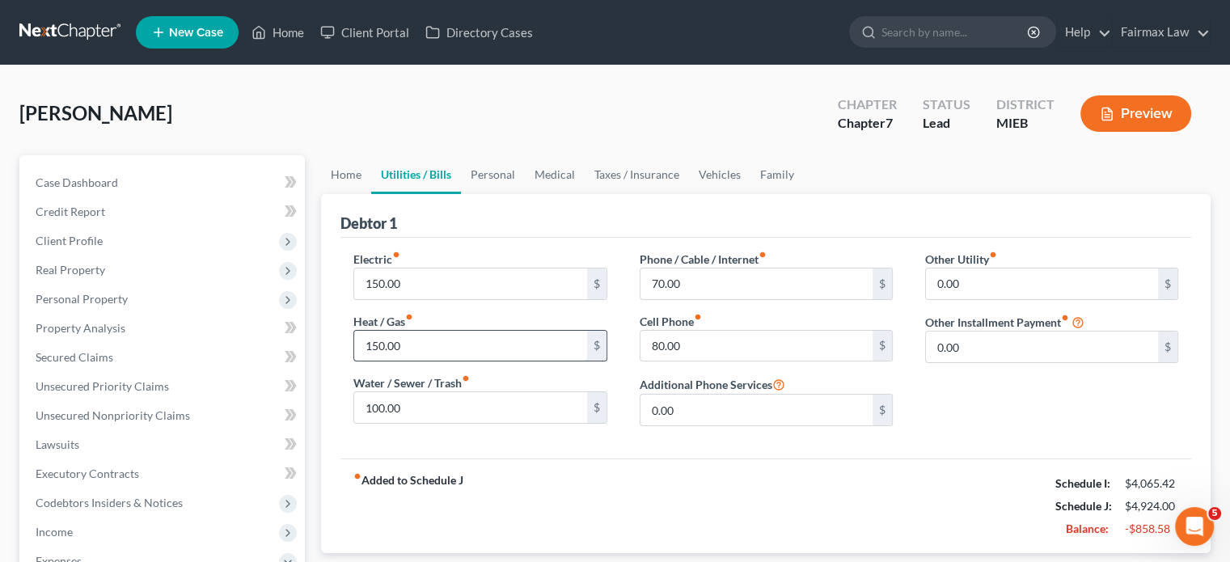
click at [458, 361] on input "150.00" at bounding box center [470, 346] width 232 height 31
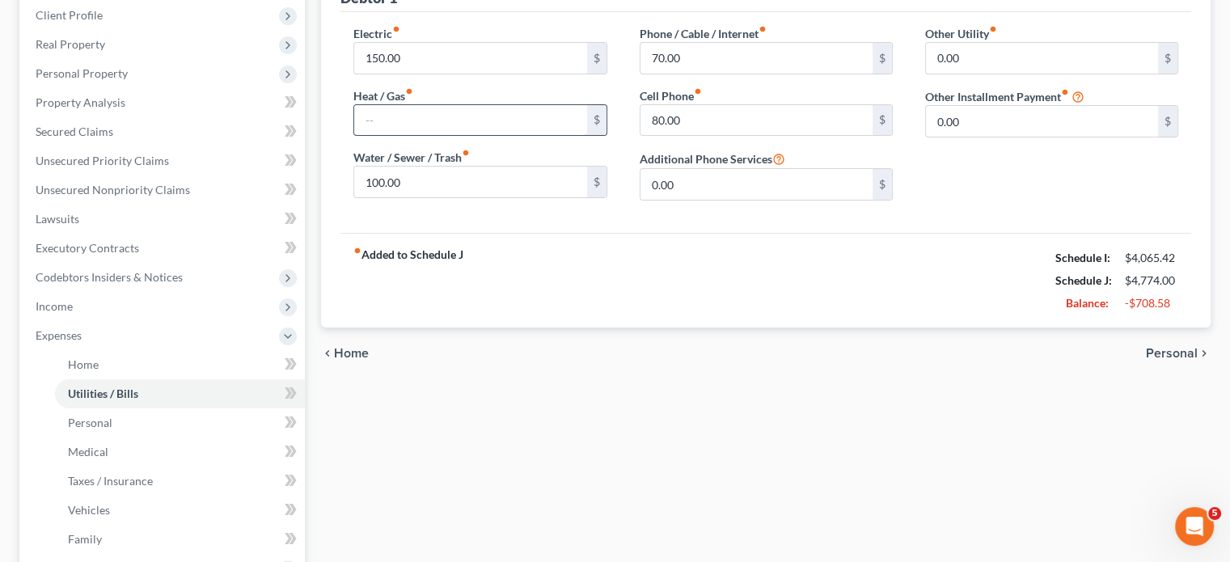
scroll to position [238, 0]
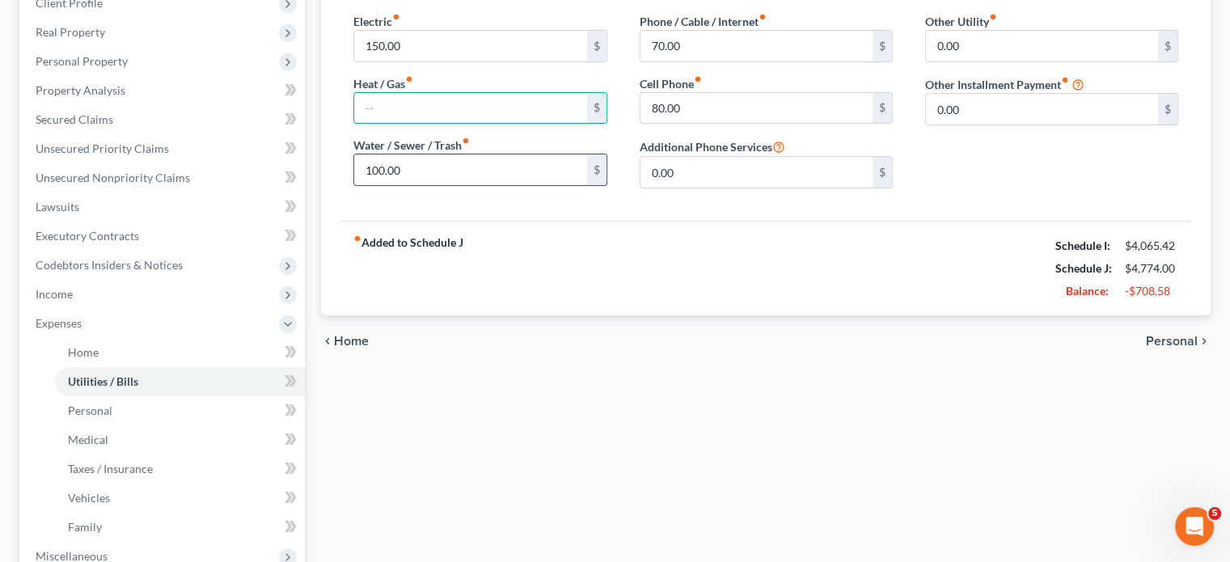
click at [446, 185] on input "100.00" at bounding box center [470, 169] width 232 height 31
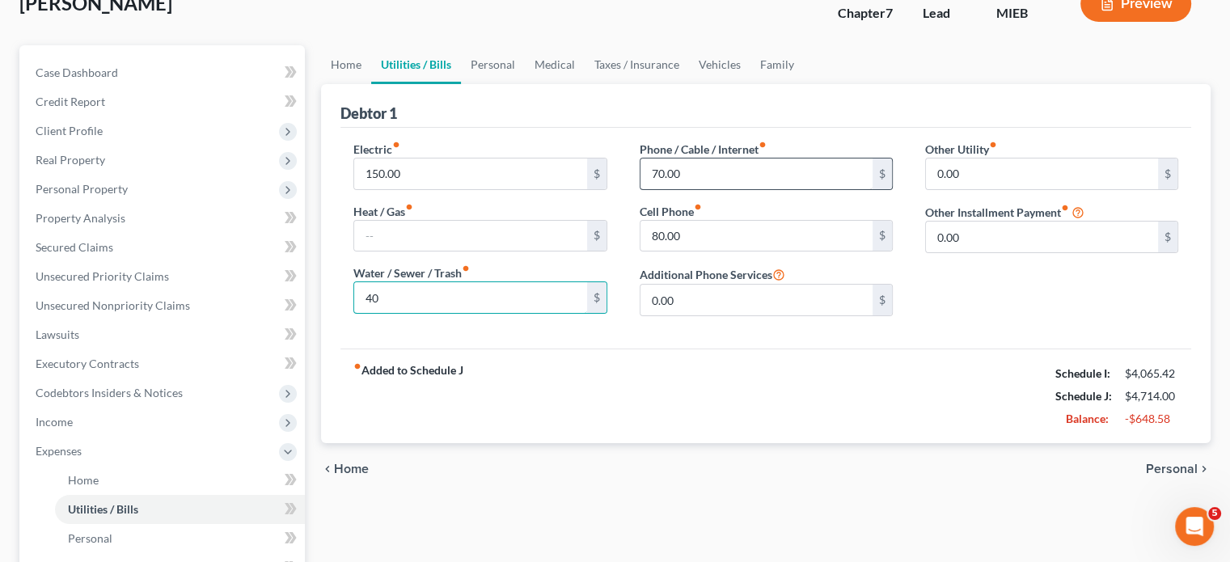
scroll to position [109, 0]
type input "40"
click at [525, 85] on link "Personal" at bounding box center [493, 65] width 64 height 39
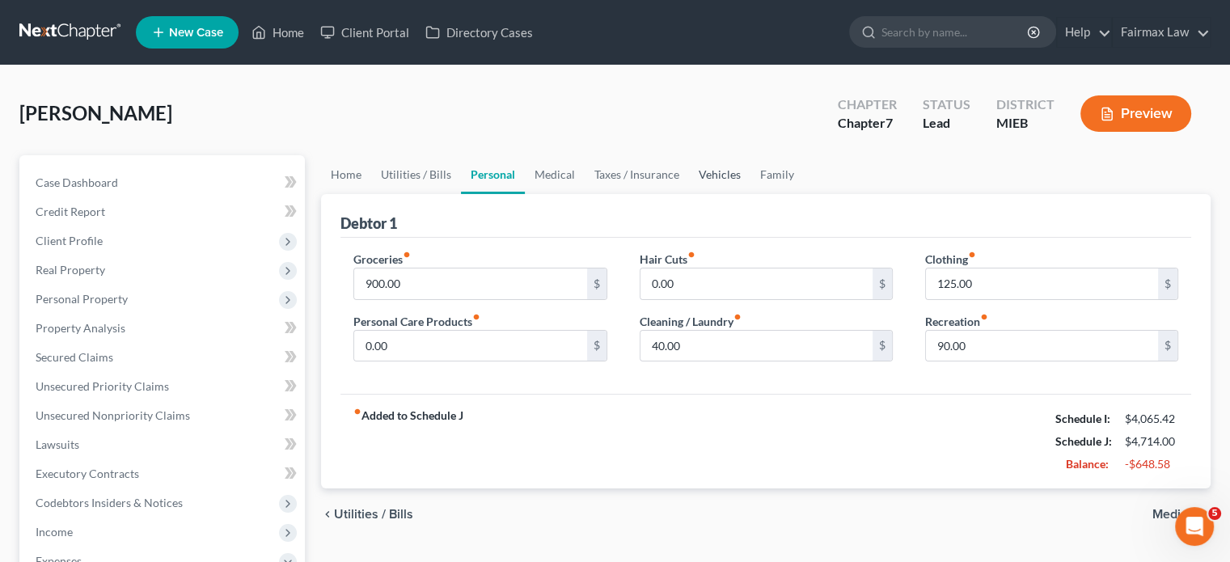
click at [750, 194] on link "Vehicles" at bounding box center [719, 174] width 61 height 39
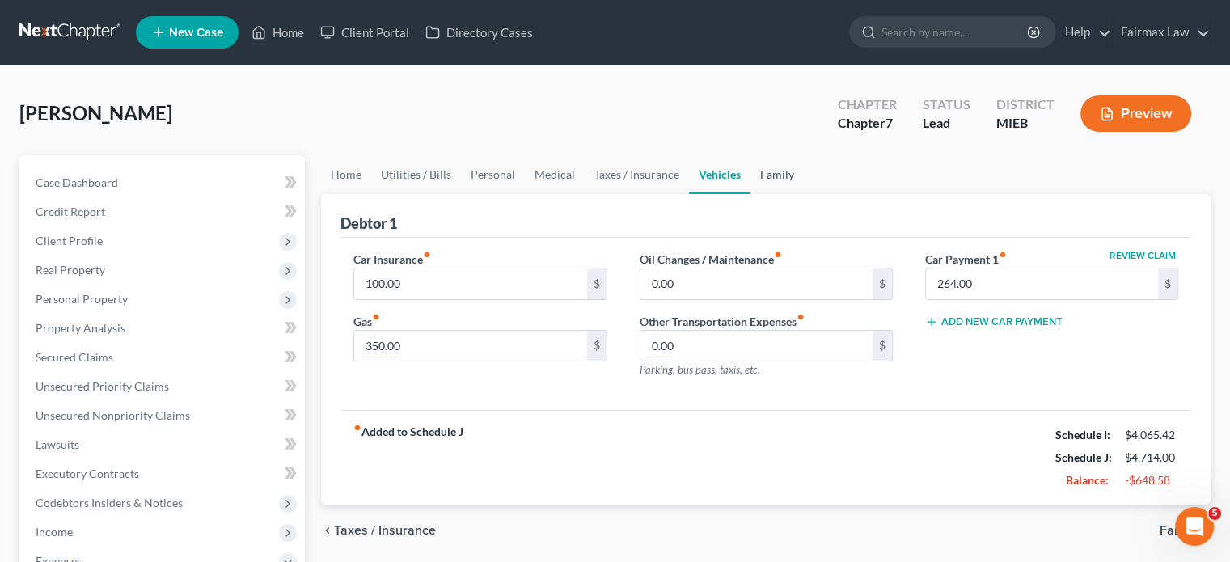
click at [804, 194] on link "Family" at bounding box center [776, 174] width 53 height 39
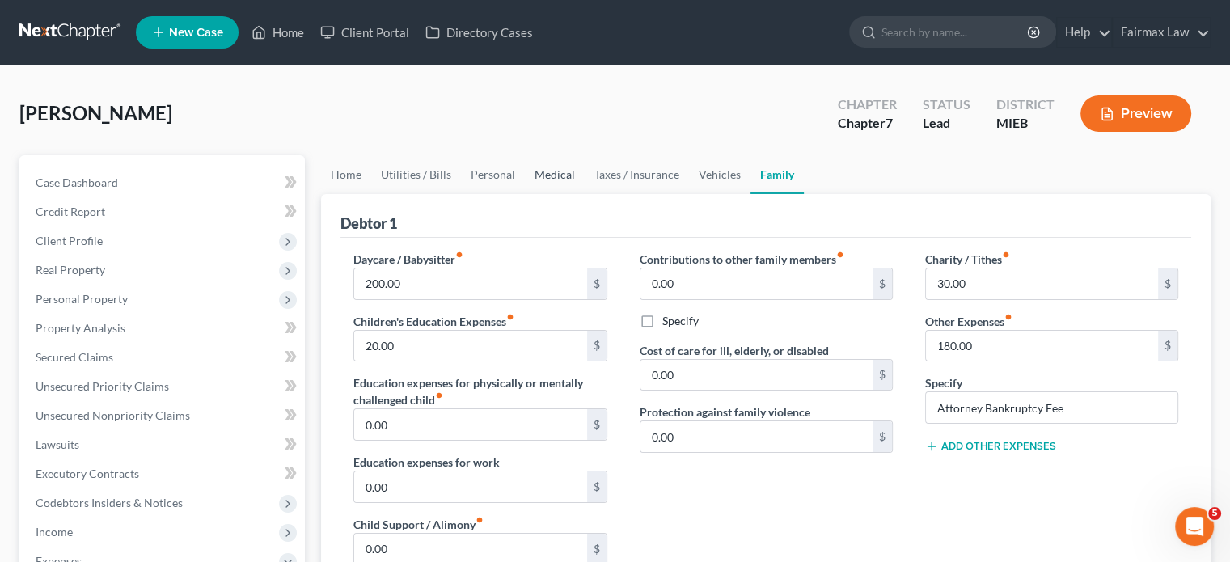
click at [585, 194] on link "Medical" at bounding box center [555, 174] width 60 height 39
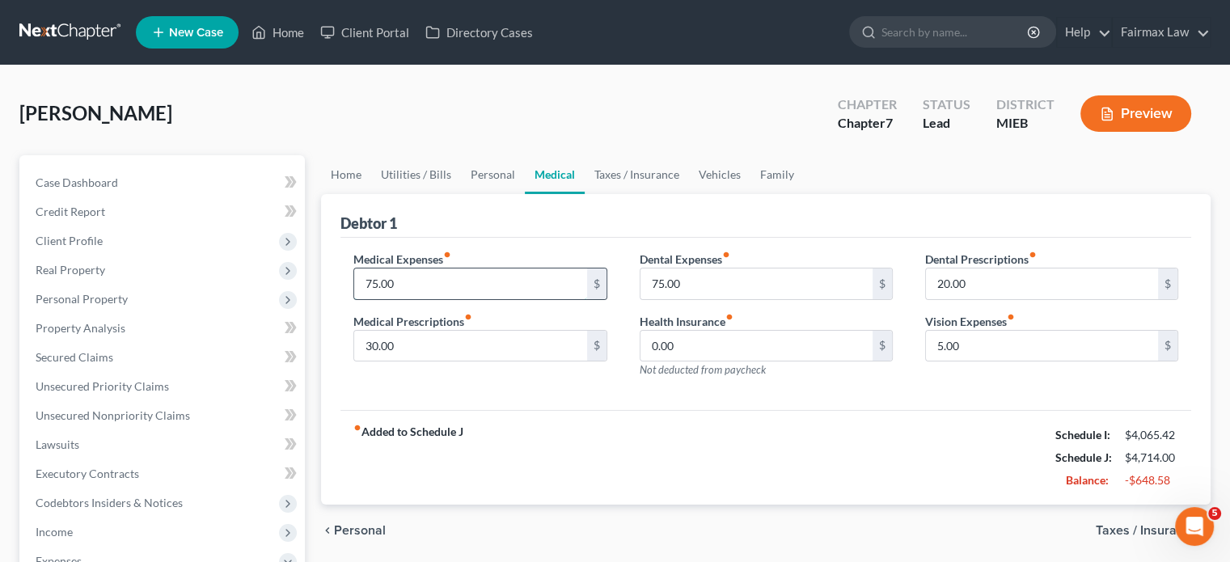
click at [414, 299] on input "75.00" at bounding box center [470, 283] width 232 height 31
click at [433, 361] on input "30.00" at bounding box center [470, 346] width 232 height 31
click at [694, 299] on input "75.00" at bounding box center [756, 283] width 232 height 31
click at [721, 361] on input "0.00" at bounding box center [756, 346] width 232 height 31
click at [995, 299] on input "20.00" at bounding box center [1042, 283] width 232 height 31
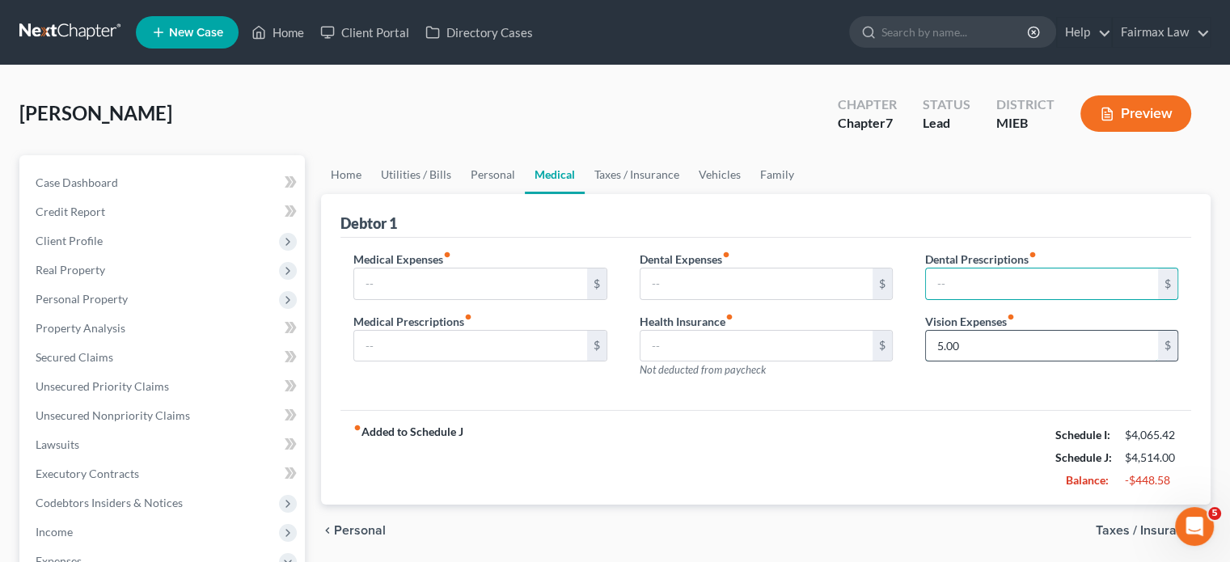
click at [999, 361] on input "5.00" at bounding box center [1042, 346] width 232 height 31
click at [673, 238] on div "Debtor 1" at bounding box center [765, 216] width 851 height 44
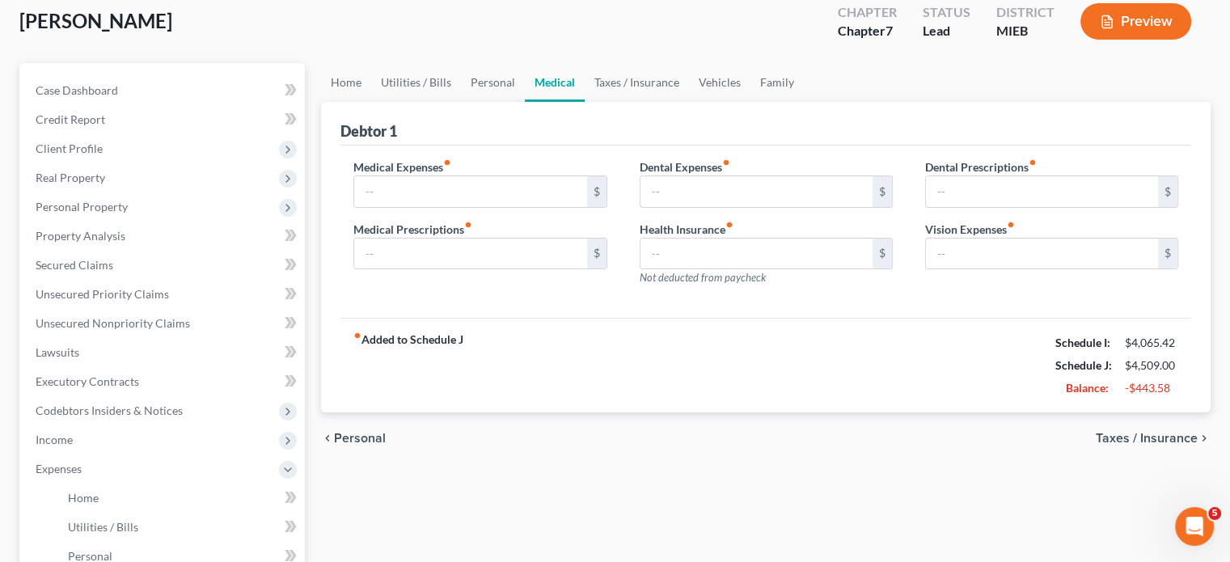
scroll to position [2, 0]
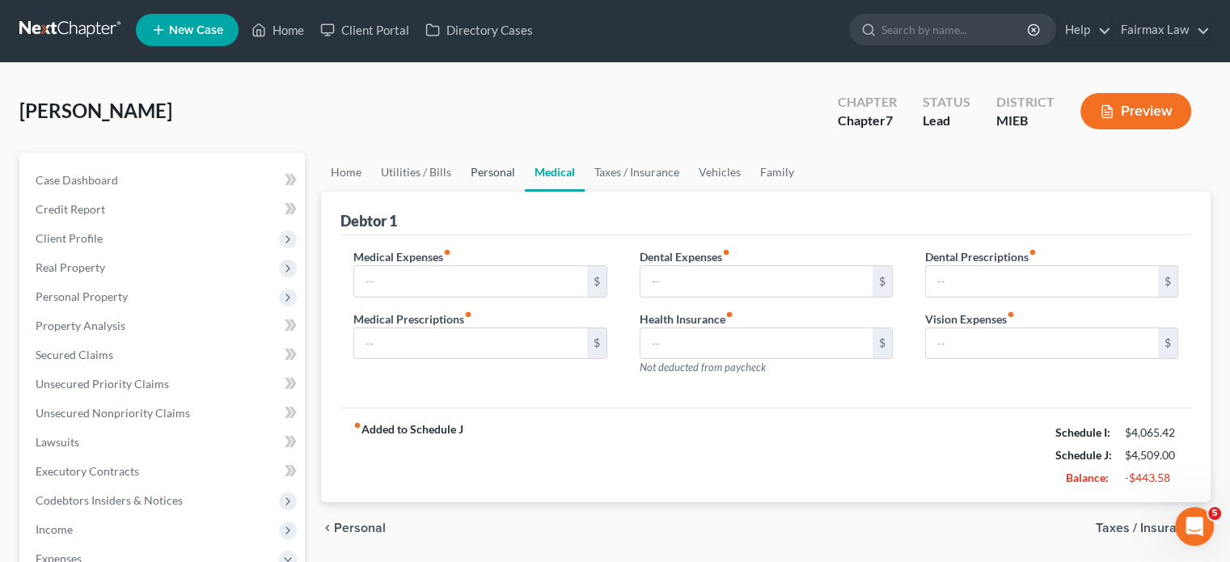
click at [525, 192] on link "Personal" at bounding box center [493, 172] width 64 height 39
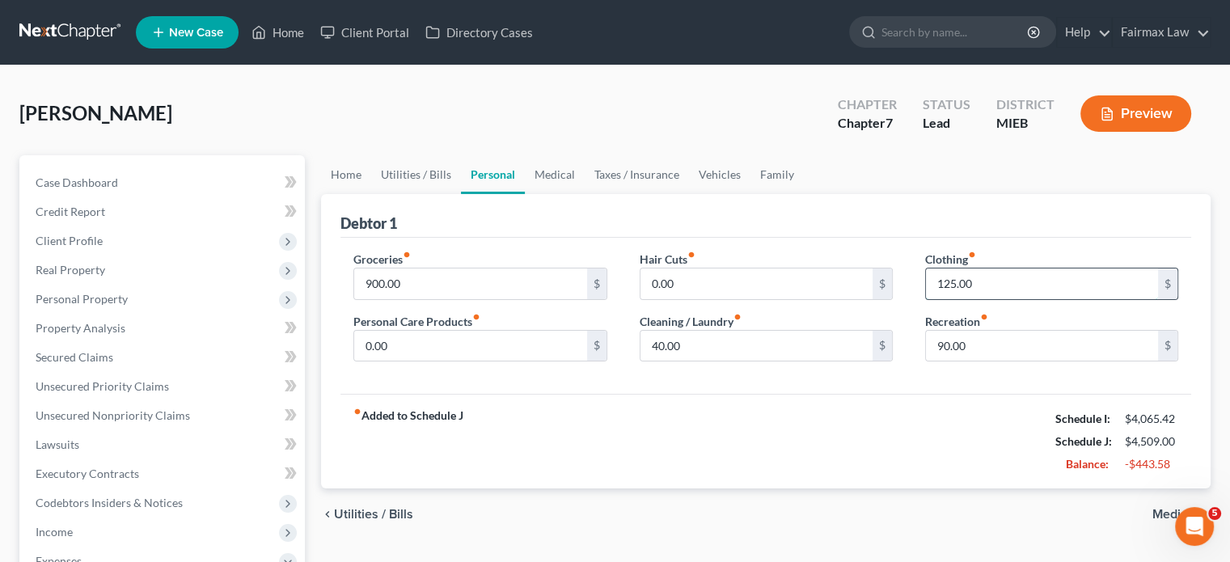
click at [982, 299] on input "125.00" at bounding box center [1042, 283] width 232 height 31
type input "100"
click at [707, 361] on input "40.00" at bounding box center [756, 346] width 232 height 31
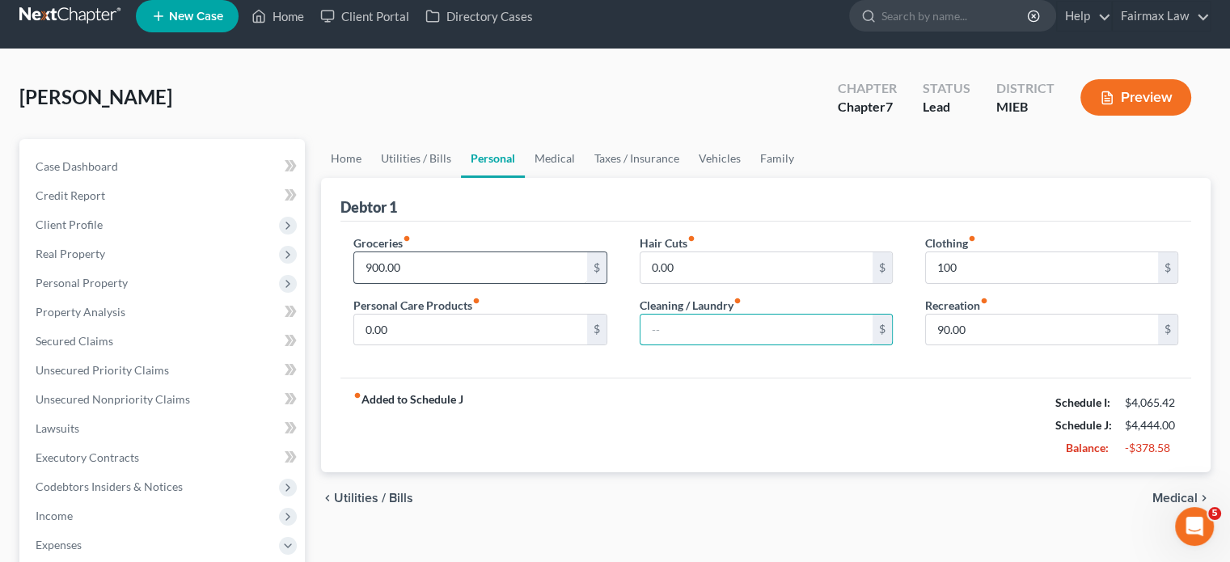
scroll to position [15, 0]
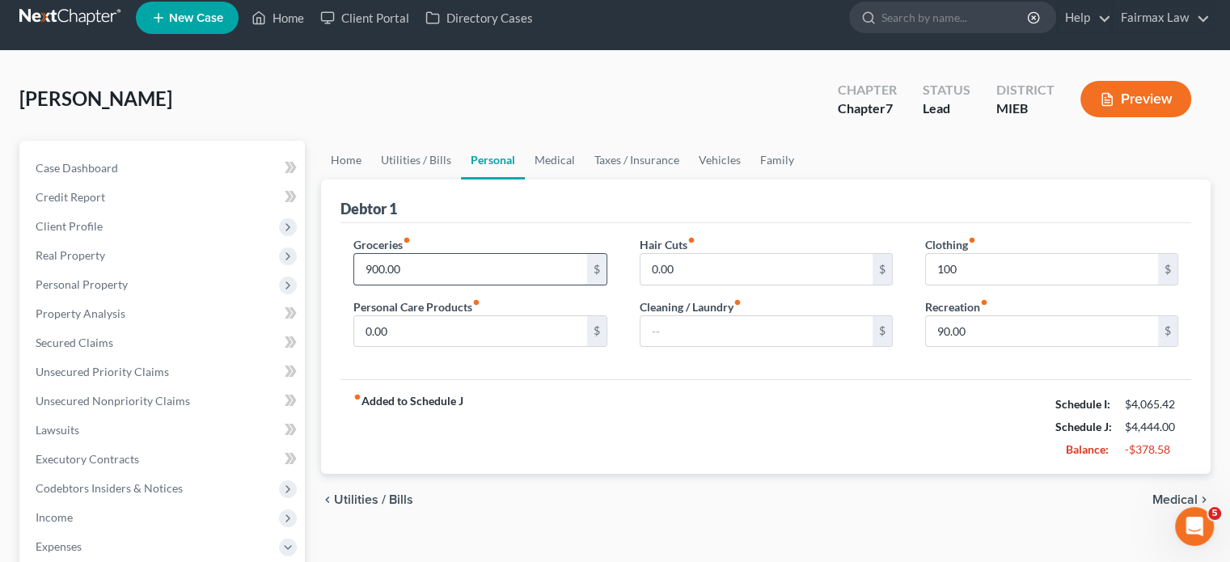
click at [386, 285] on input "900.00" at bounding box center [470, 269] width 232 height 31
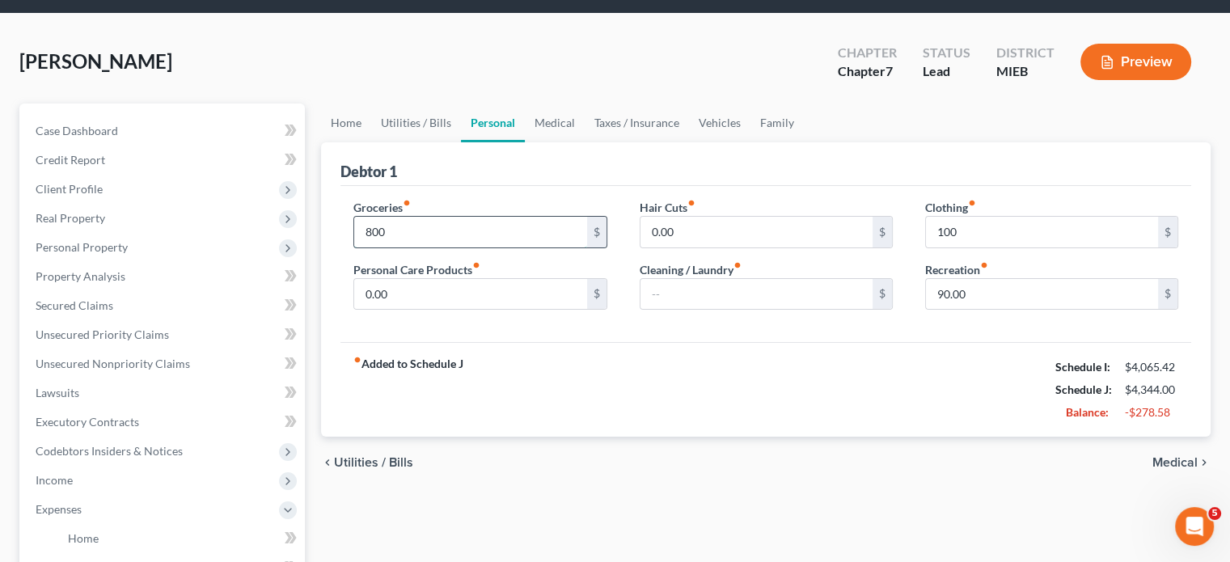
scroll to position [53, 0]
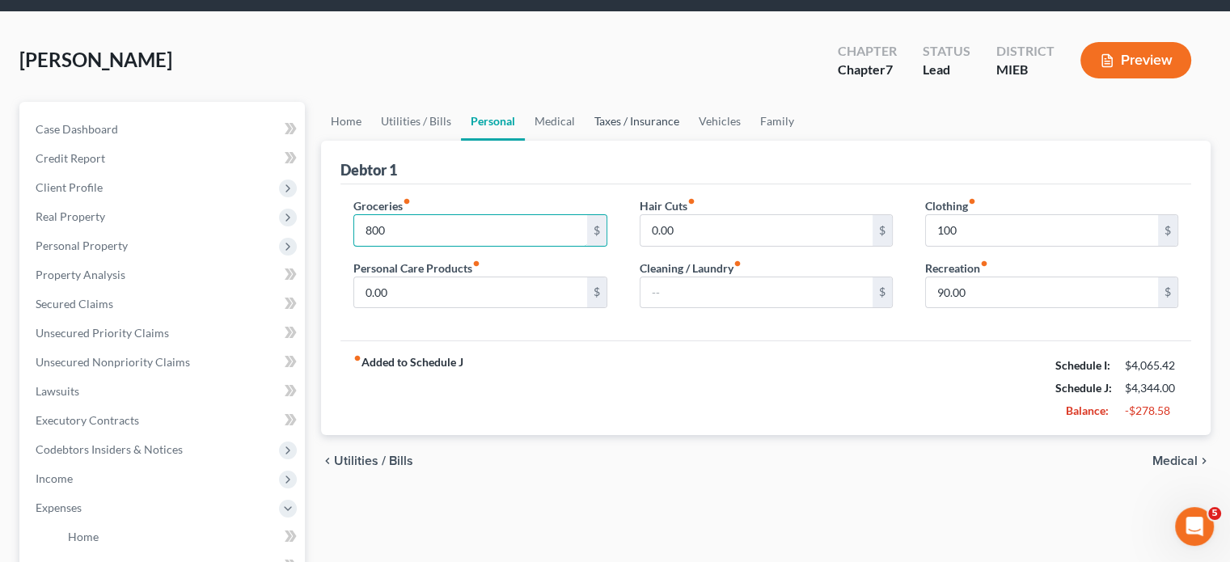
type input "800"
click at [689, 141] on link "Taxes / Insurance" at bounding box center [637, 121] width 104 height 39
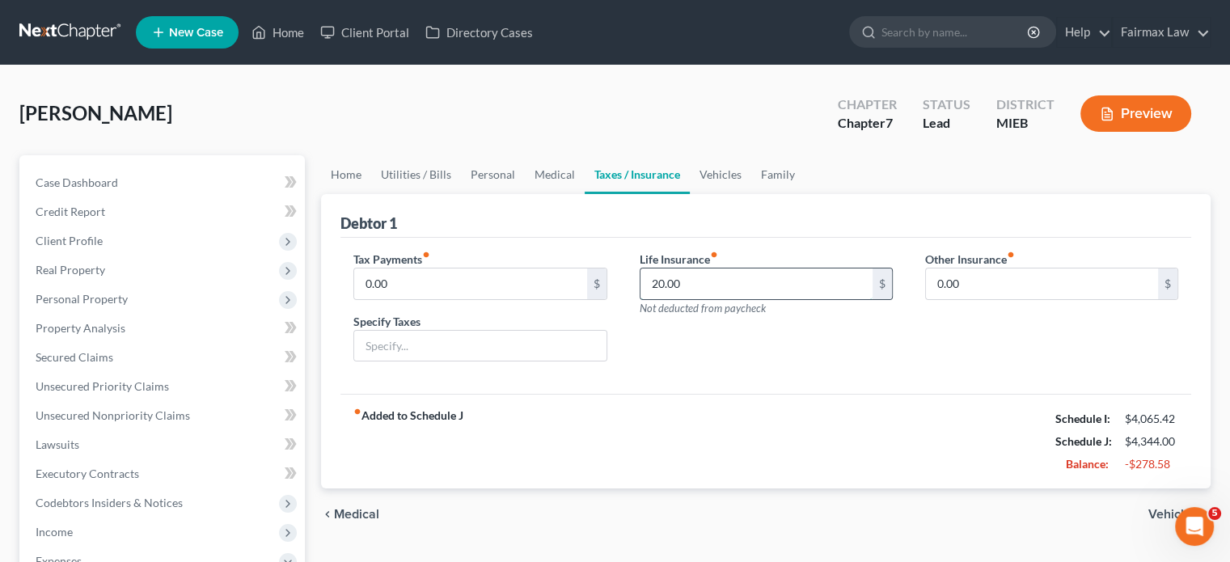
click at [693, 299] on input "20.00" at bounding box center [756, 283] width 232 height 31
click at [585, 194] on link "Medical" at bounding box center [555, 174] width 60 height 39
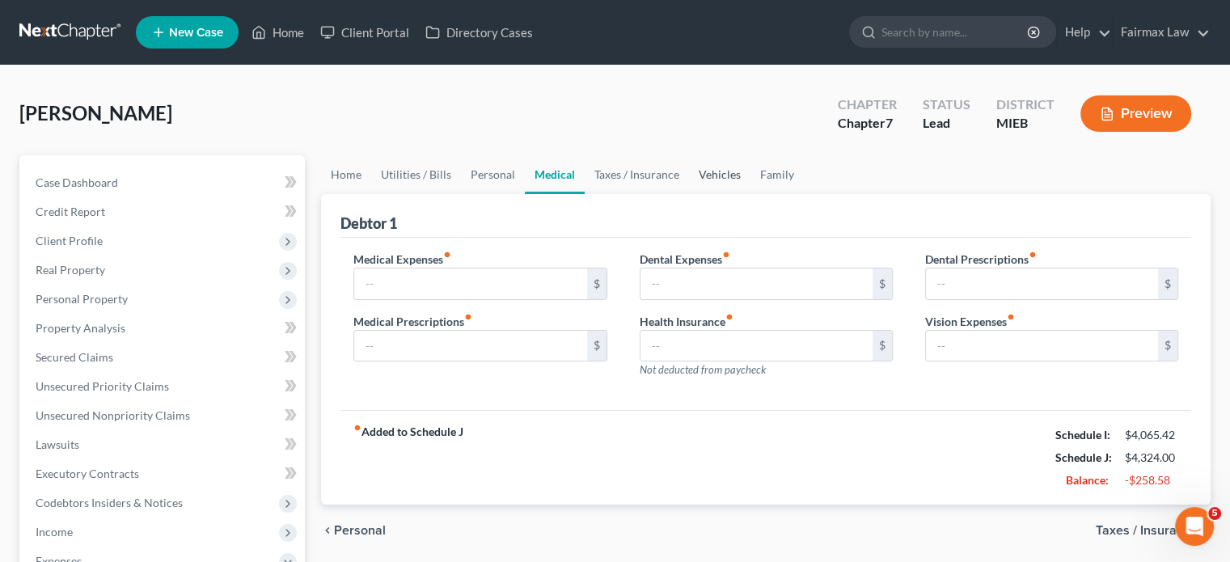
click at [750, 194] on link "Vehicles" at bounding box center [719, 174] width 61 height 39
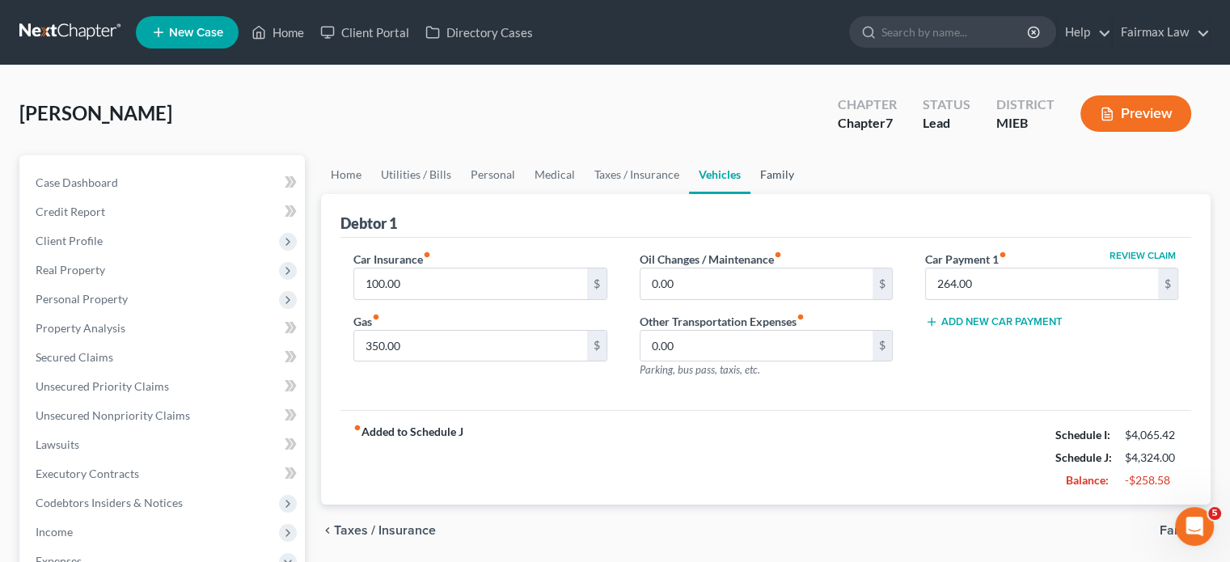
click at [804, 194] on link "Family" at bounding box center [776, 174] width 53 height 39
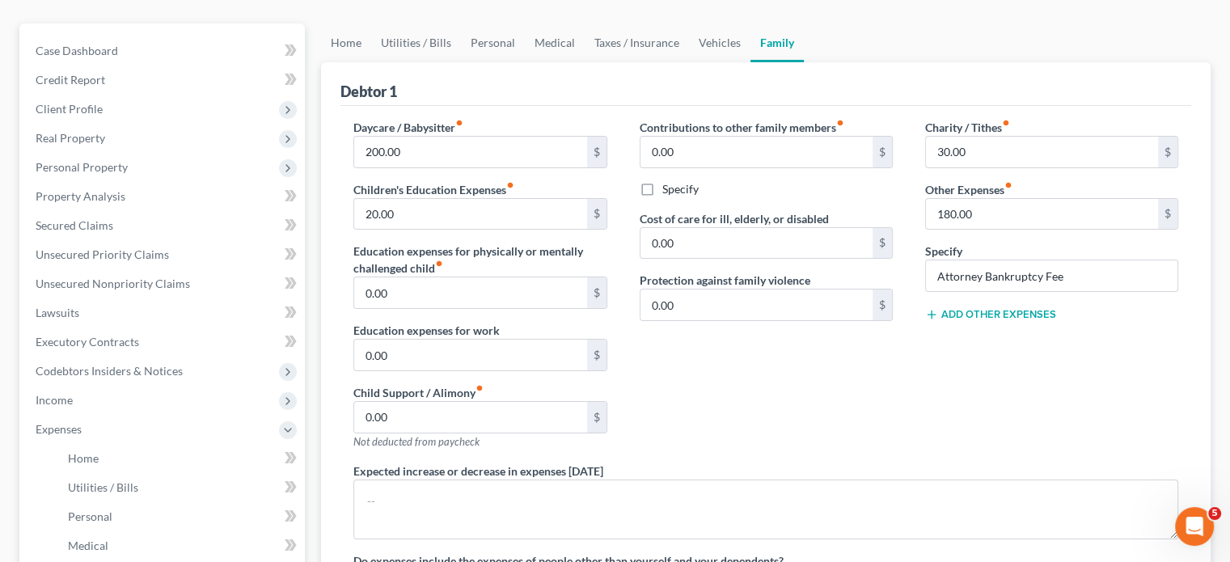
scroll to position [131, 0]
click at [444, 230] on input "20.00" at bounding box center [470, 215] width 232 height 31
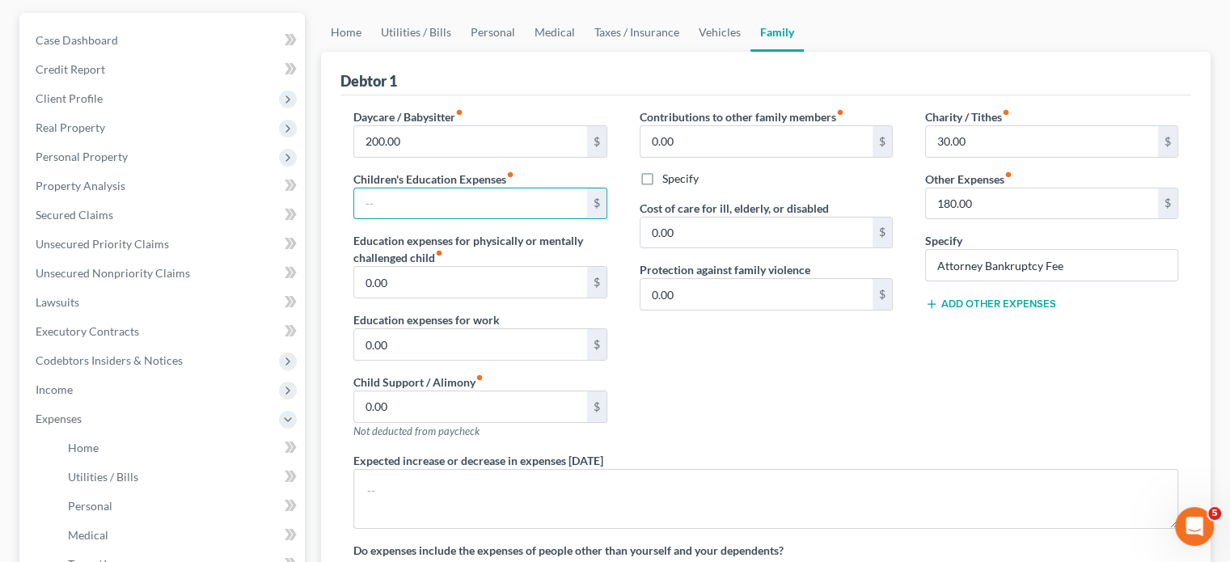
scroll to position [0, 0]
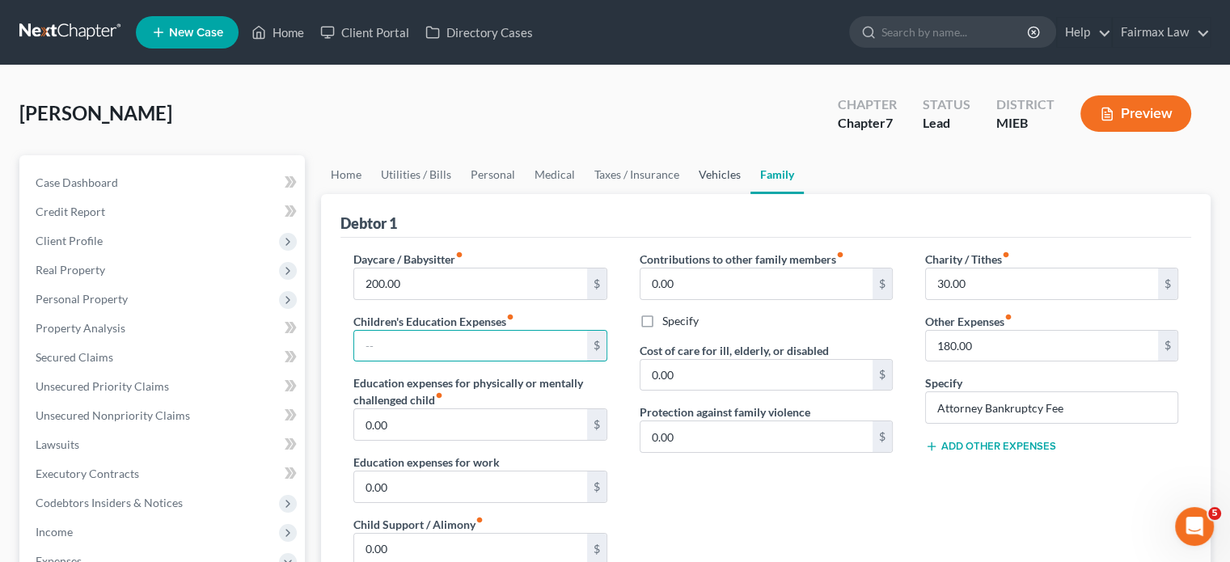
click at [750, 194] on link "Vehicles" at bounding box center [719, 174] width 61 height 39
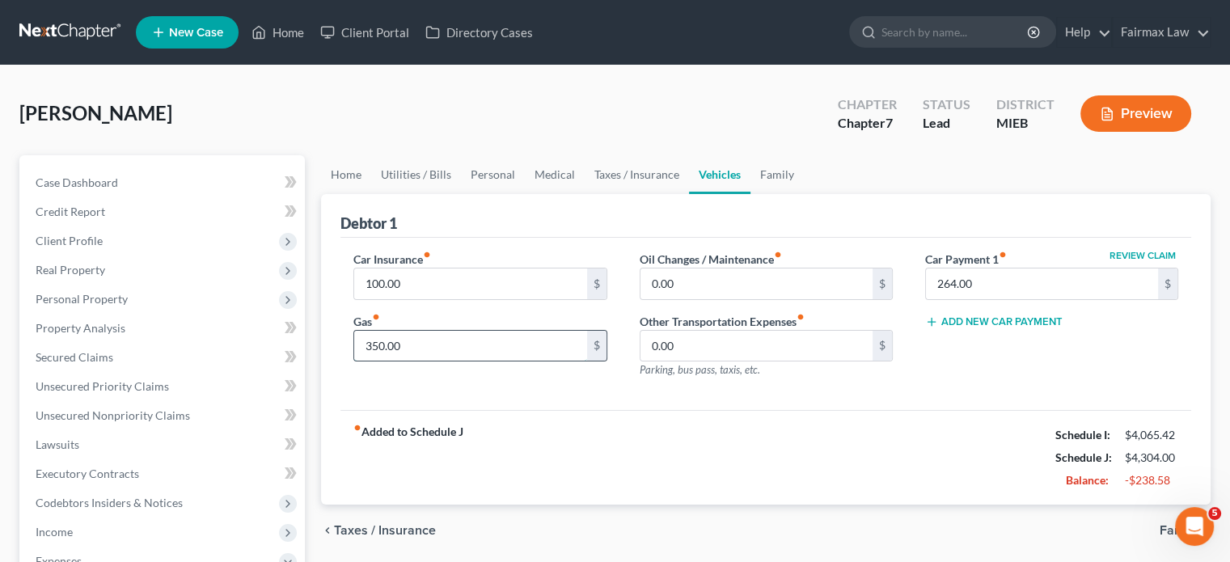
click at [481, 361] on input "350.00" at bounding box center [470, 346] width 232 height 31
type input "1"
type input "200"
click at [689, 194] on link "Taxes / Insurance" at bounding box center [637, 174] width 104 height 39
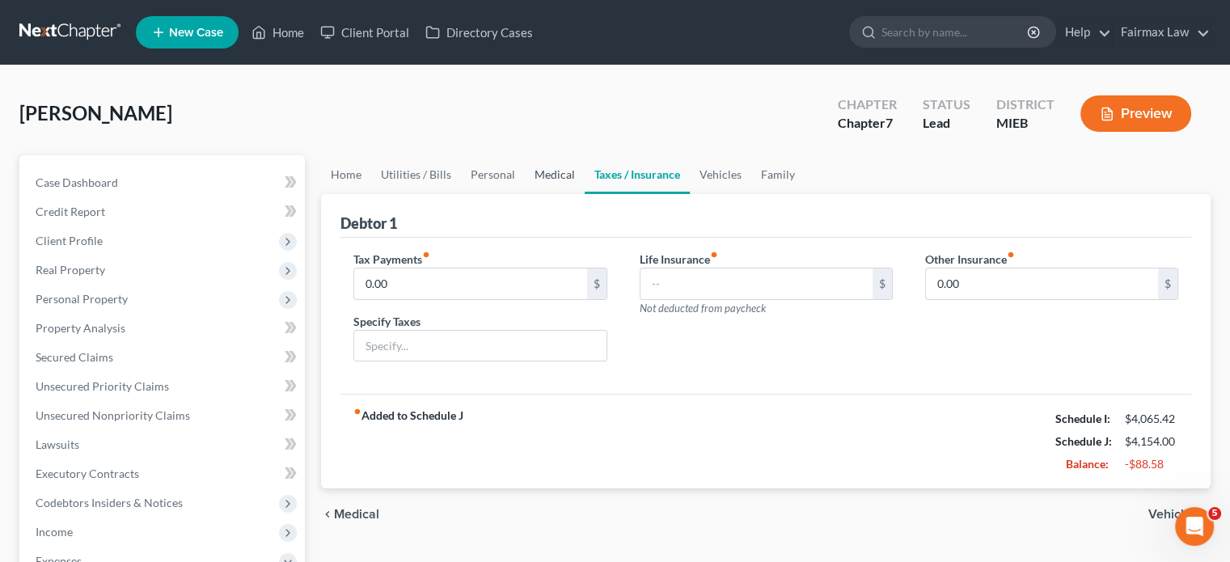
click at [585, 194] on link "Medical" at bounding box center [555, 174] width 60 height 39
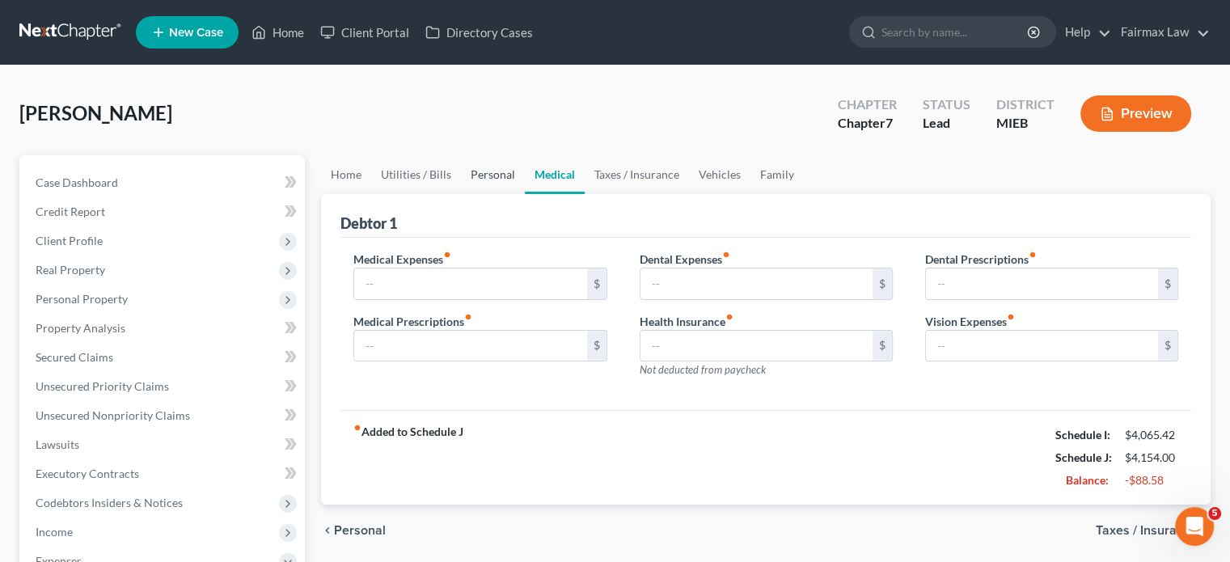
click at [525, 194] on link "Personal" at bounding box center [493, 174] width 64 height 39
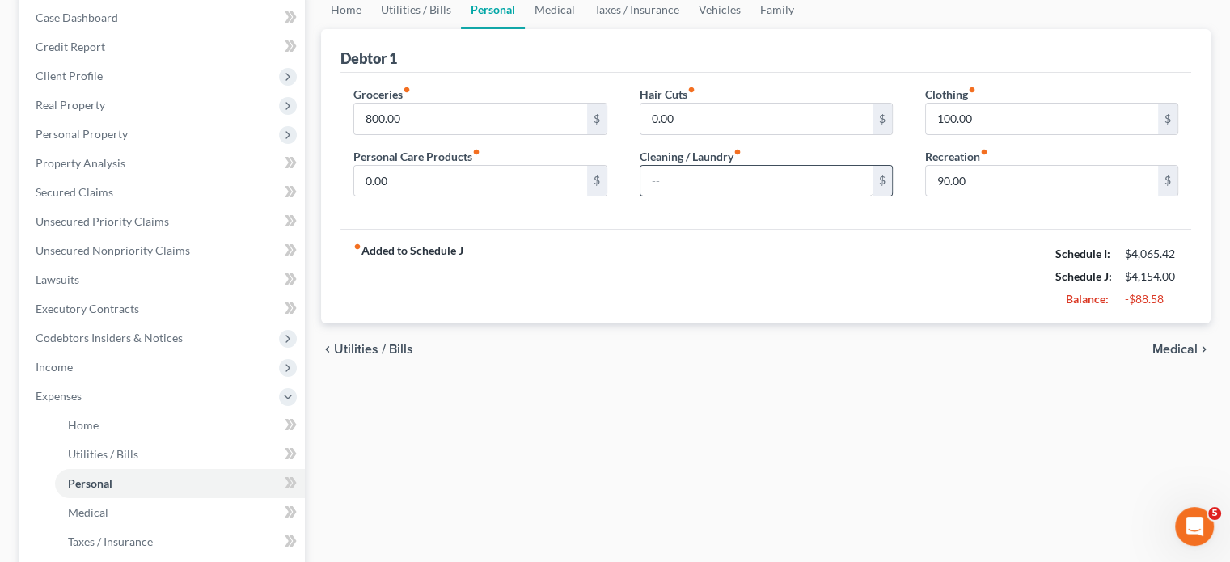
scroll to position [168, 0]
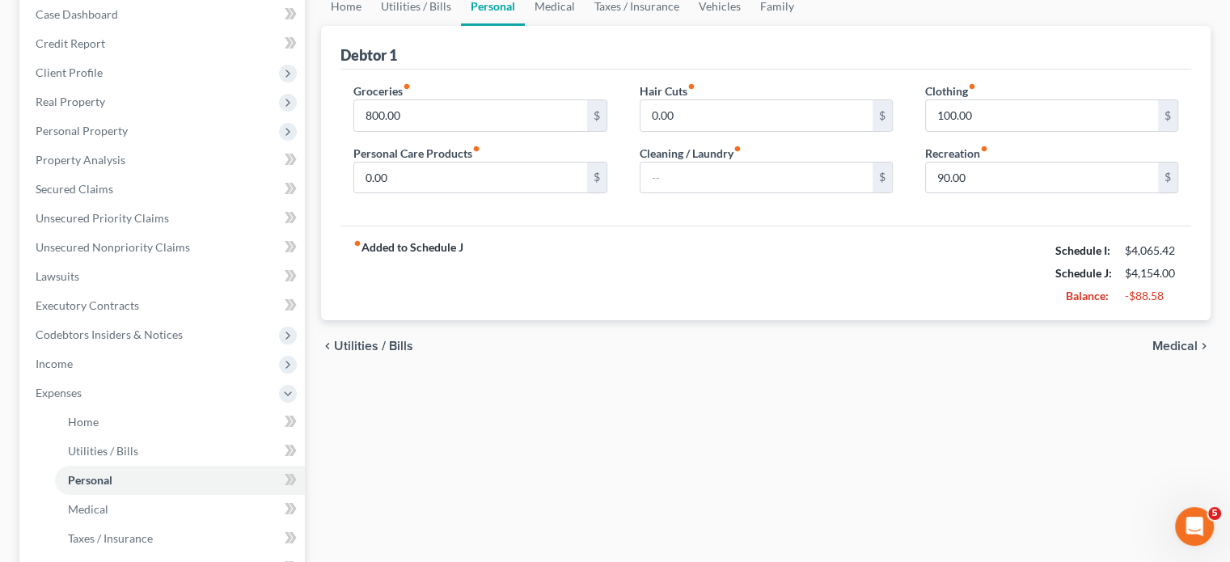
click at [982, 162] on label "Recreation fiber_manual_record" at bounding box center [956, 153] width 63 height 17
click at [980, 193] on input "90.00" at bounding box center [1042, 178] width 232 height 31
click at [744, 320] on div "fiber_manual_record Added to Schedule J Schedule I: $4,065.42 Schedule J: $4,06…" at bounding box center [765, 273] width 851 height 95
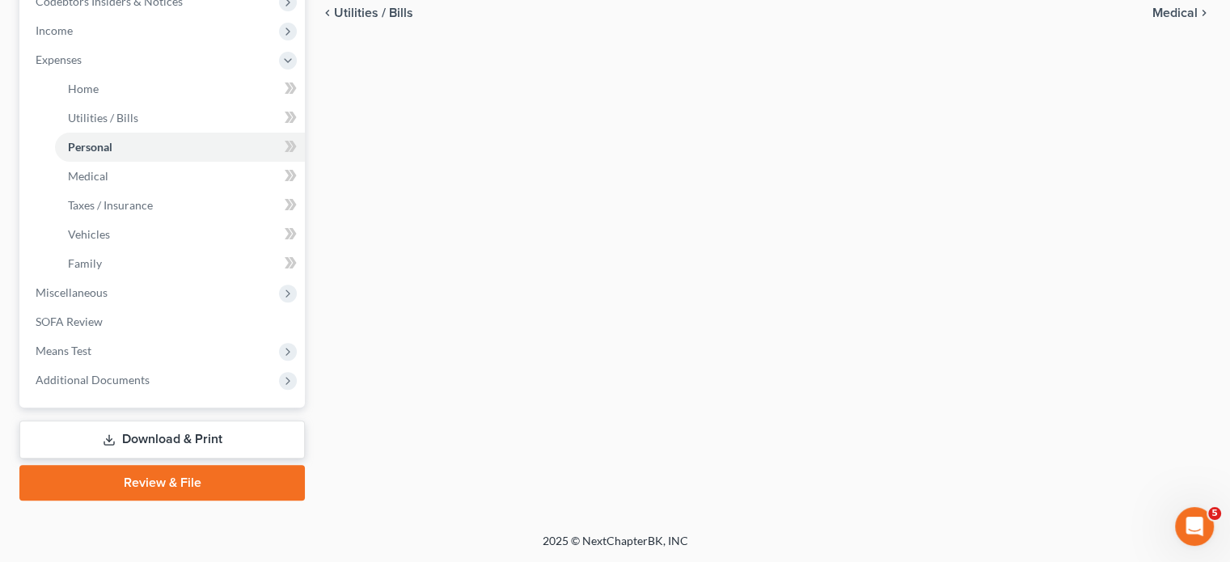
scroll to position [763, 0]
click at [108, 285] on span "Miscellaneous" at bounding box center [72, 292] width 72 height 14
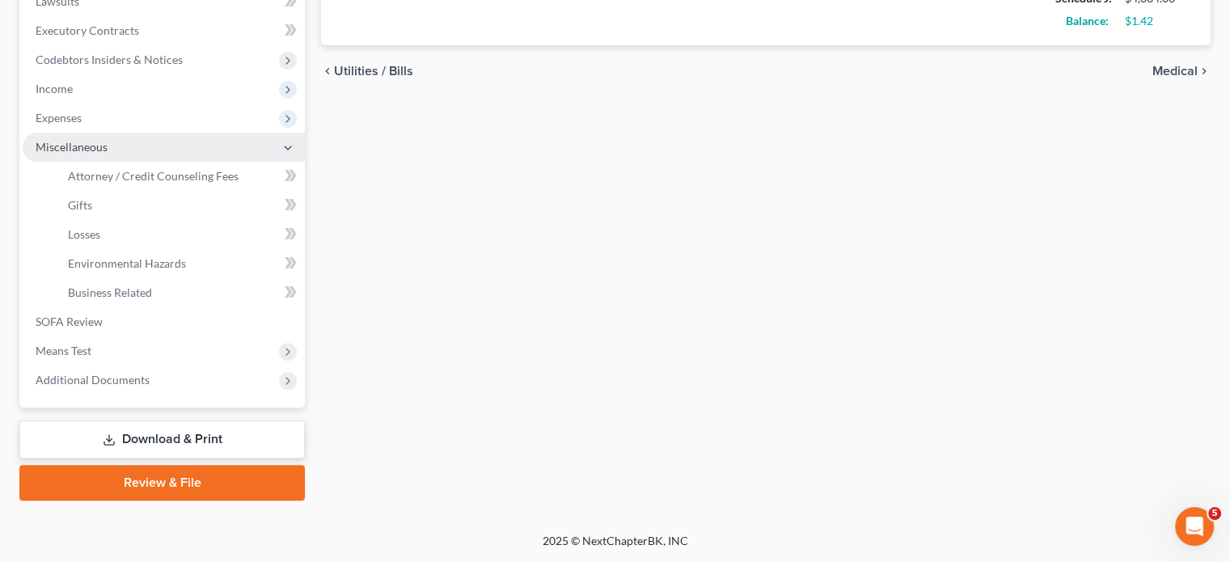
scroll to position [690, 0]
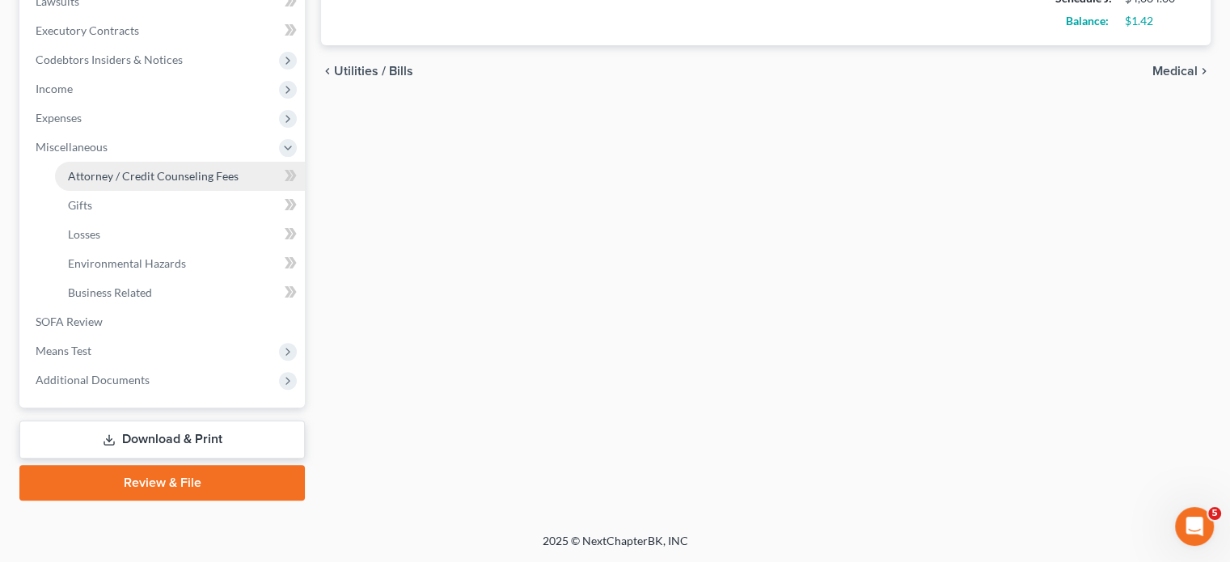
click at [158, 169] on span "Attorney / Credit Counseling Fees" at bounding box center [153, 176] width 171 height 14
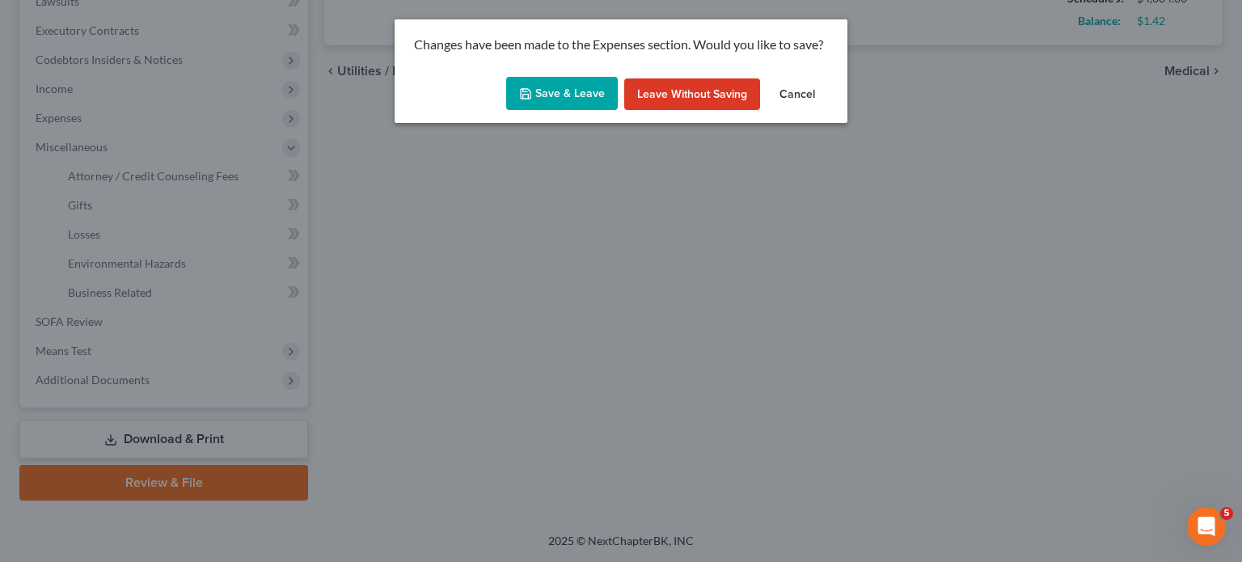
click at [515, 109] on button "Save & Leave" at bounding box center [562, 94] width 112 height 34
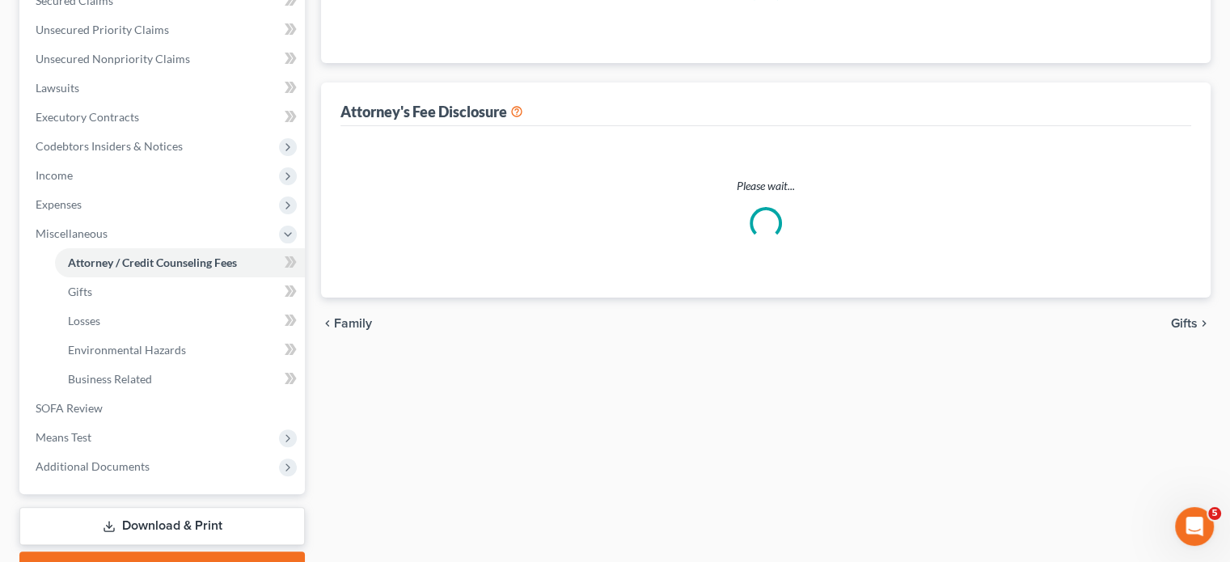
select select "2"
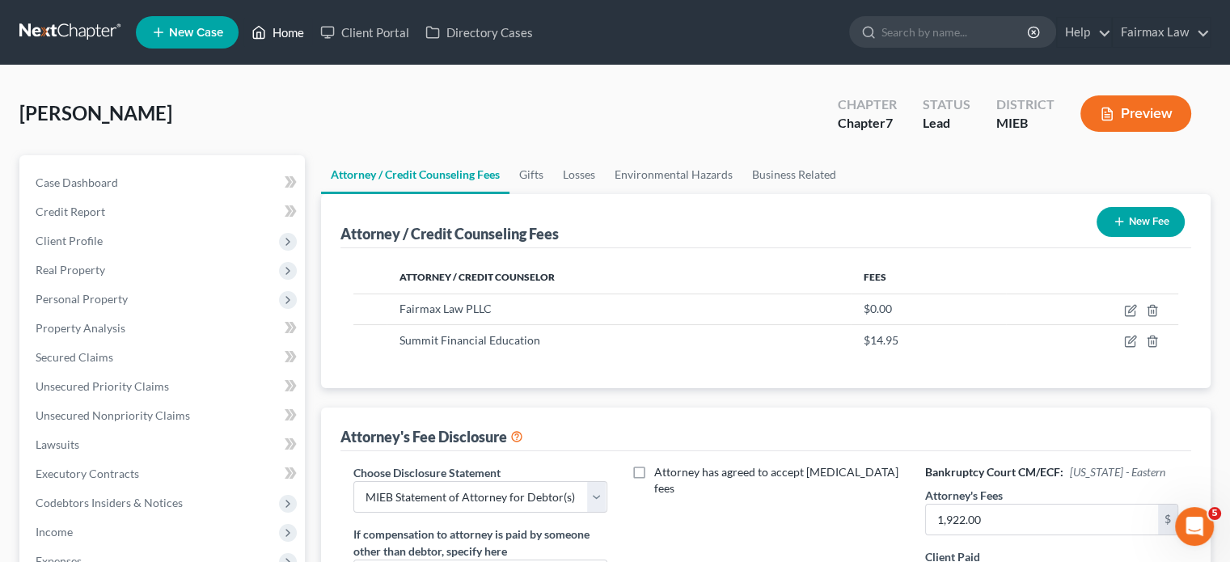
click at [312, 47] on link "Home" at bounding box center [277, 32] width 69 height 29
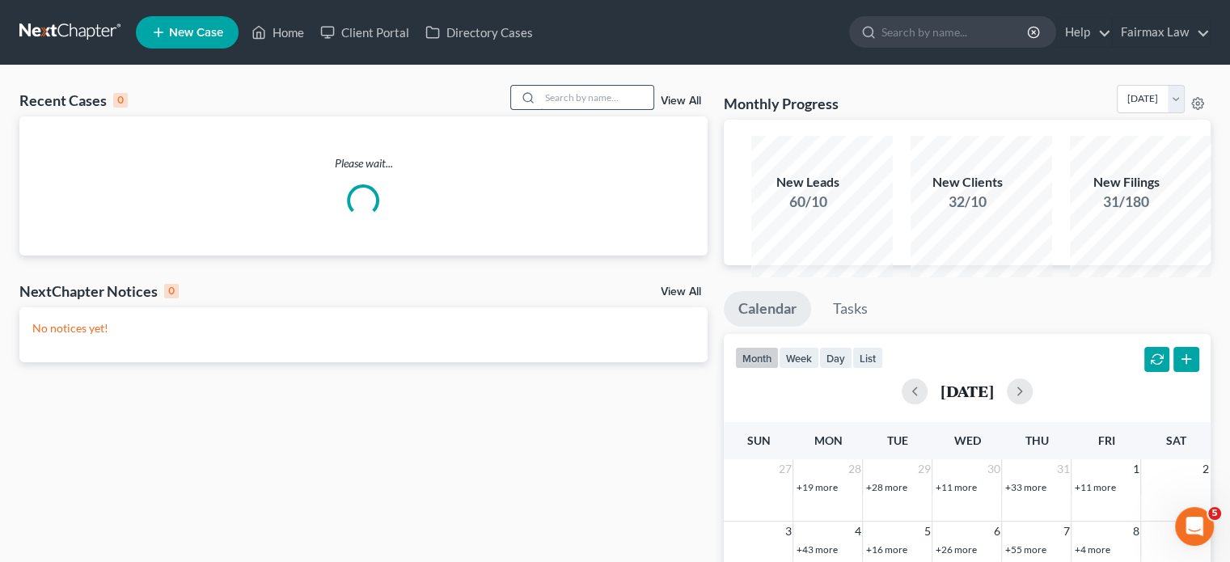
click at [540, 106] on input "search" at bounding box center [596, 97] width 113 height 23
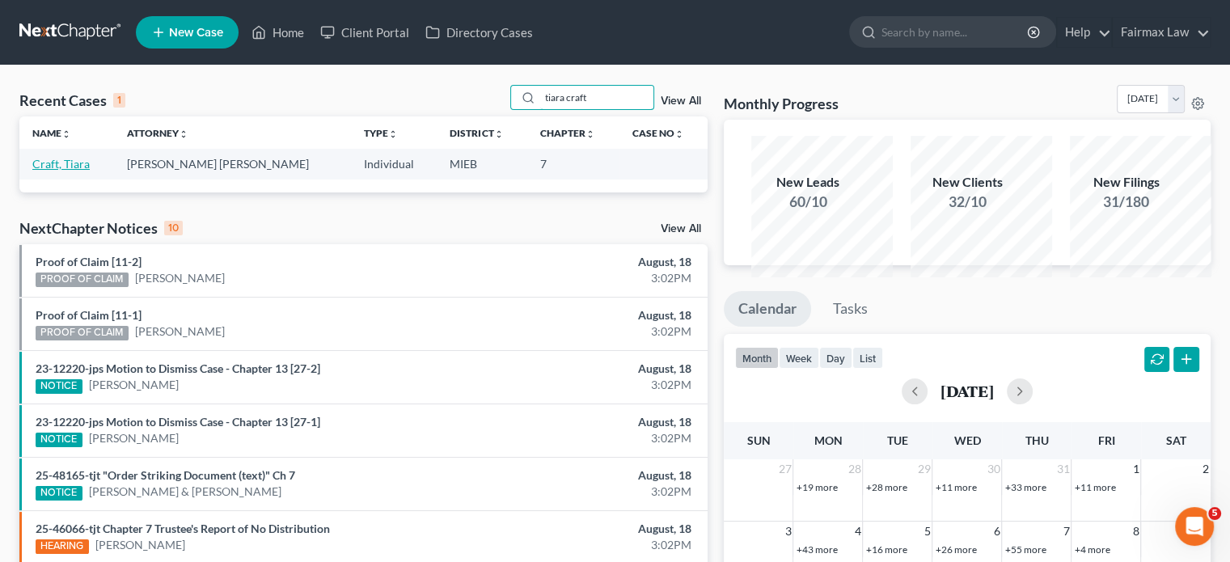
type input "tiara craft"
click at [90, 171] on link "Craft, Tiara" at bounding box center [60, 164] width 57 height 14
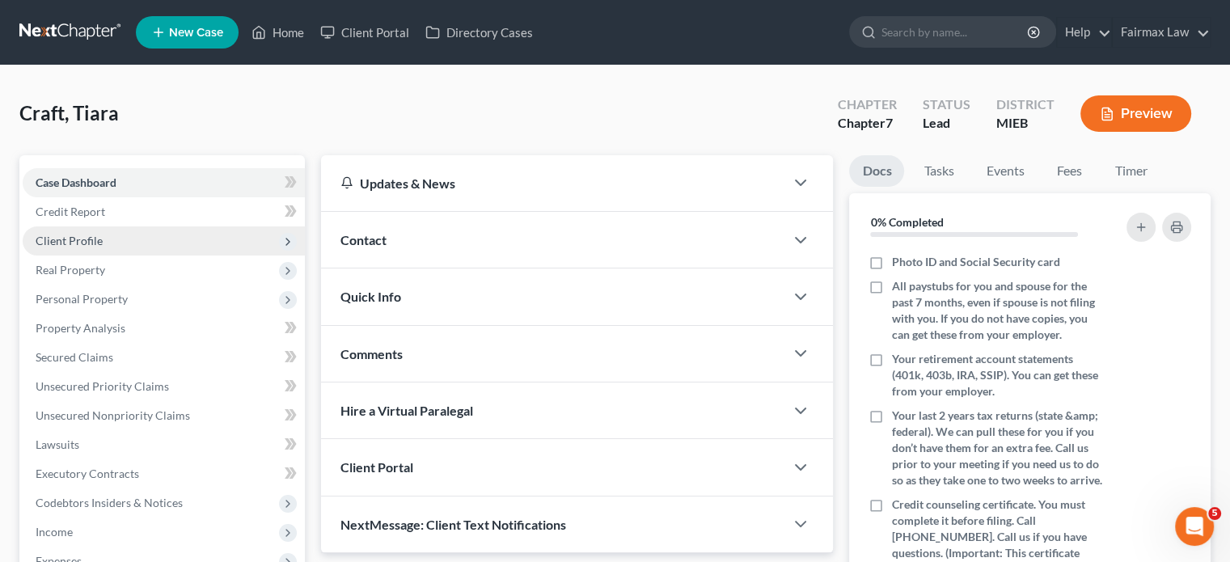
click at [186, 256] on span "Client Profile" at bounding box center [164, 240] width 282 height 29
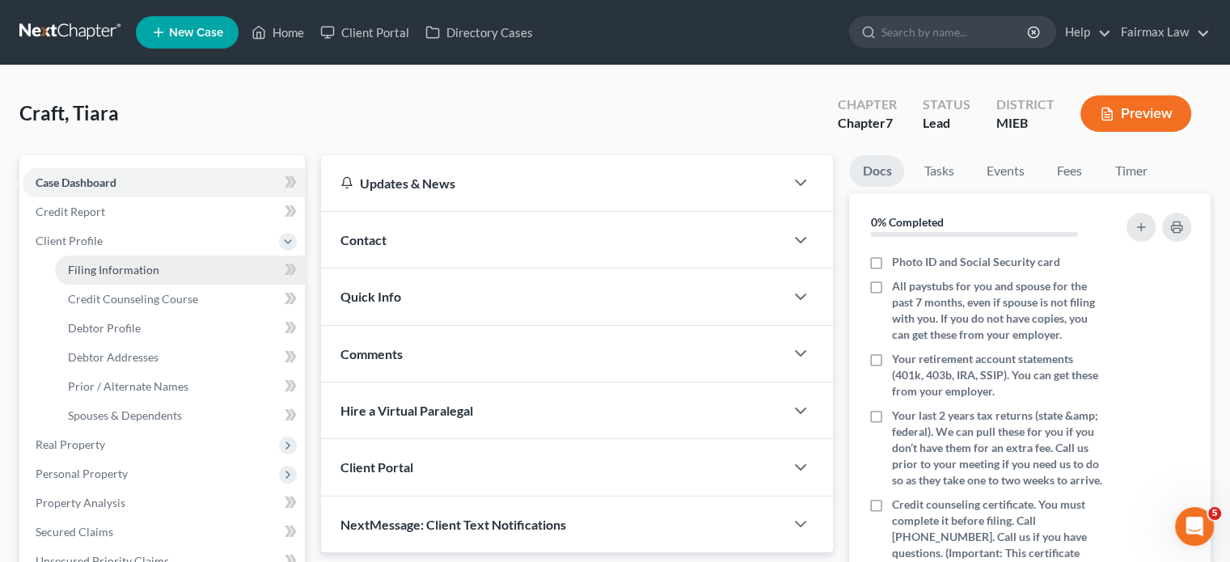
click at [159, 277] on span "Filing Information" at bounding box center [113, 270] width 91 height 14
select select "1"
select select "0"
select select "40"
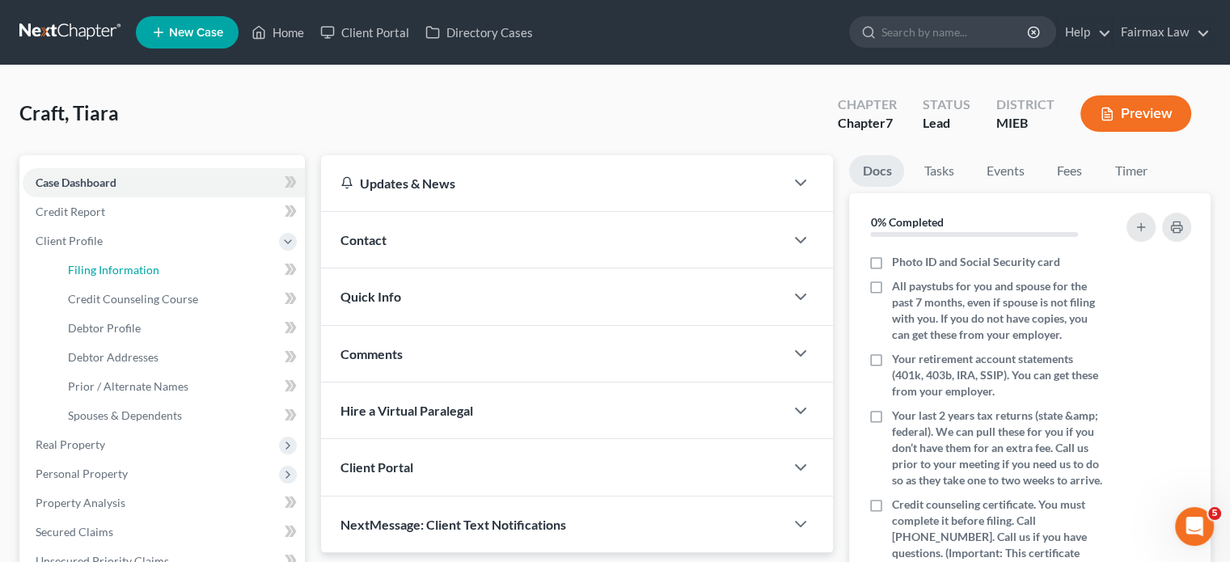
select select "0"
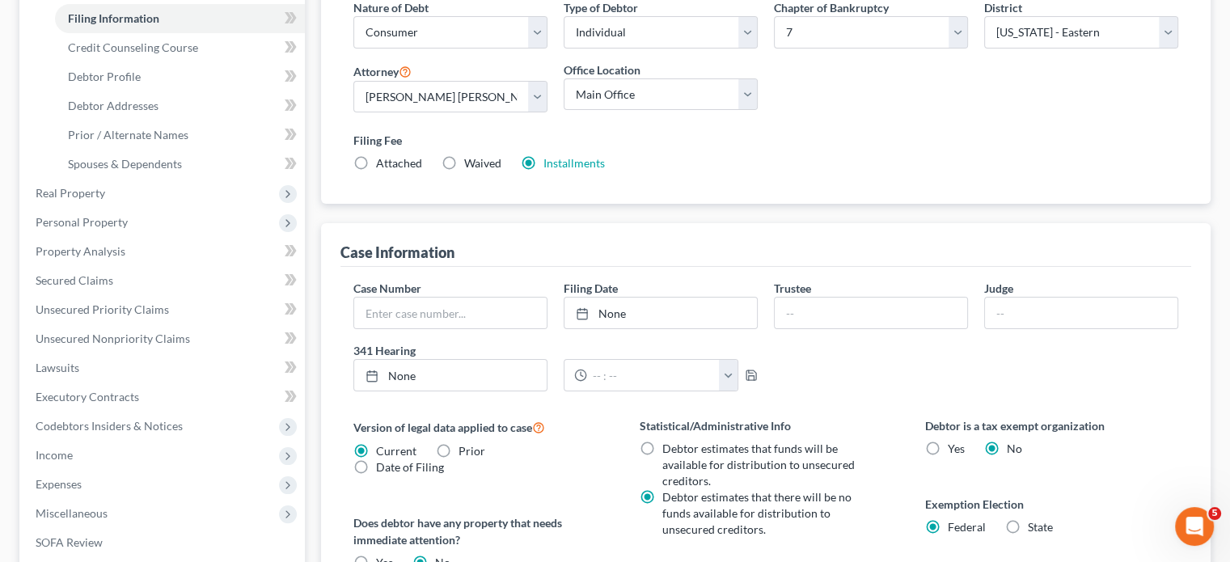
scroll to position [252, 0]
click at [179, 91] on link "Debtor Profile" at bounding box center [180, 75] width 250 height 29
select select "1"
select select "2"
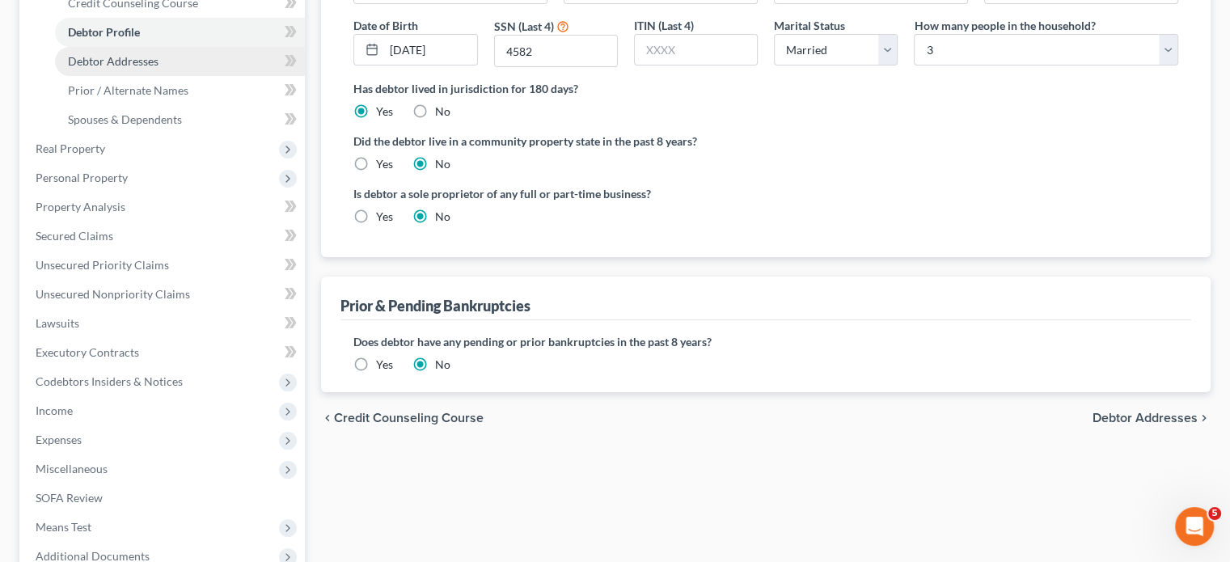
click at [204, 76] on link "Debtor Addresses" at bounding box center [180, 61] width 250 height 29
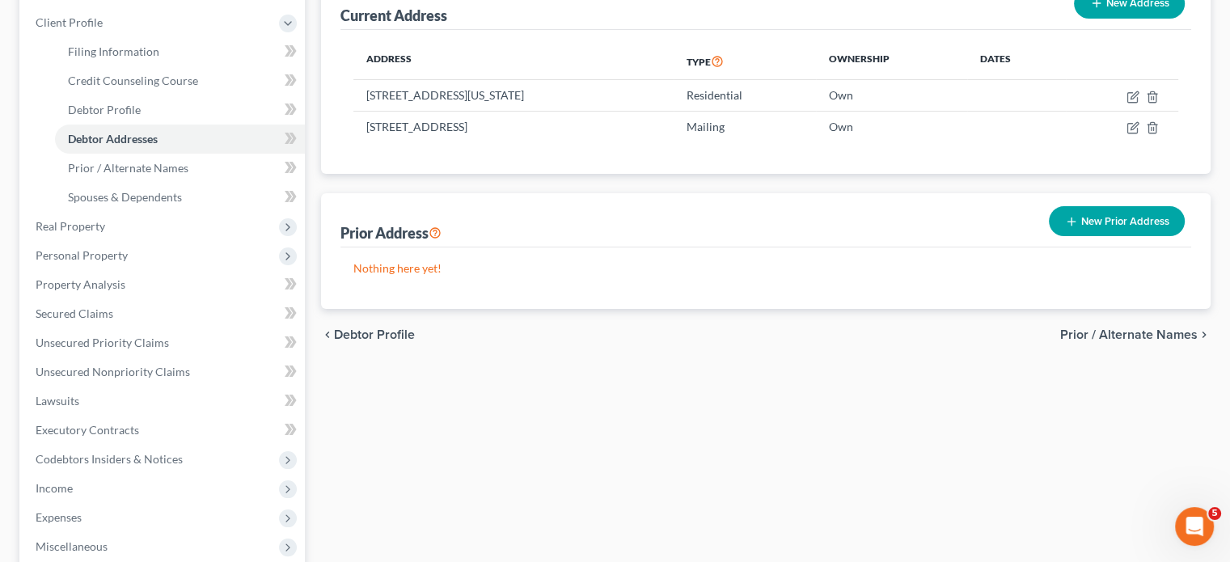
scroll to position [217, 0]
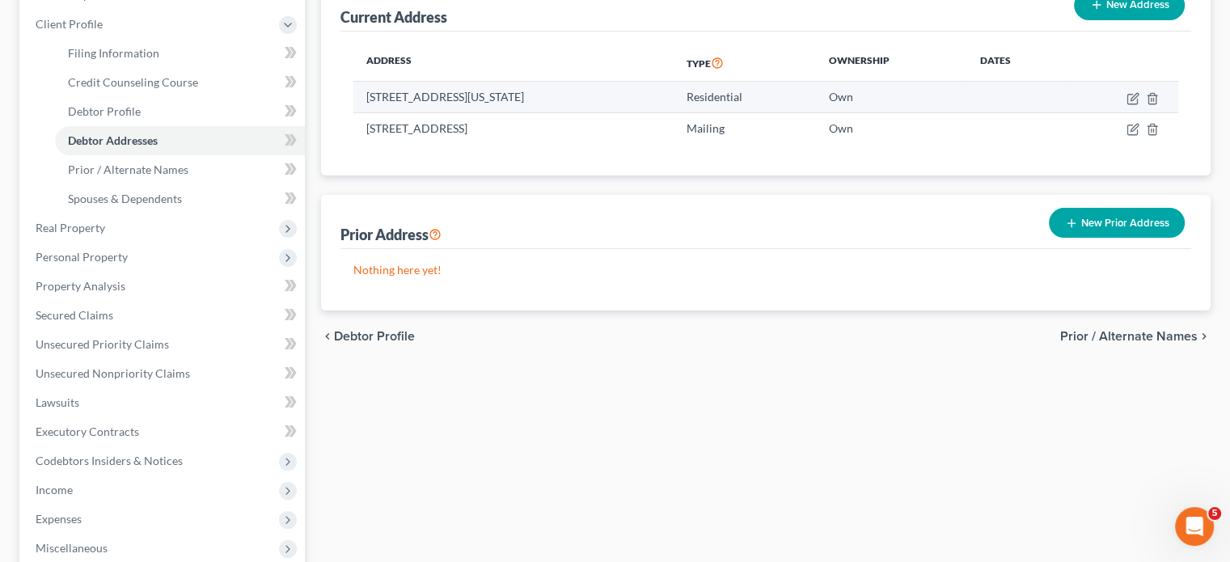
drag, startPoint x: 372, startPoint y: 213, endPoint x: 632, endPoint y: 201, distance: 260.7
click at [632, 112] on td "2586 Pennsylvania St, Detroit, MI 48214" at bounding box center [513, 97] width 320 height 31
copy td "2586 Pennsylvania St, Detroit, MI 48214"
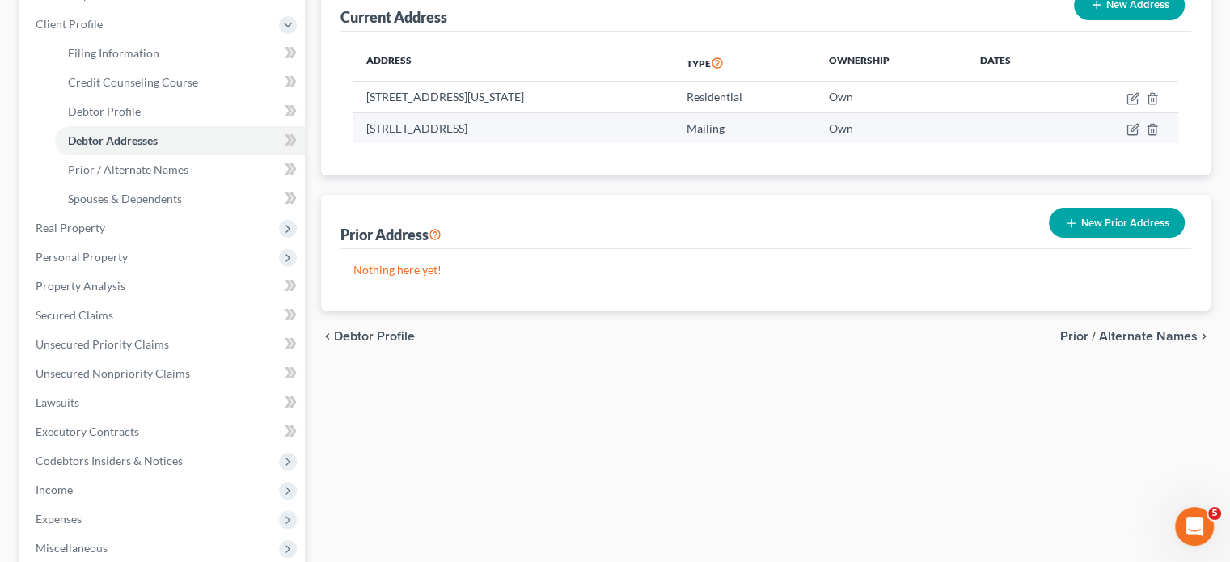
drag, startPoint x: 378, startPoint y: 252, endPoint x: 686, endPoint y: 251, distance: 307.3
click at [674, 143] on td "15400 Promenade St, Detroit, MI 48224" at bounding box center [513, 127] width 320 height 31
copy td "15400 Promenade St, Detroit, MI 48224"
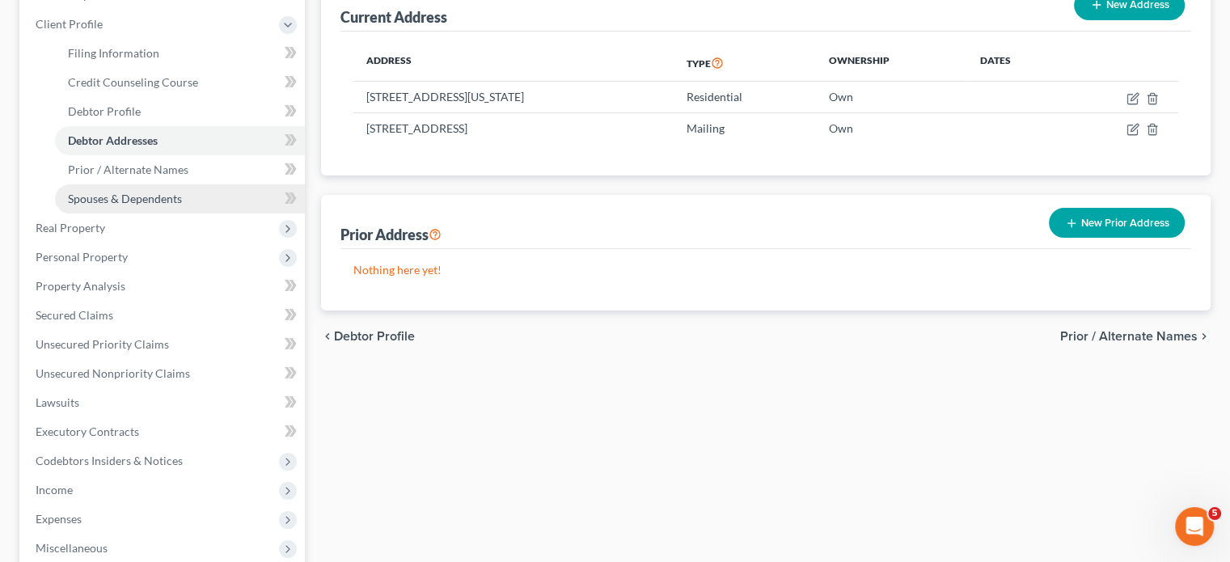
click at [175, 213] on link "Spouses & Dependents" at bounding box center [180, 198] width 250 height 29
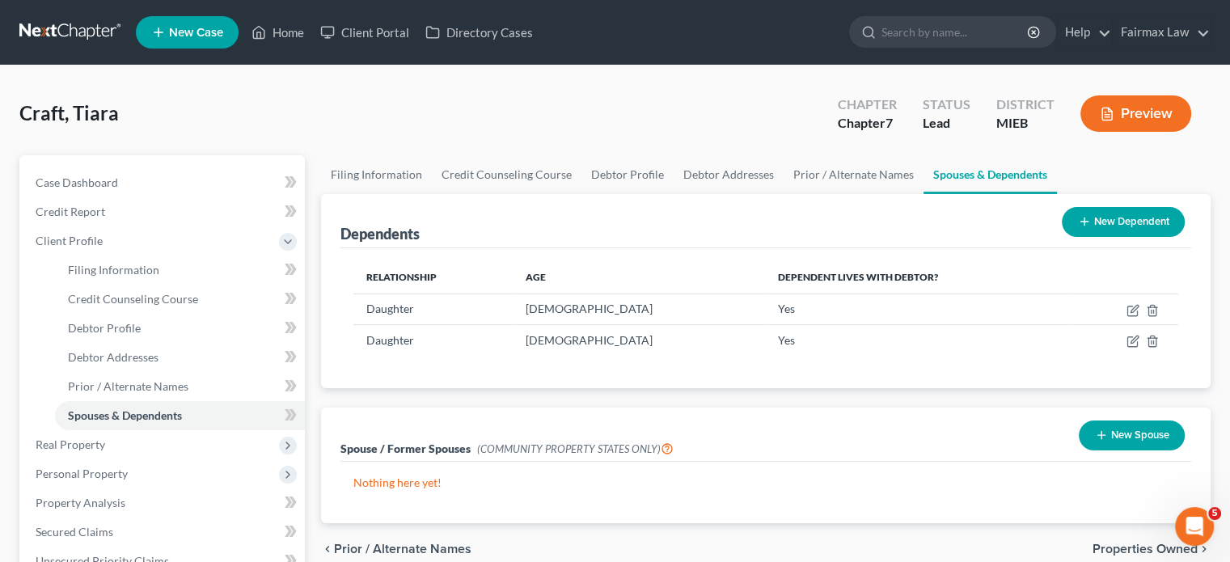
scroll to position [290, 0]
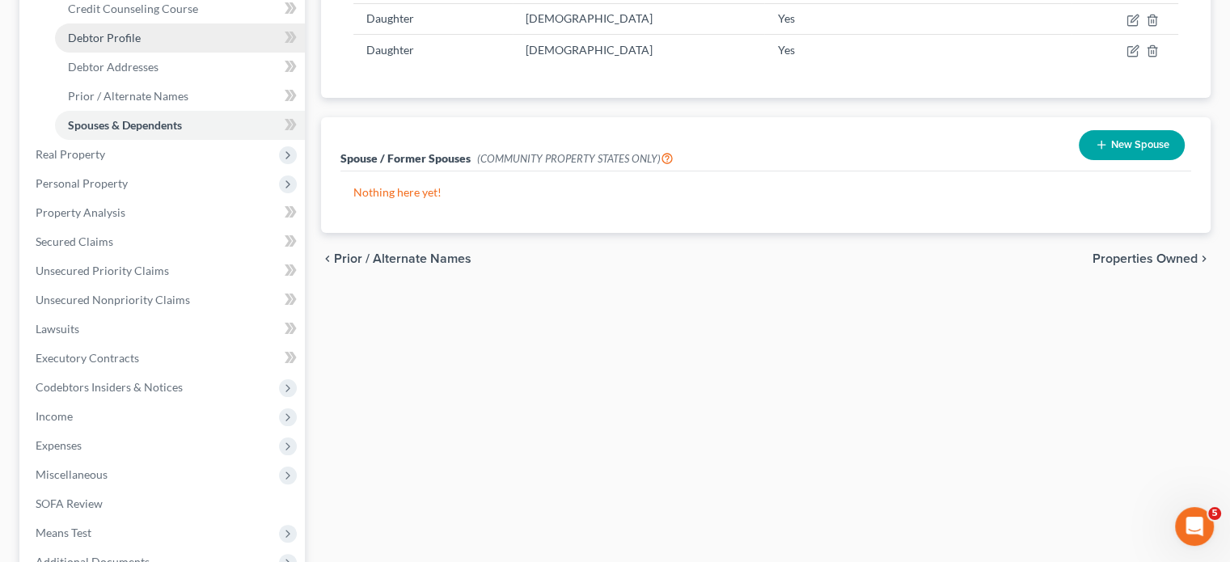
click at [195, 53] on link "Debtor Profile" at bounding box center [180, 37] width 250 height 29
select select "1"
select select "2"
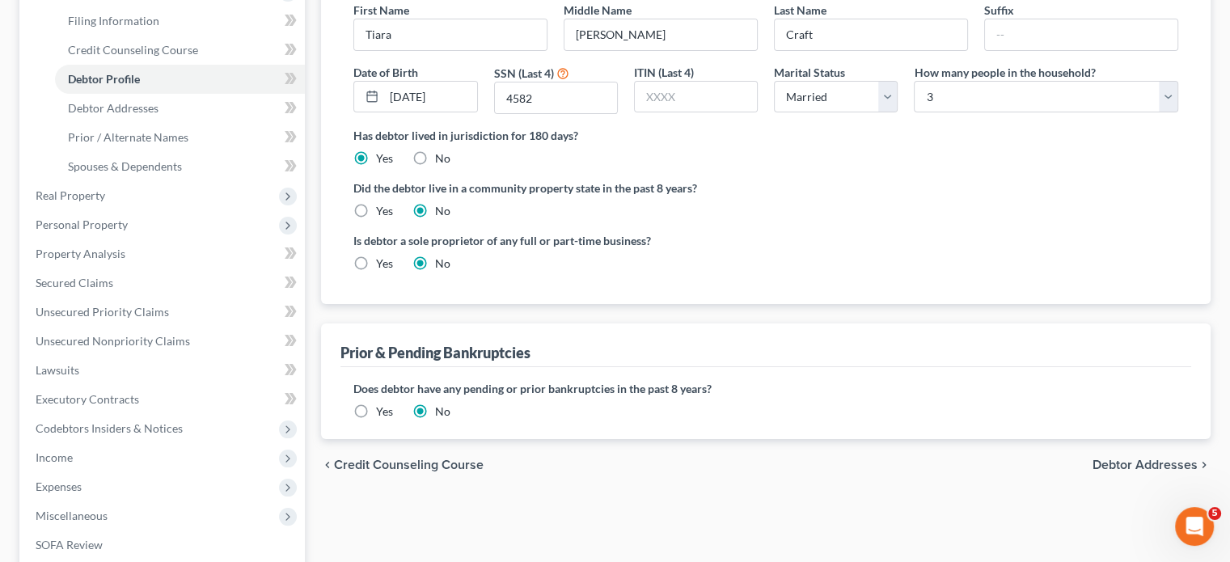
scroll to position [272, 0]
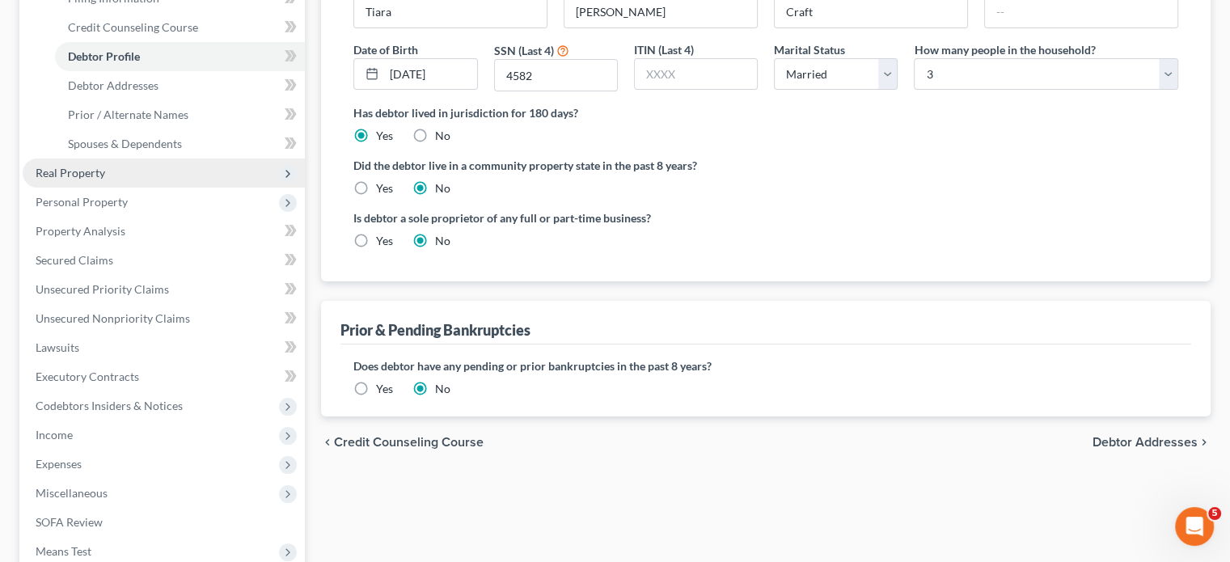
click at [151, 188] on span "Real Property" at bounding box center [164, 172] width 282 height 29
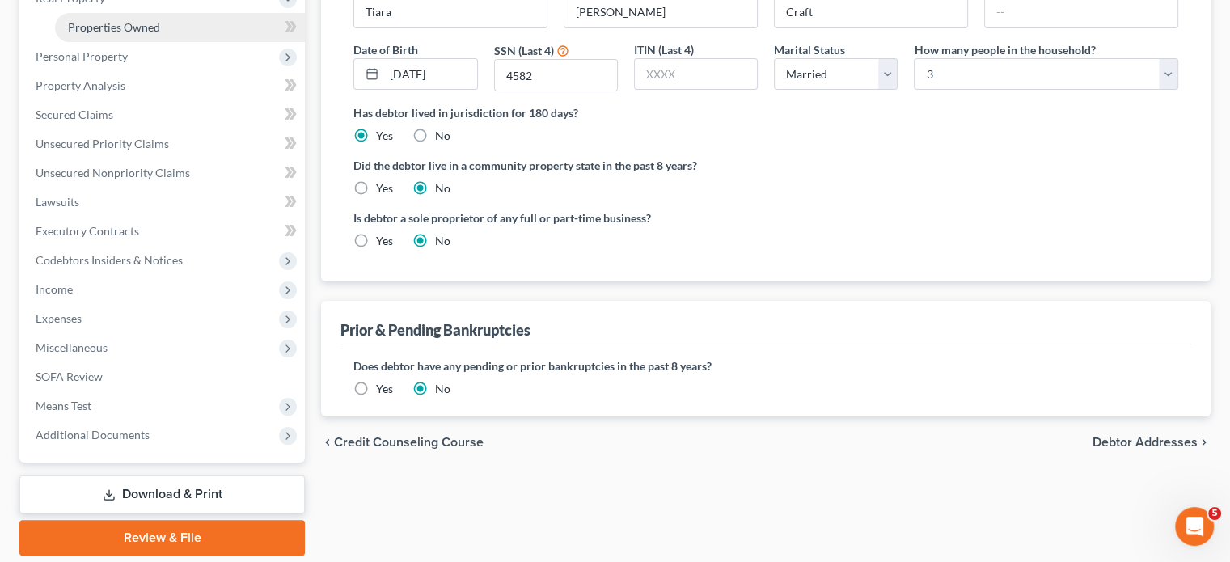
click at [160, 34] on span "Properties Owned" at bounding box center [114, 27] width 92 height 14
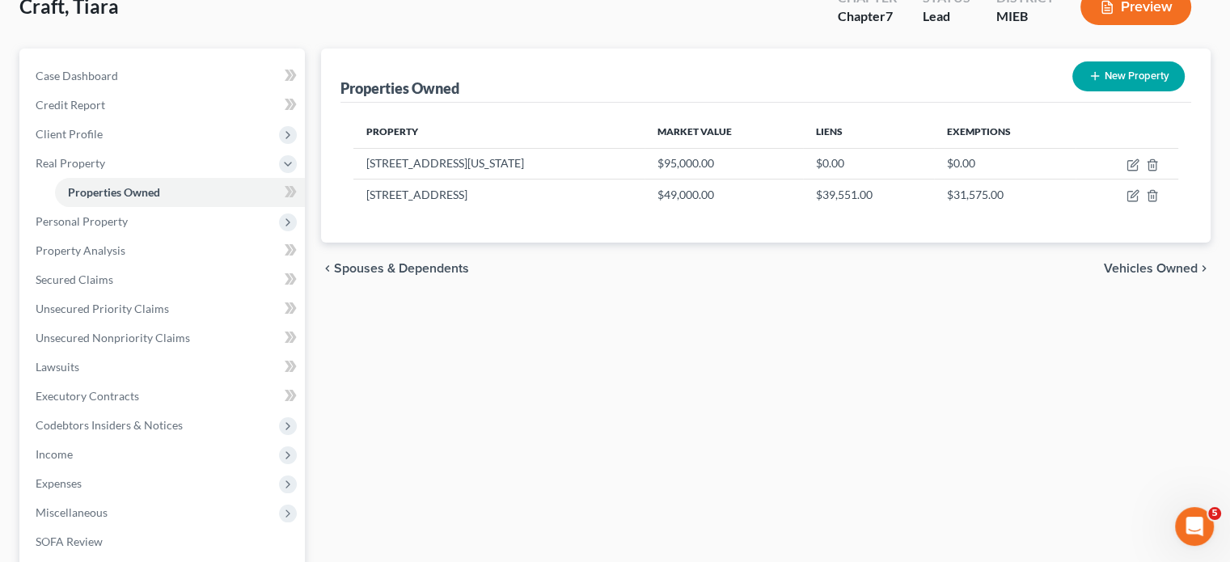
scroll to position [126, 0]
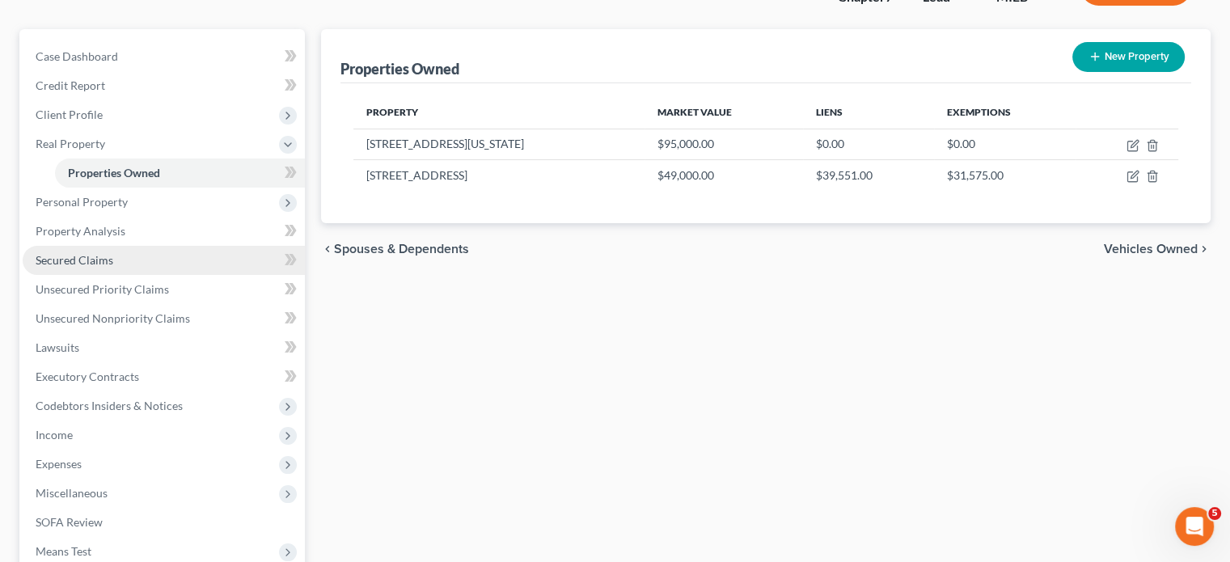
click at [167, 275] on link "Secured Claims" at bounding box center [164, 260] width 282 height 29
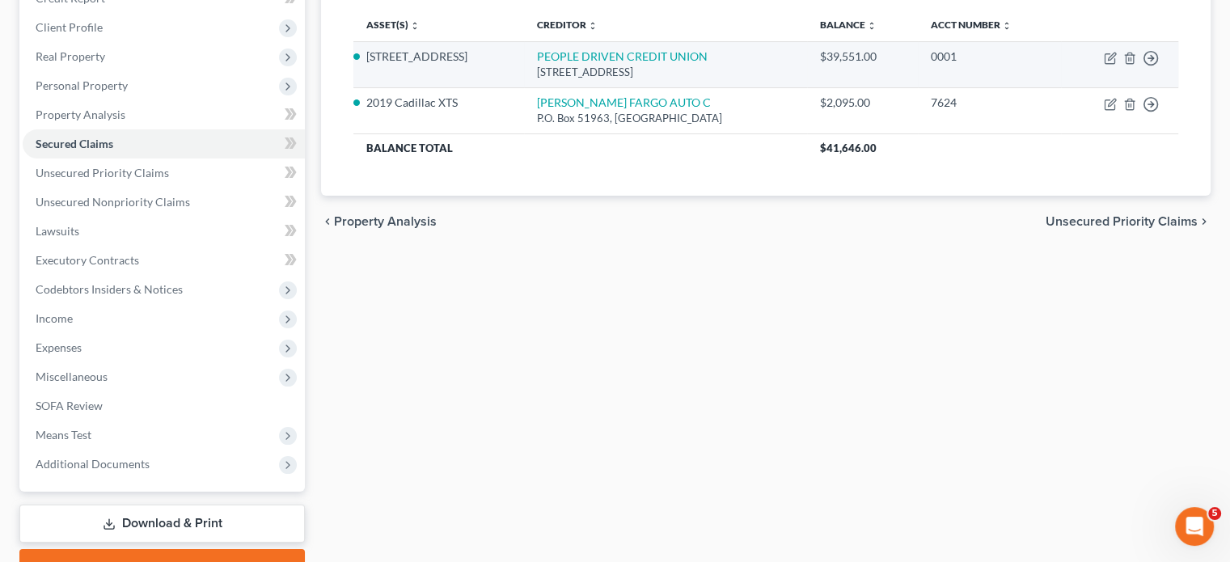
scroll to position [215, 0]
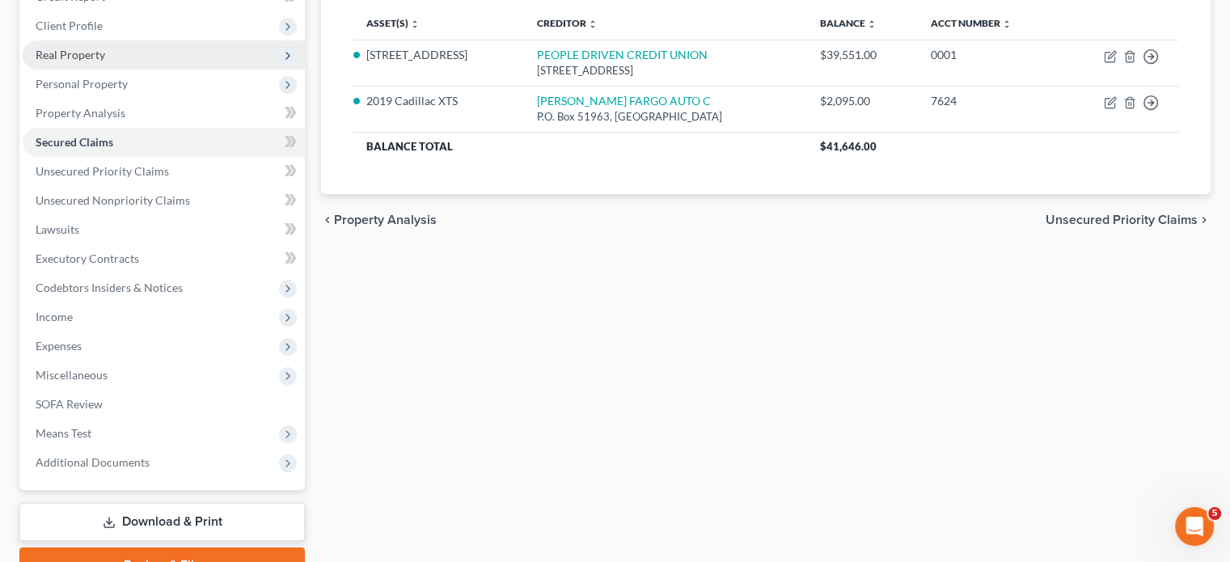
click at [159, 70] on span "Real Property" at bounding box center [164, 54] width 282 height 29
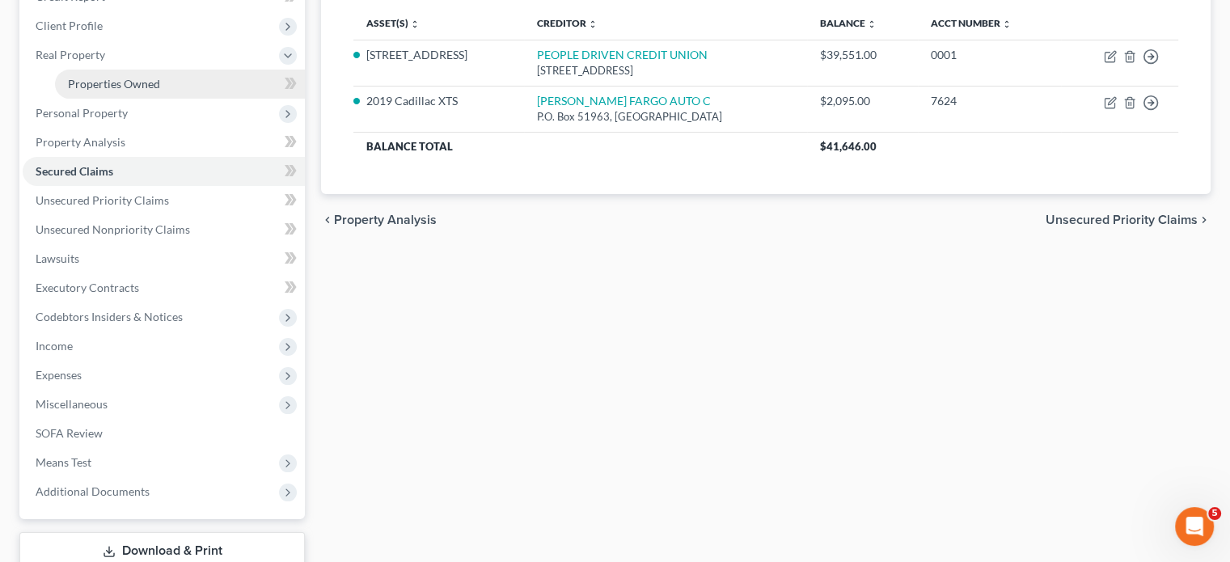
click at [160, 91] on span "Properties Owned" at bounding box center [114, 84] width 92 height 14
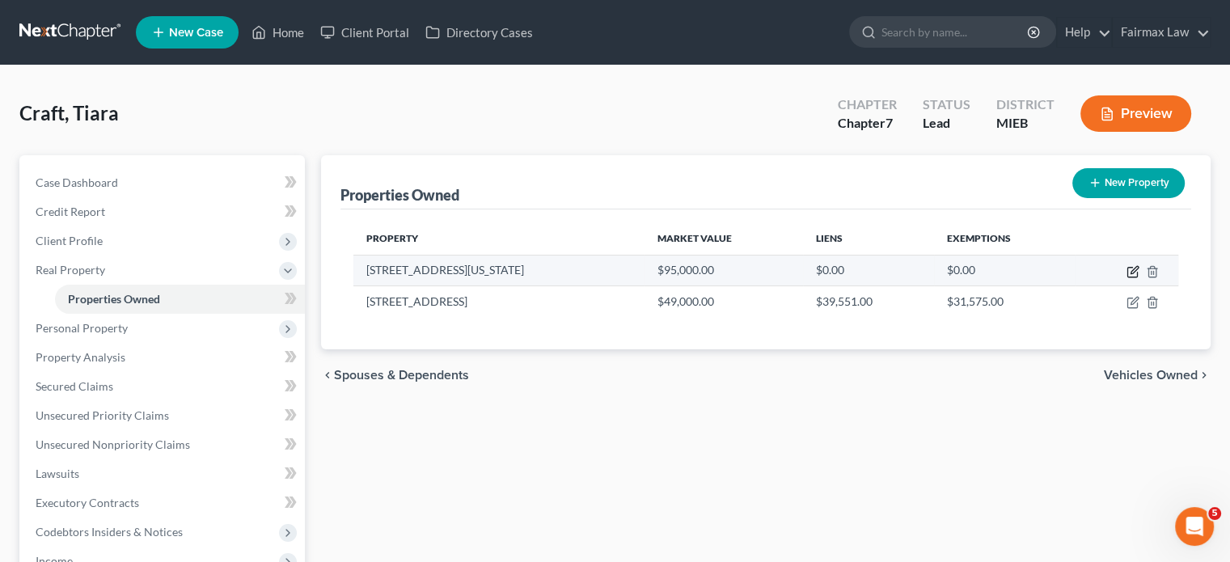
click at [1127, 277] on icon "button" at bounding box center [1132, 273] width 10 height 10
select select "23"
select select "0"
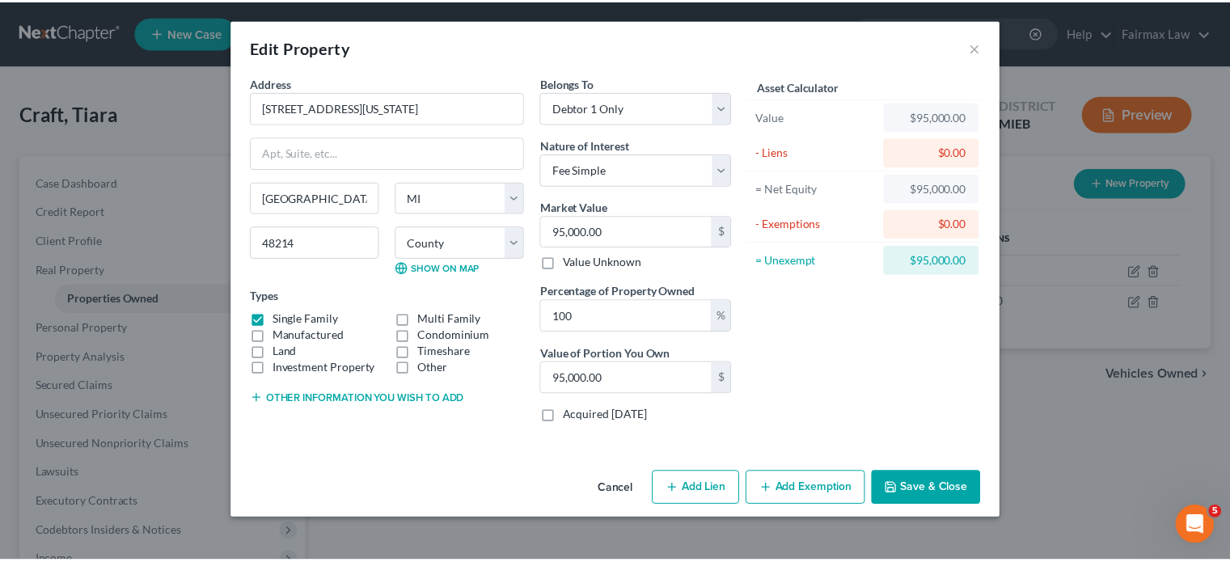
scroll to position [6, 0]
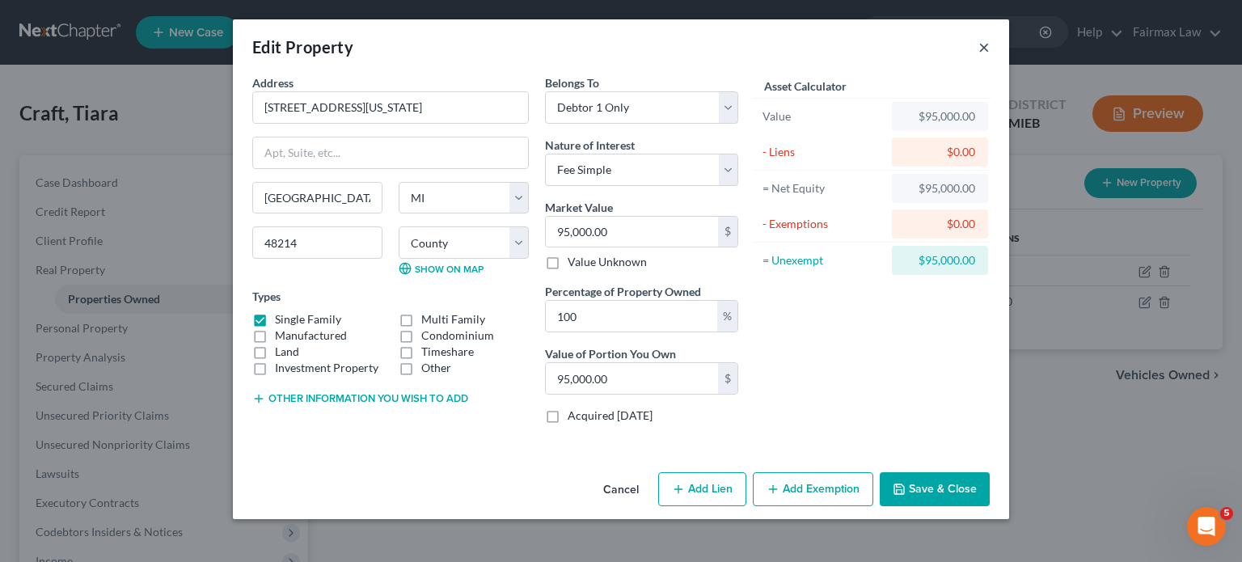
click at [990, 48] on button "×" at bounding box center [983, 46] width 11 height 19
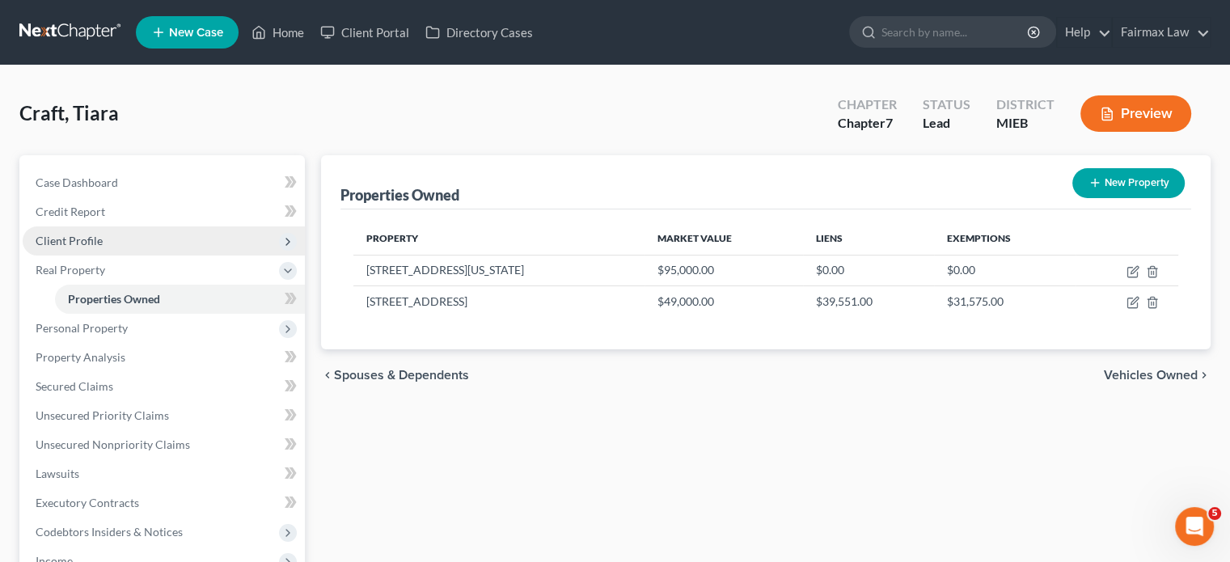
click at [171, 256] on span "Client Profile" at bounding box center [164, 240] width 282 height 29
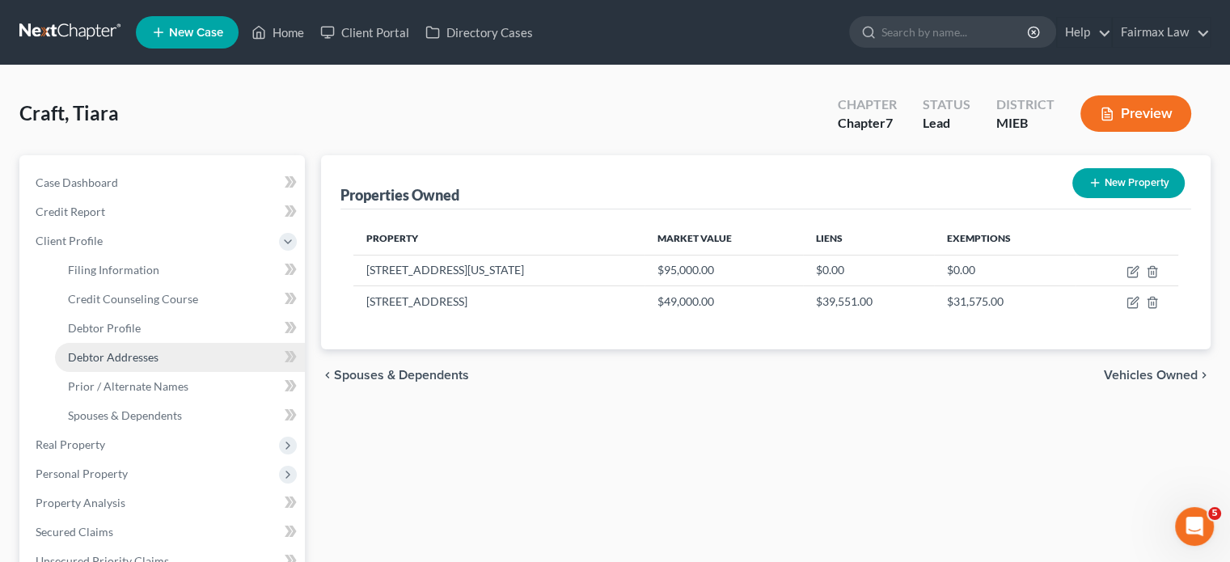
click at [209, 372] on link "Debtor Addresses" at bounding box center [180, 357] width 250 height 29
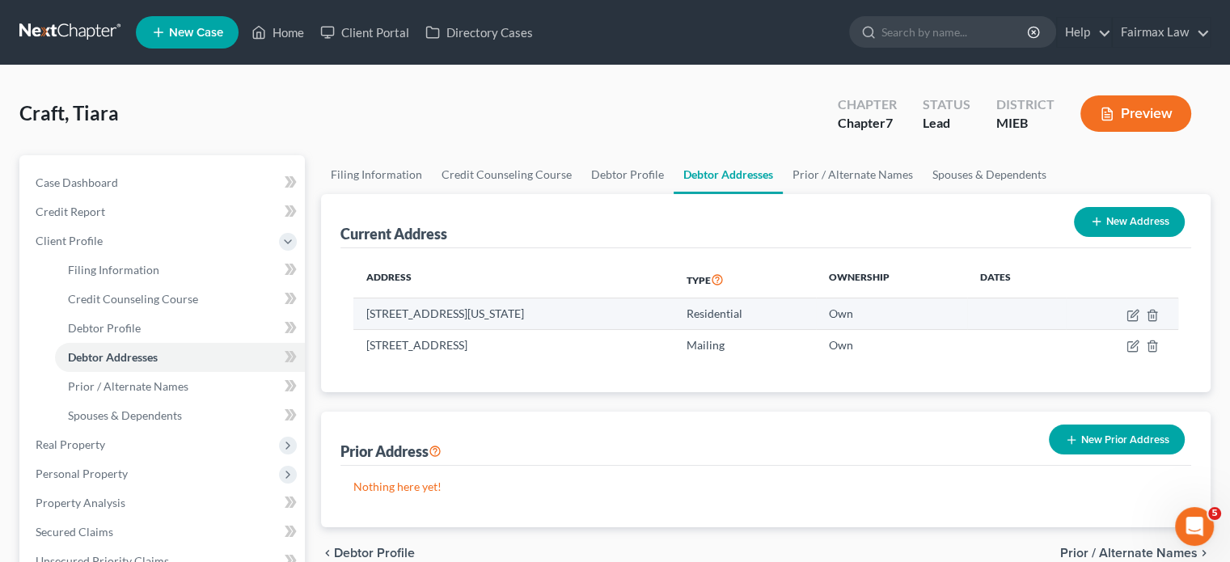
drag, startPoint x: 657, startPoint y: 434, endPoint x: 376, endPoint y: 425, distance: 280.7
click at [376, 329] on td "2586 Pennsylvania St, Detroit, MI 48214" at bounding box center [513, 313] width 320 height 31
copy td "2586 Pennsylvania St, Detroit, MI 48214"
click at [312, 41] on link "Home" at bounding box center [277, 32] width 69 height 29
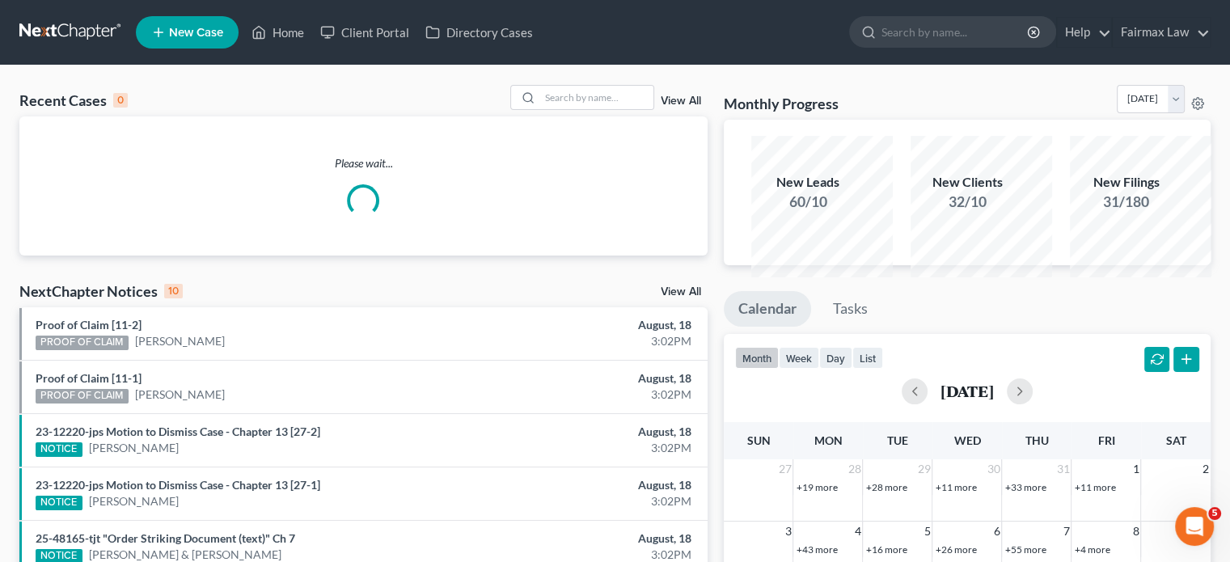
click at [378, 116] on div "Recent Cases 0 View All" at bounding box center [363, 101] width 688 height 32
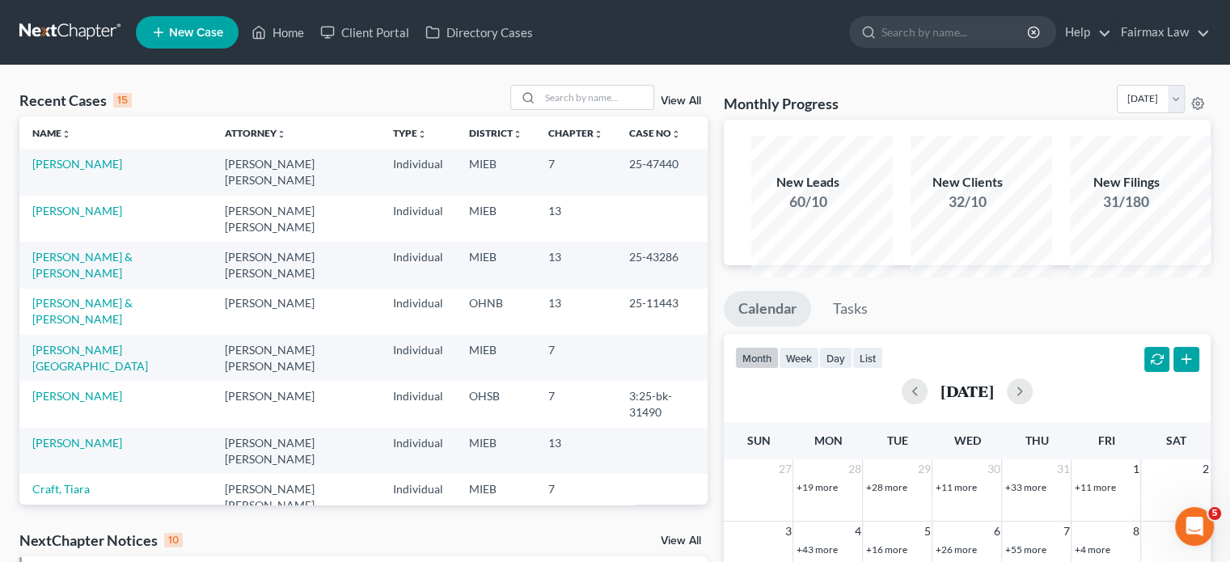
click at [398, 116] on div "Recent Cases 15 View All" at bounding box center [363, 101] width 688 height 32
